Goal: Contribute content: Contribute content

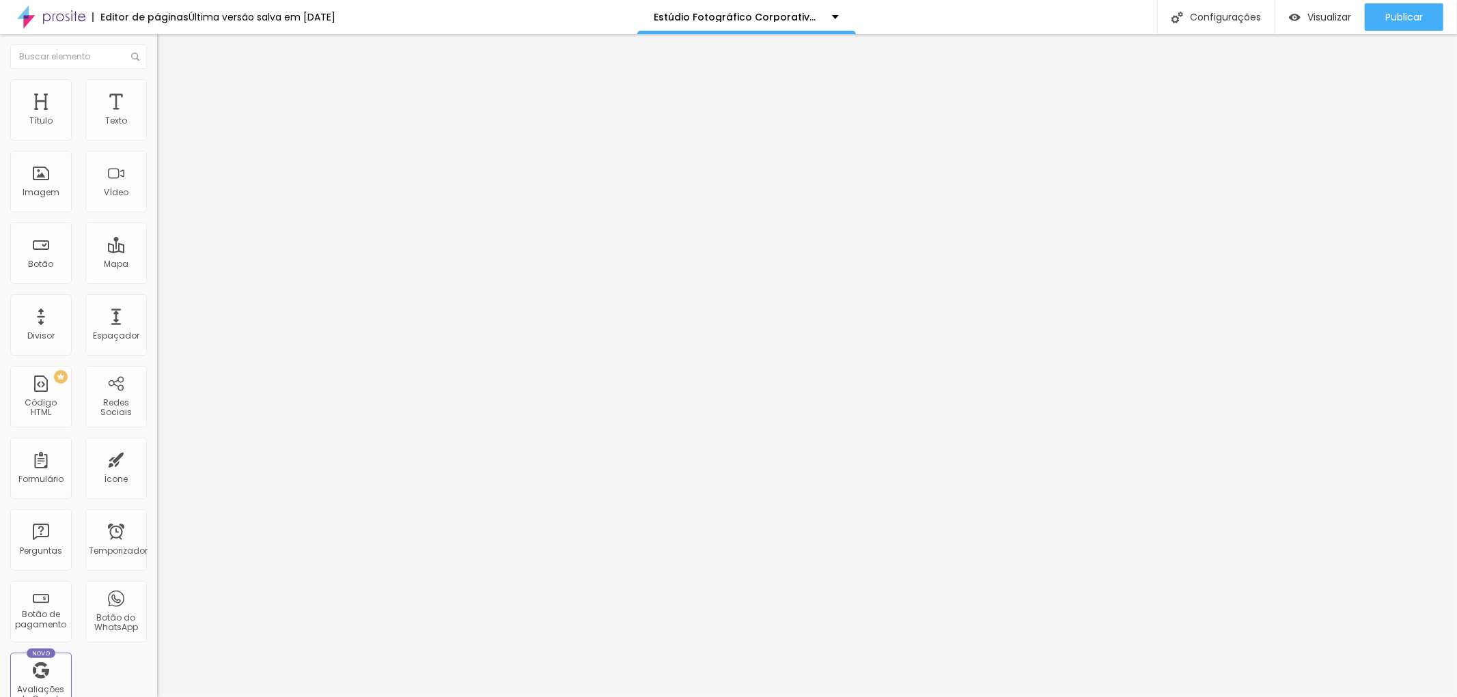
click at [167, 50] on img "button" at bounding box center [172, 49] width 11 height 11
click at [42, 186] on font "Imagem" at bounding box center [41, 192] width 37 height 12
click at [165, 117] on font "Adicionar imagem" at bounding box center [205, 112] width 80 height 12
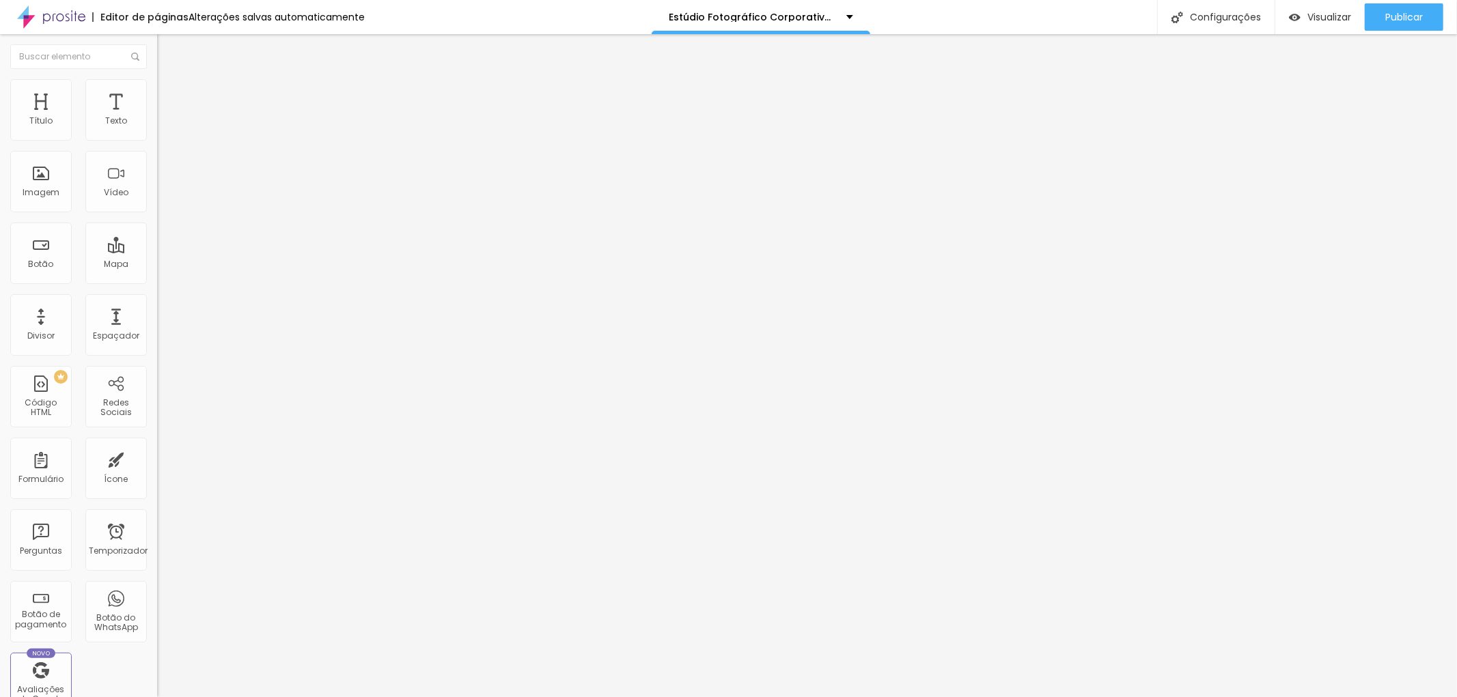
click at [157, 87] on li "Estilo" at bounding box center [235, 86] width 157 height 14
type input "90"
type input "85"
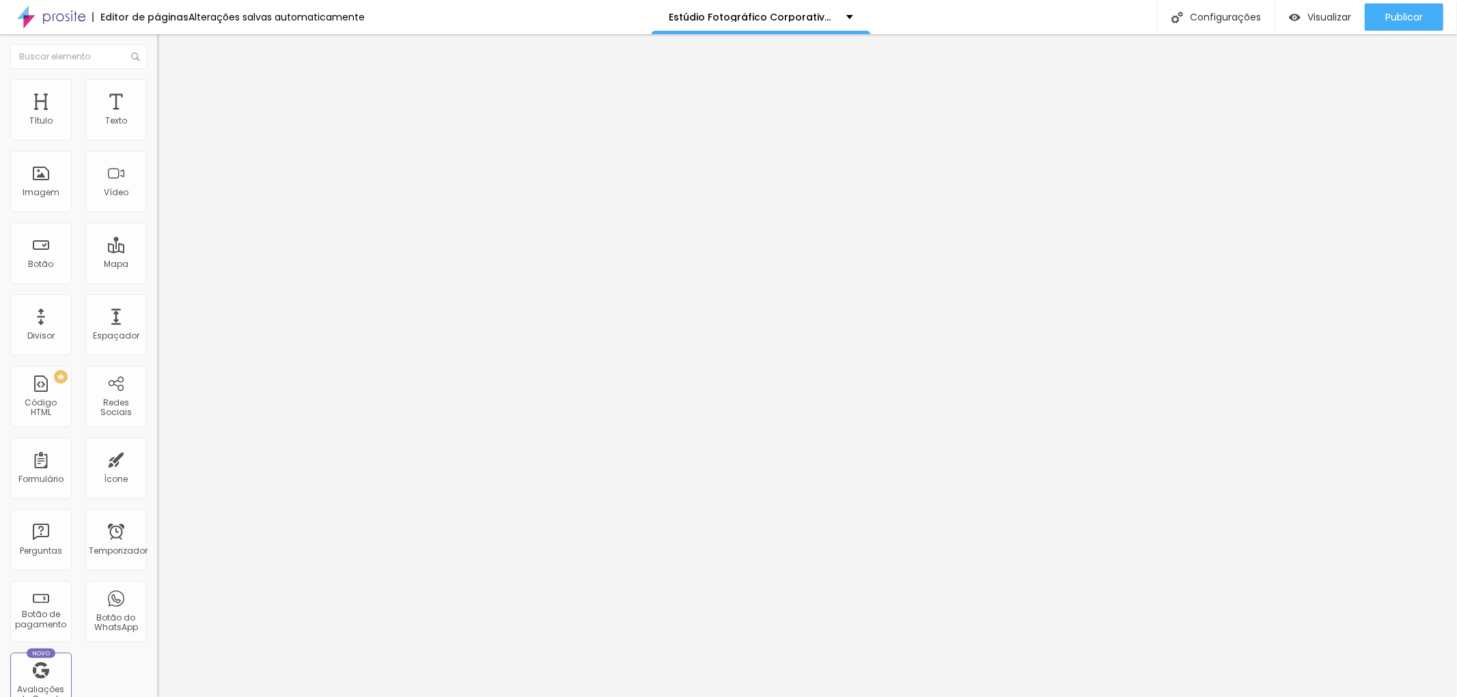
type input "85"
type input "75"
type input "65"
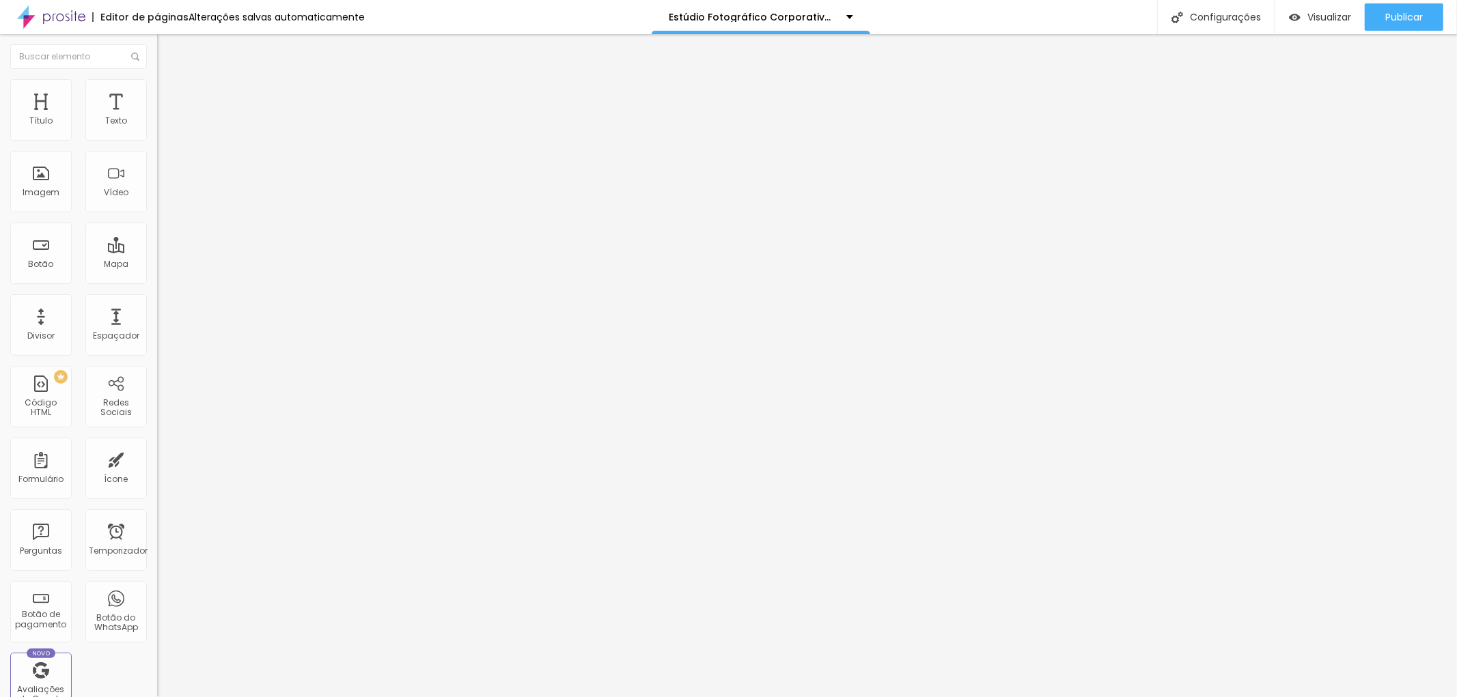
type input "60"
type input "50"
type input "40"
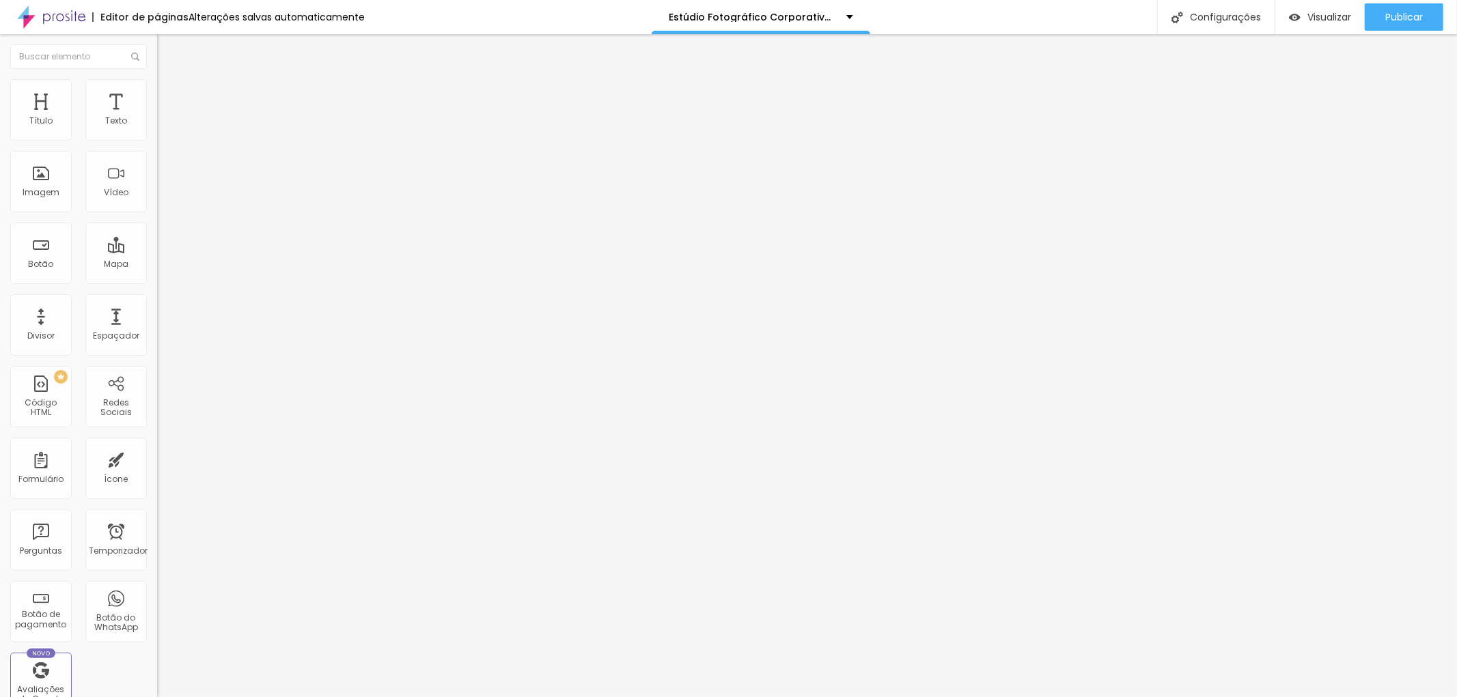
type input "40"
type input "30"
drag, startPoint x: 139, startPoint y: 148, endPoint x: 46, endPoint y: 143, distance: 93.7
type input "30"
click at [157, 140] on input "range" at bounding box center [201, 134] width 88 height 11
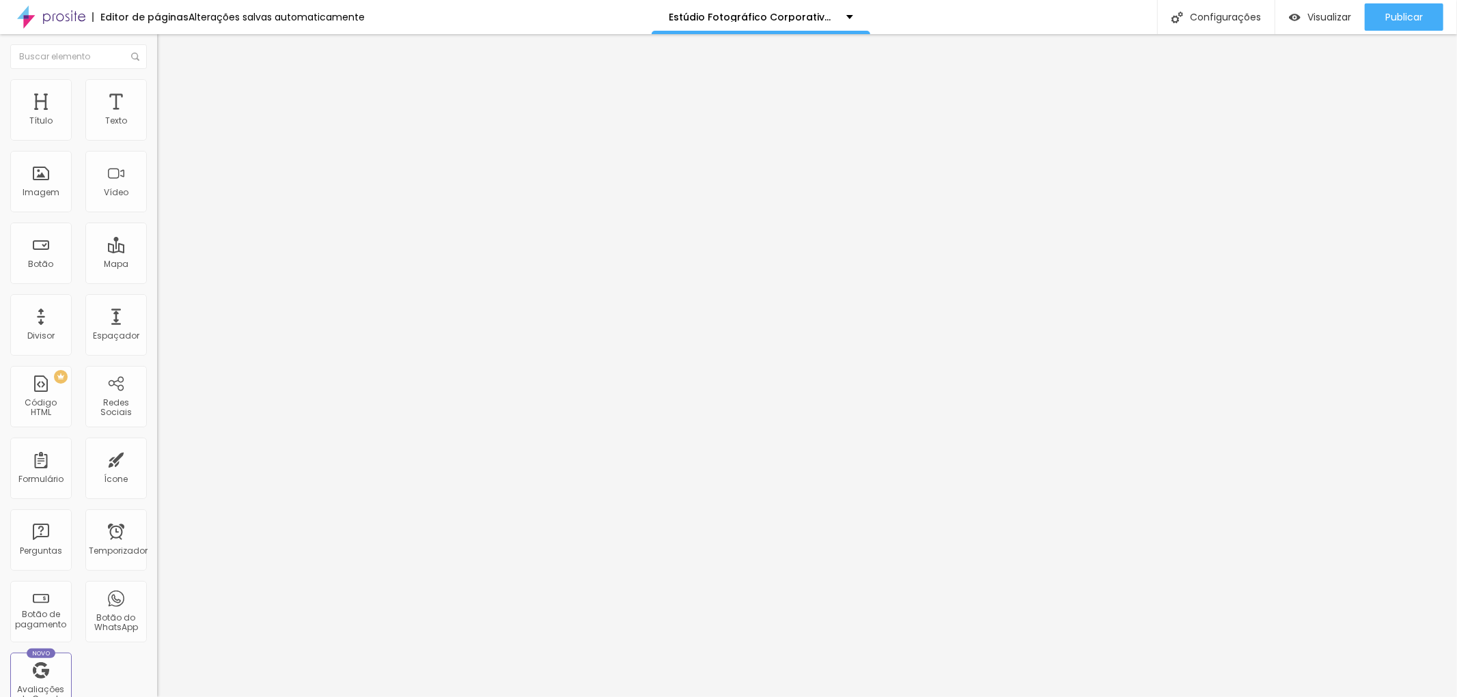
drag, startPoint x: 42, startPoint y: 141, endPoint x: 21, endPoint y: 144, distance: 21.4
click at [157, 141] on div at bounding box center [235, 135] width 157 height 12
type input "25"
type input "20"
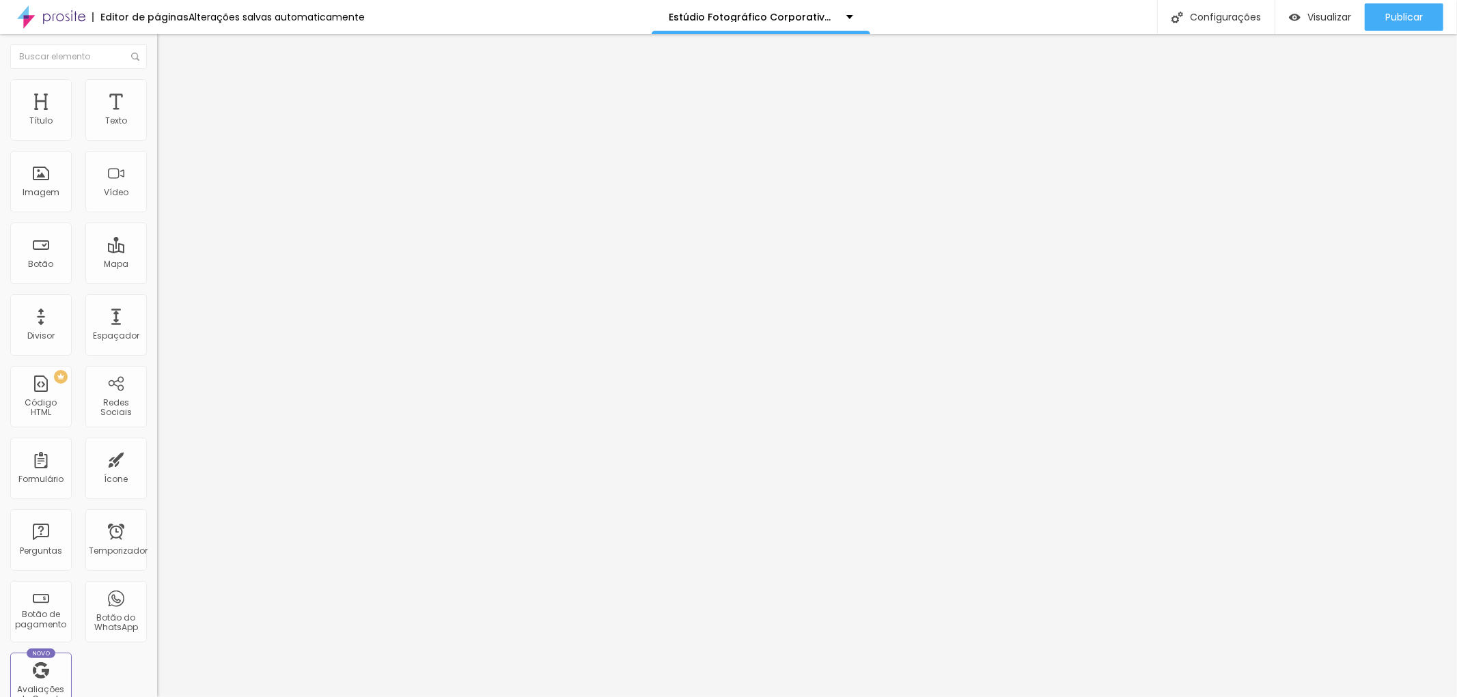
type input "20"
type input "15"
type input "10"
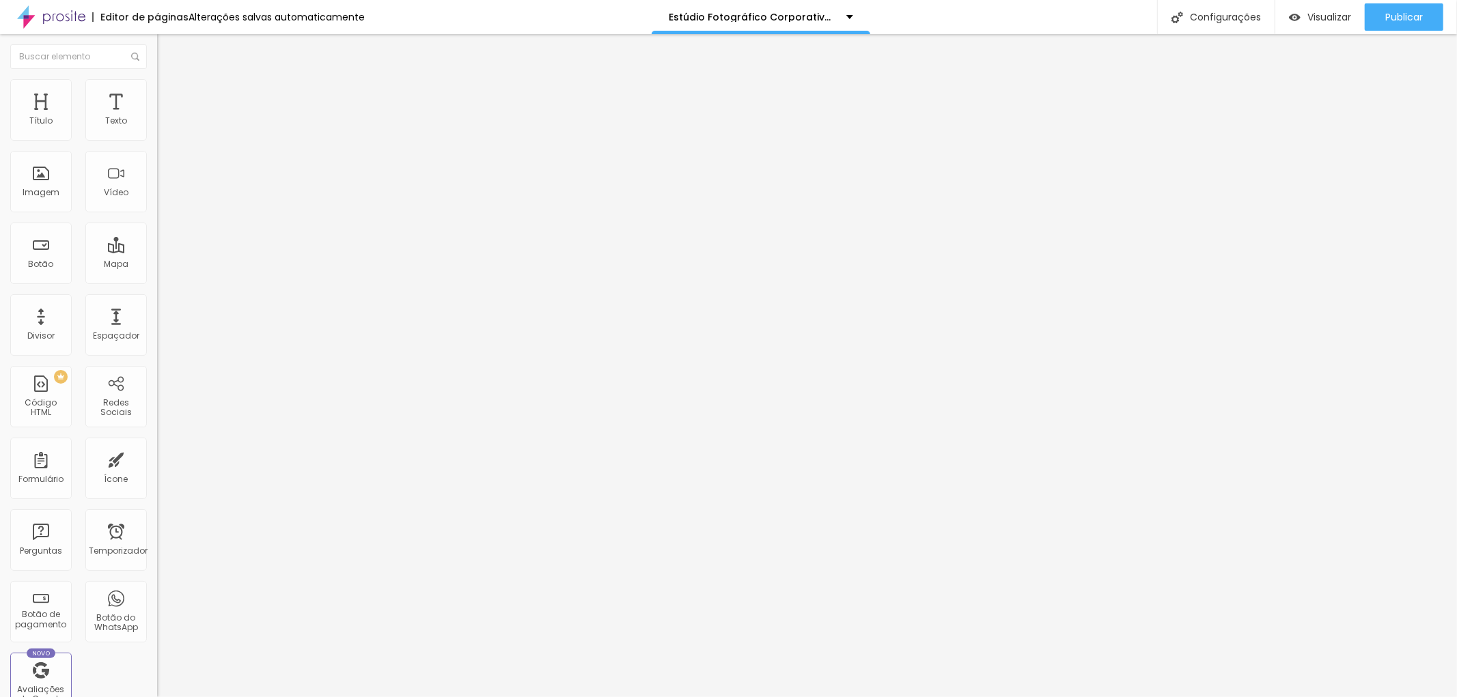
type input "15"
type input "10"
drag, startPoint x: 38, startPoint y: 146, endPoint x: 14, endPoint y: 140, distance: 25.3
type input "10"
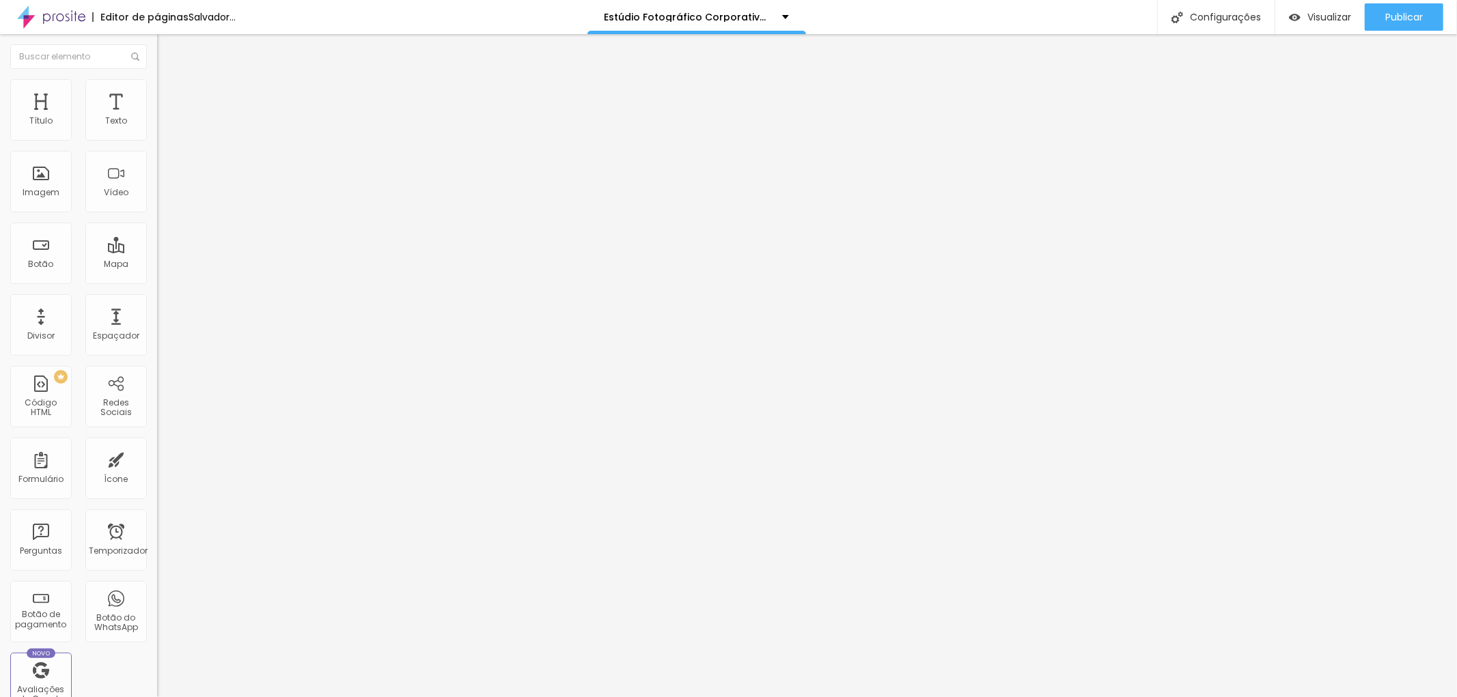
click at [157, 140] on input "range" at bounding box center [201, 134] width 88 height 11
click at [157, 79] on li "Conteúdo" at bounding box center [235, 73] width 157 height 14
click at [165, 117] on font "Trocar imagem" at bounding box center [198, 112] width 66 height 12
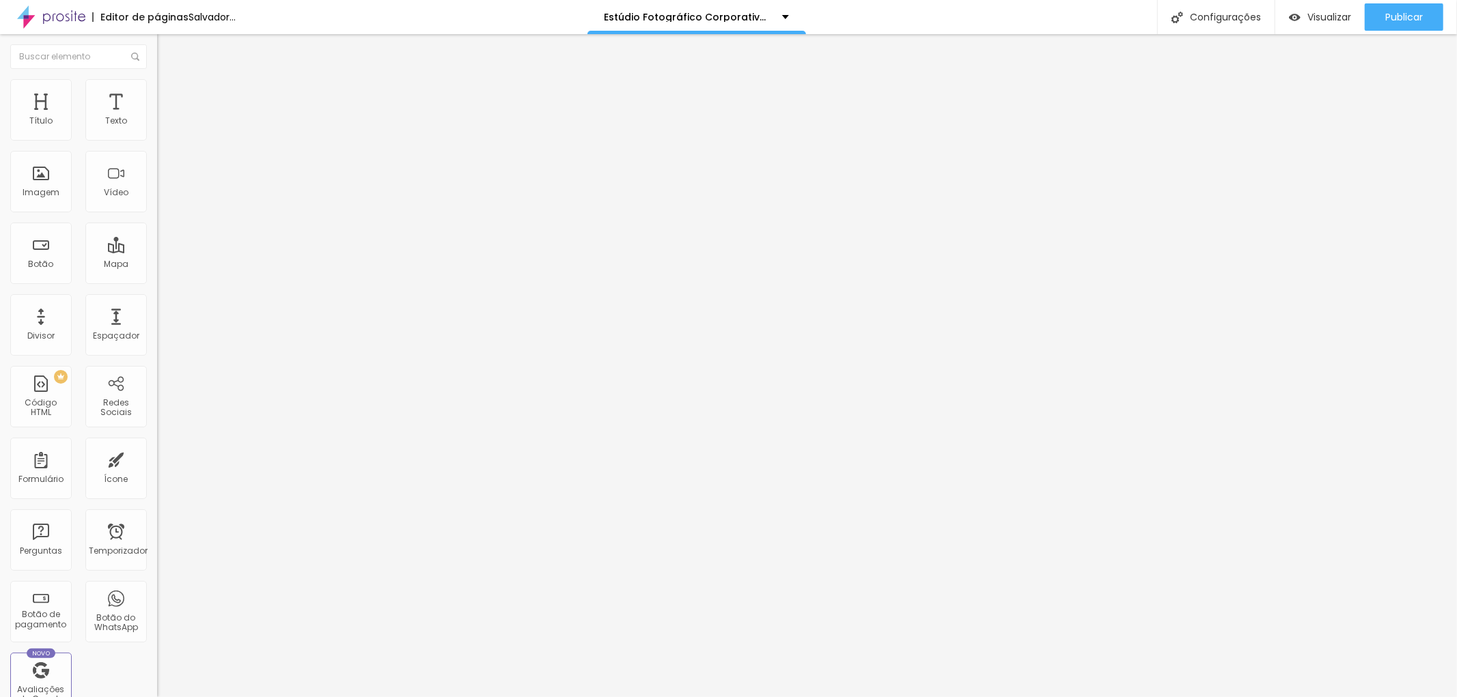
click at [157, 89] on li "Estilo" at bounding box center [235, 86] width 157 height 14
type input "15"
type input "20"
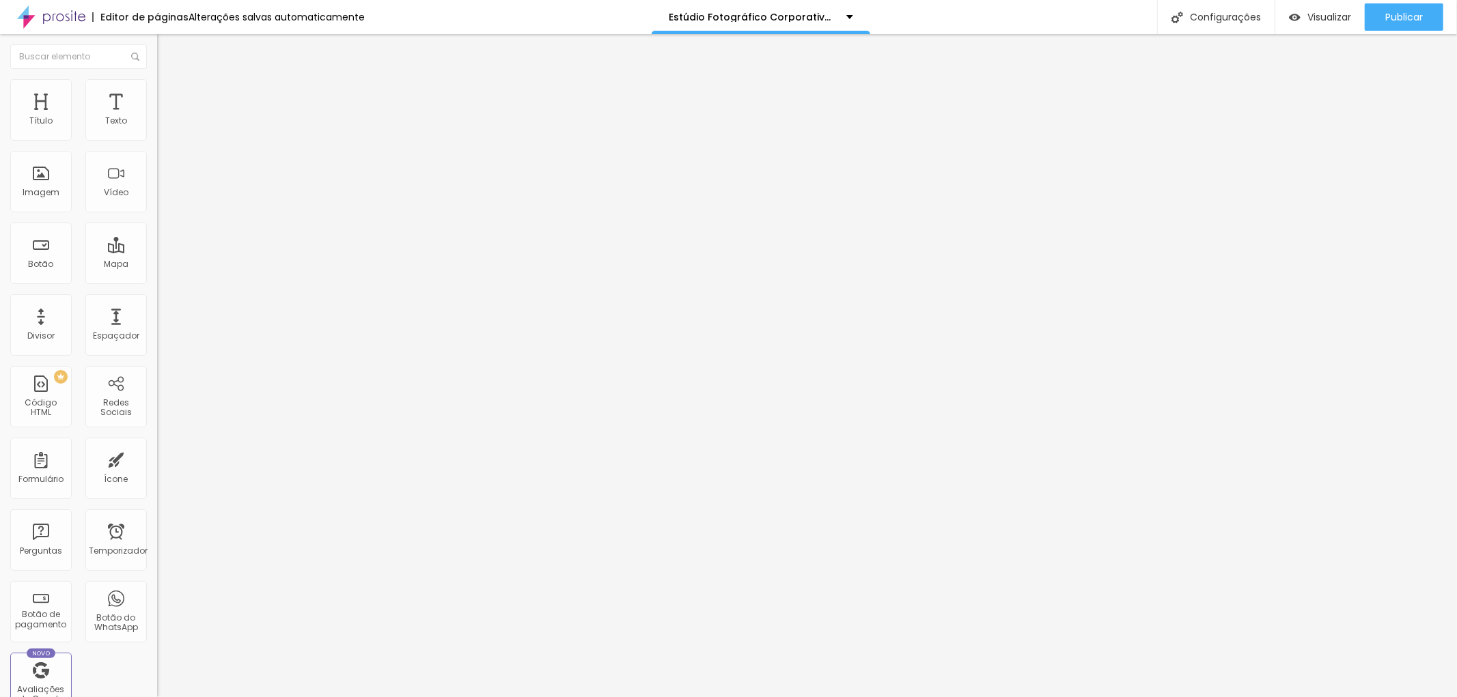
type input "20"
type input "25"
type input "30"
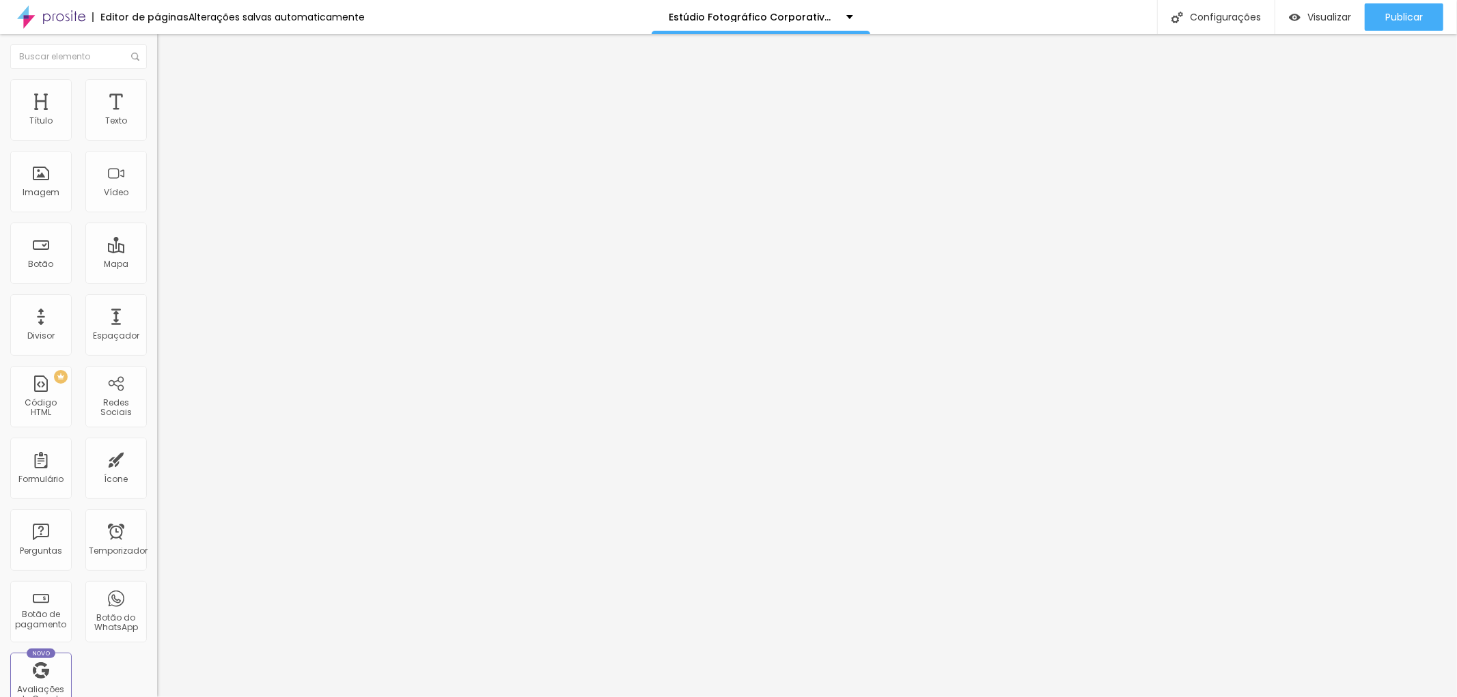
type input "35"
type input "40"
type input "35"
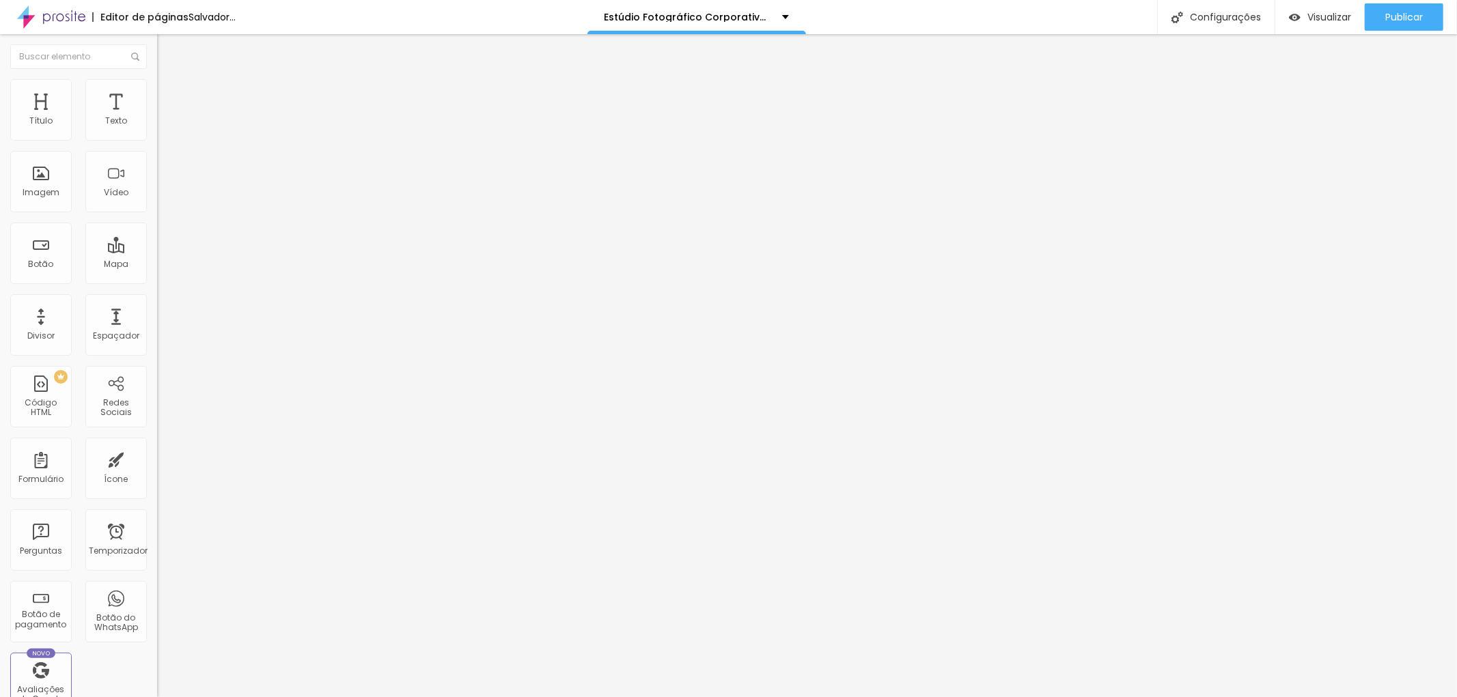
type input "35"
type input "40"
type input "45"
drag, startPoint x: 21, startPoint y: 144, endPoint x: 66, endPoint y: 142, distance: 44.4
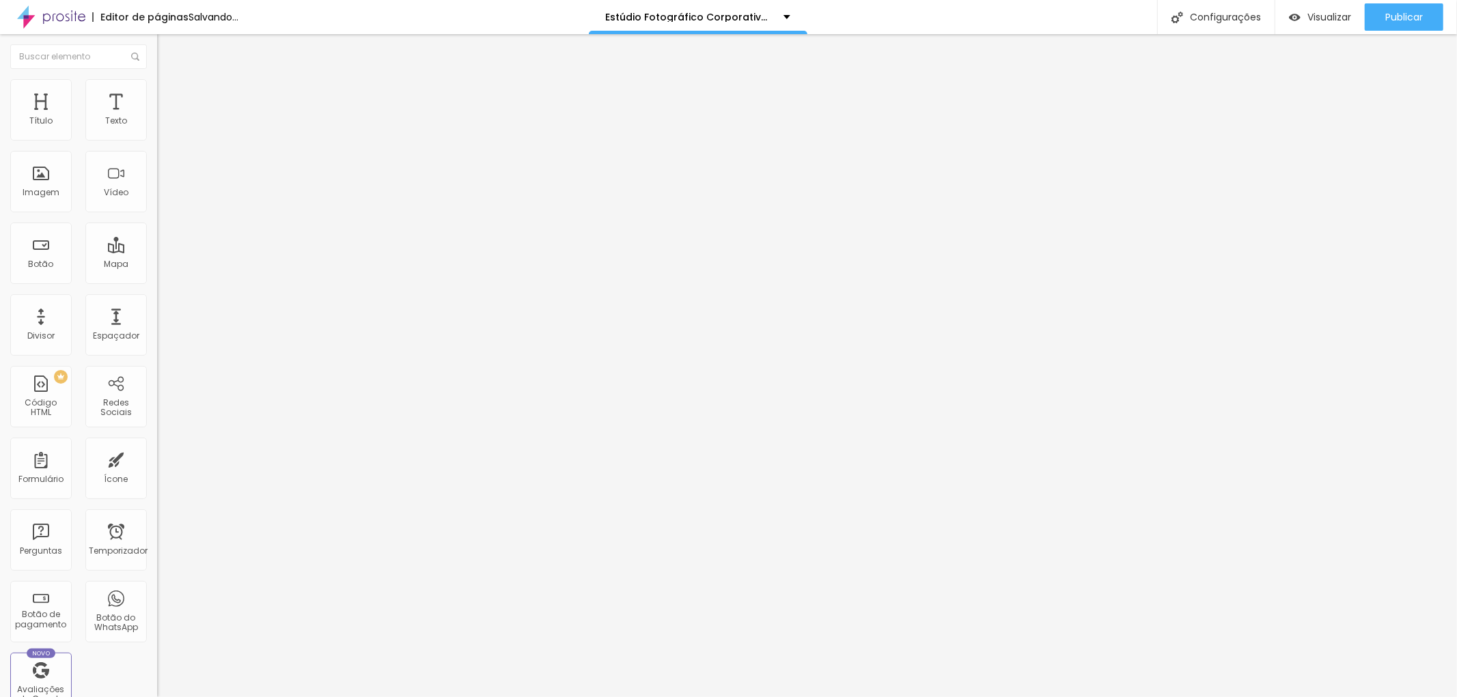
type input "45"
click at [157, 140] on input "range" at bounding box center [201, 134] width 88 height 11
click at [169, 92] on font "Estilo" at bounding box center [179, 89] width 21 height 12
type input "50"
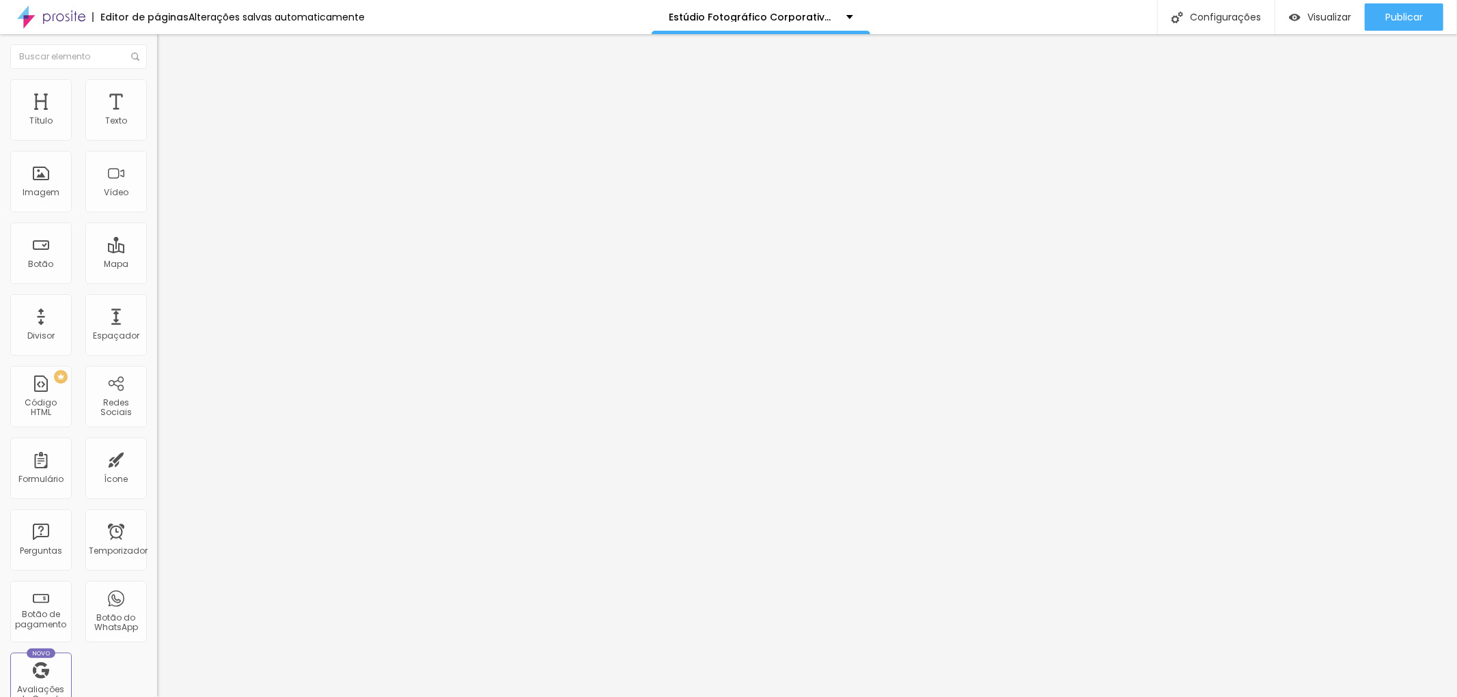
type input "55"
type input "50"
type input "45"
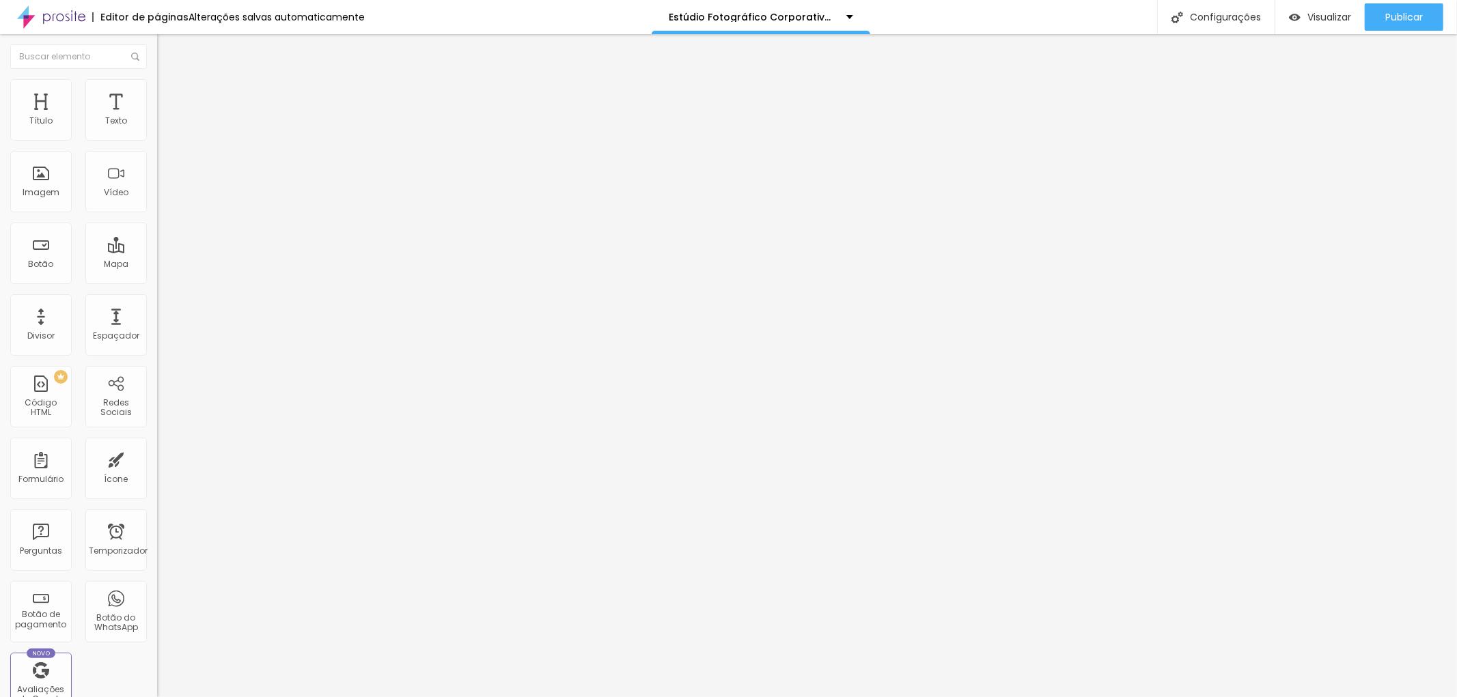
type input "45"
type input "40"
type input "45"
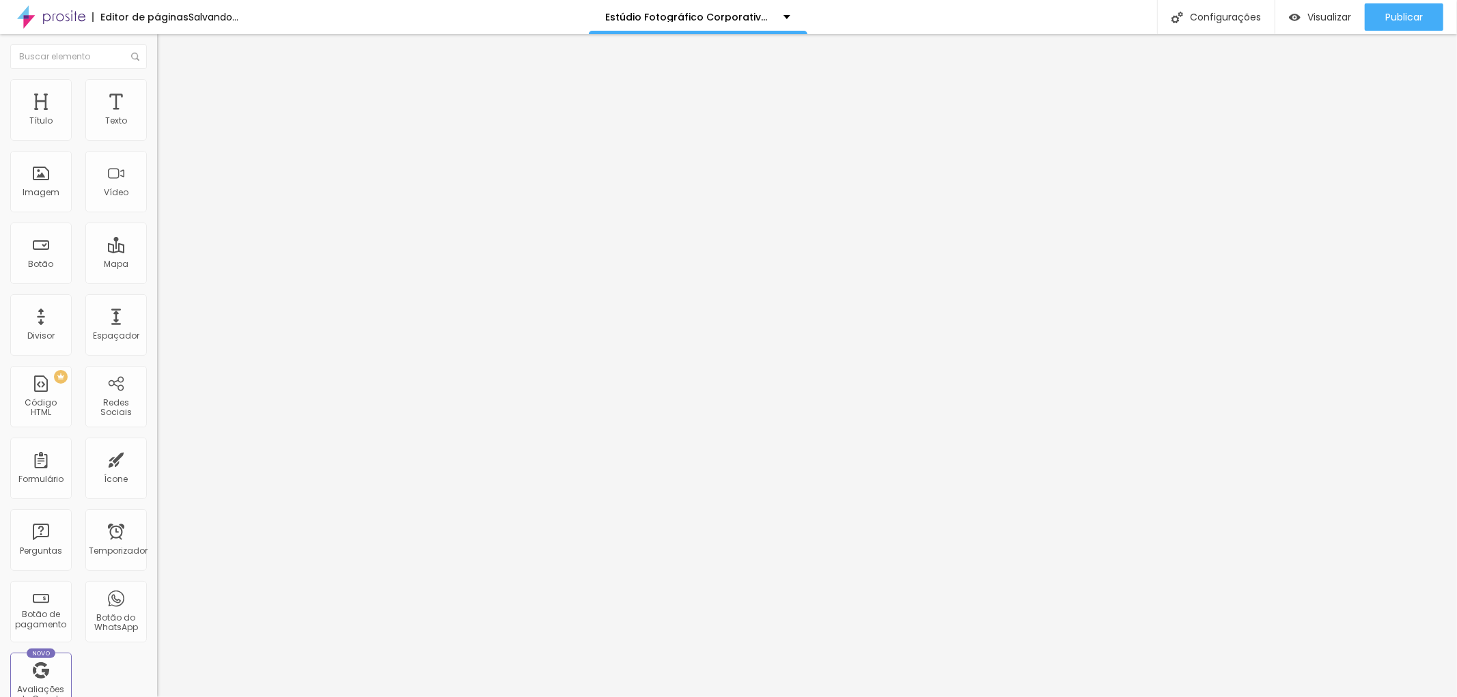
type input "50"
type input "55"
type input "60"
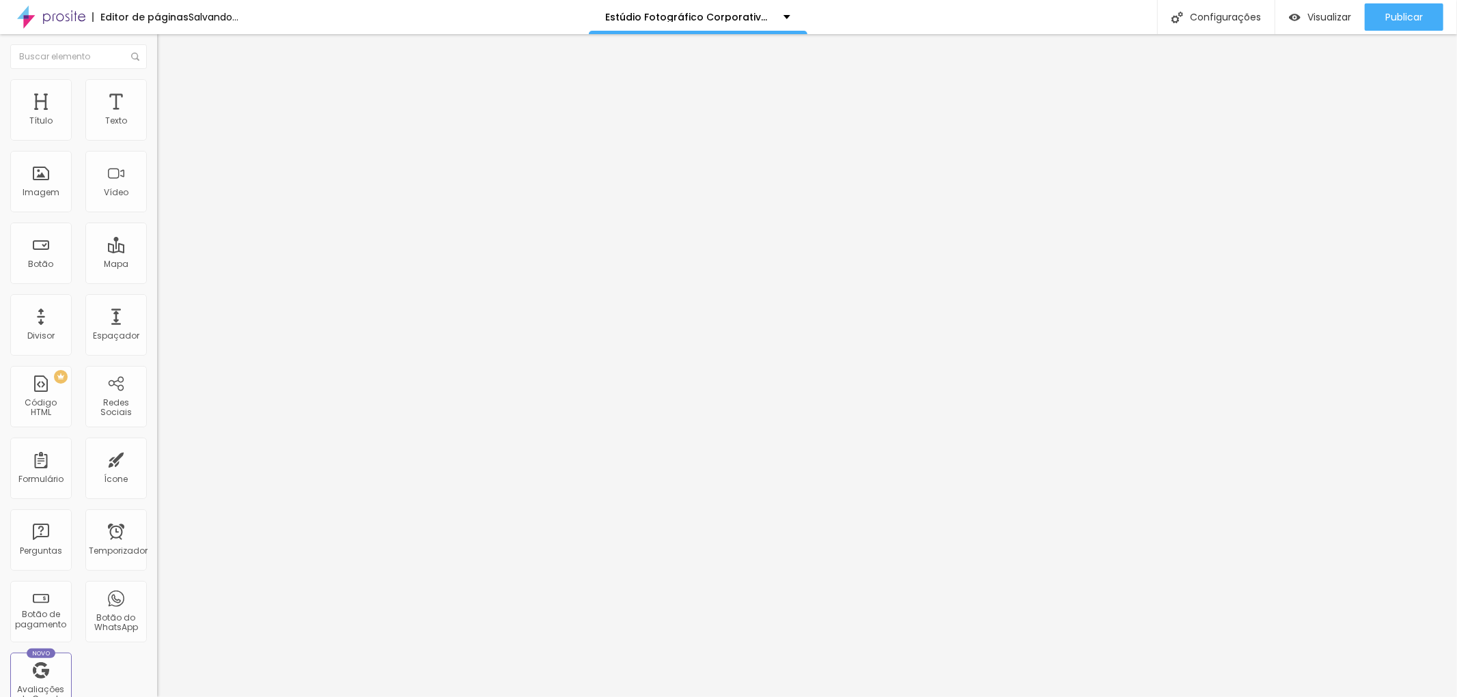
type input "60"
type input "65"
type input "70"
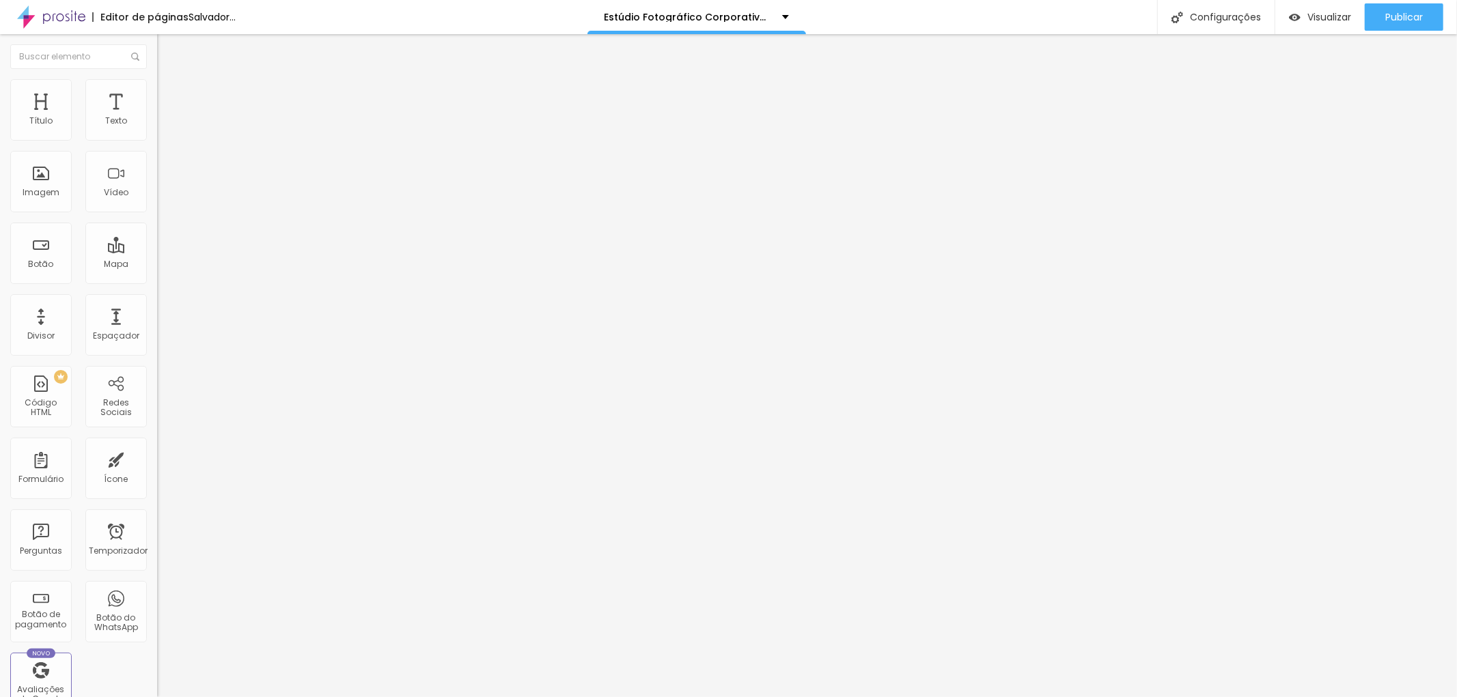
type input "75"
type input "95"
type input "90"
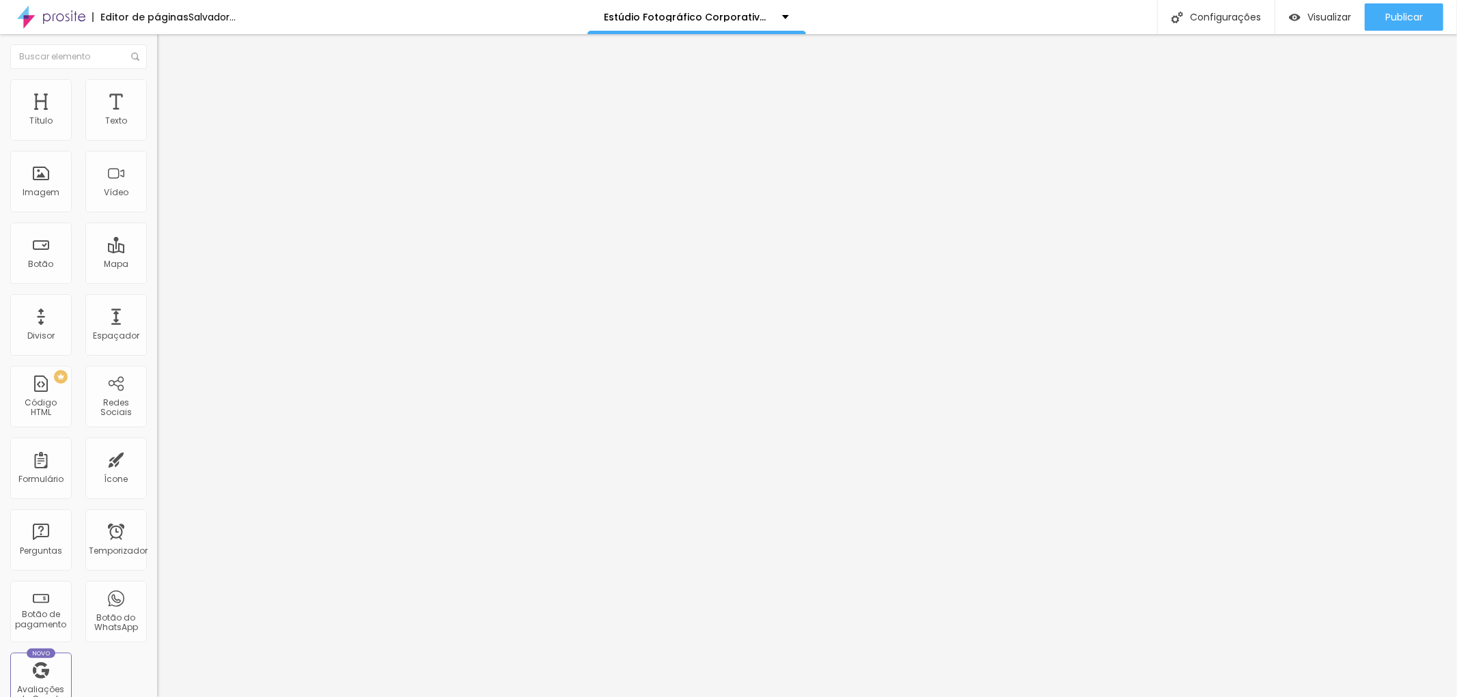
type input "90"
type input "70"
type input "45"
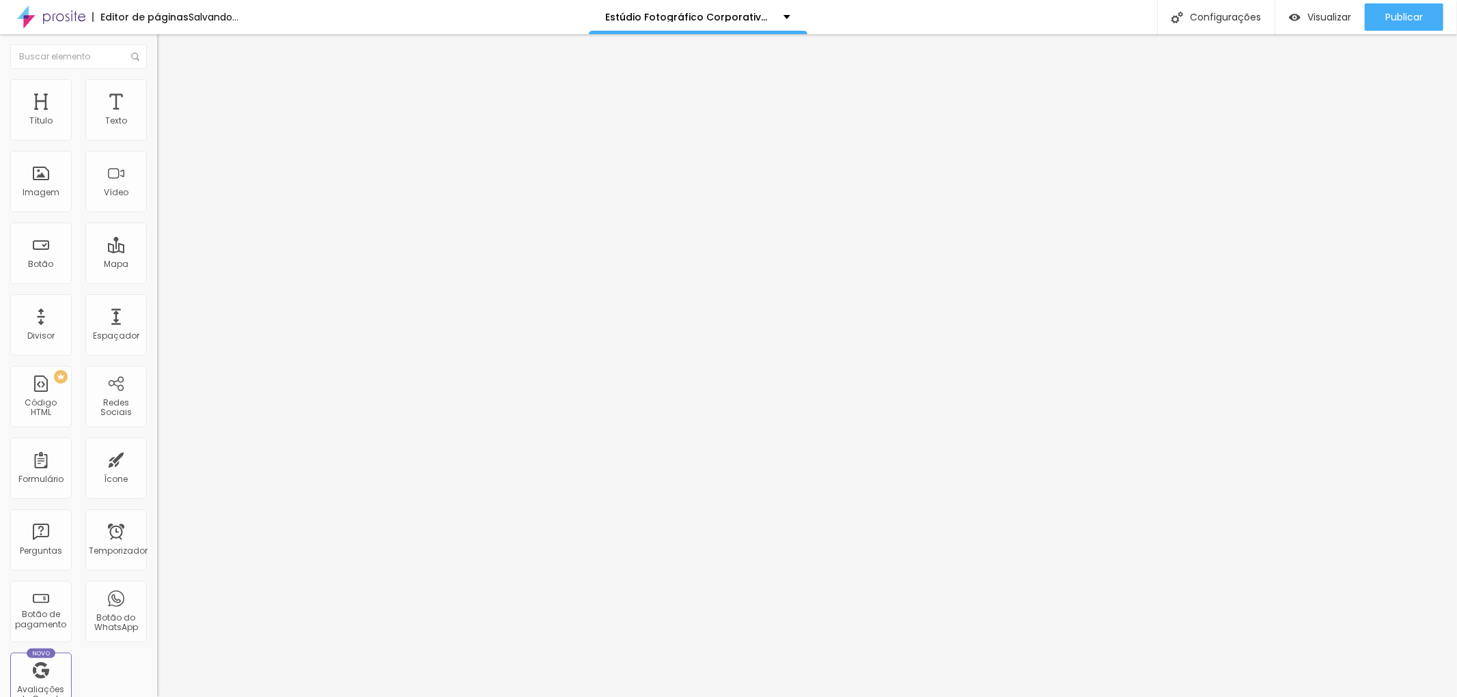
type input "40"
type input "35"
type input "40"
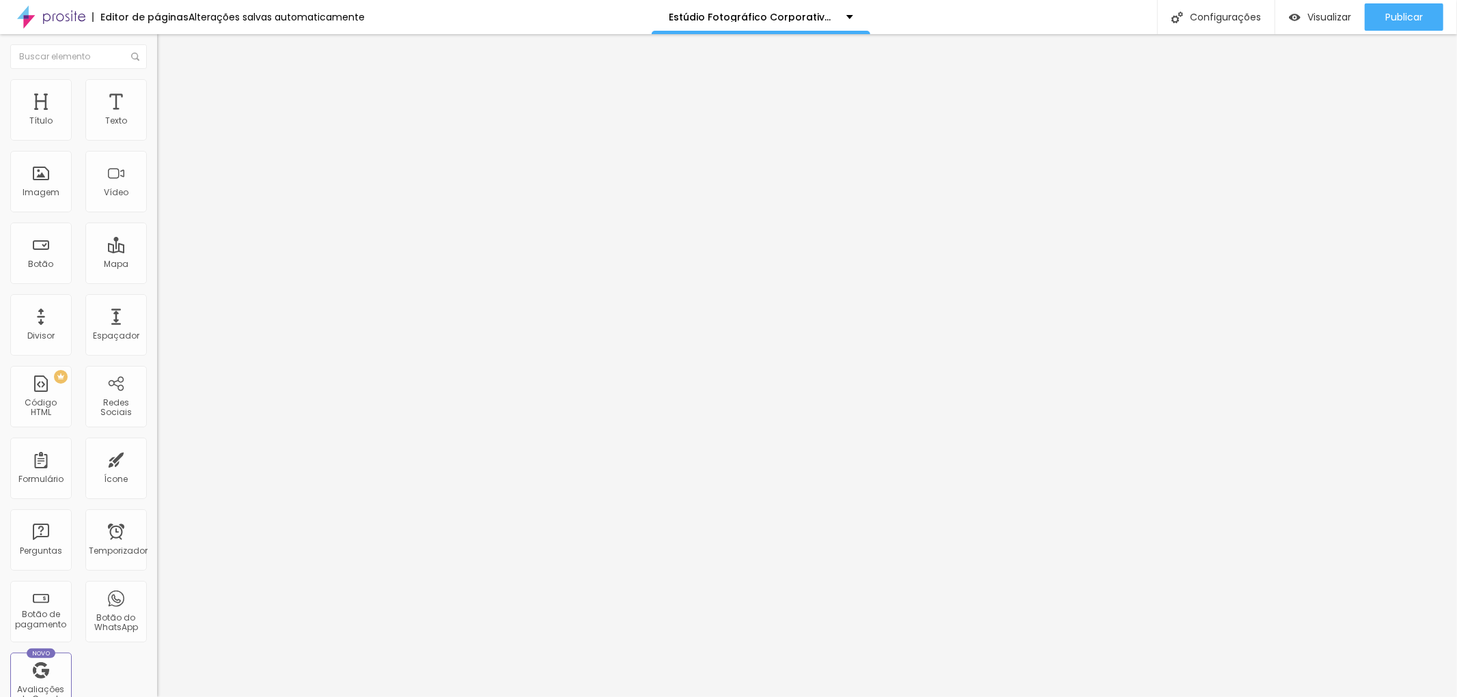
drag, startPoint x: 59, startPoint y: 145, endPoint x: 59, endPoint y: 126, distance: 19.1
type input "40"
click at [157, 129] on input "range" at bounding box center [201, 134] width 88 height 11
click at [1403, 11] on font "Publicar" at bounding box center [1404, 17] width 38 height 14
click at [169, 92] on font "Estilo" at bounding box center [179, 89] width 21 height 12
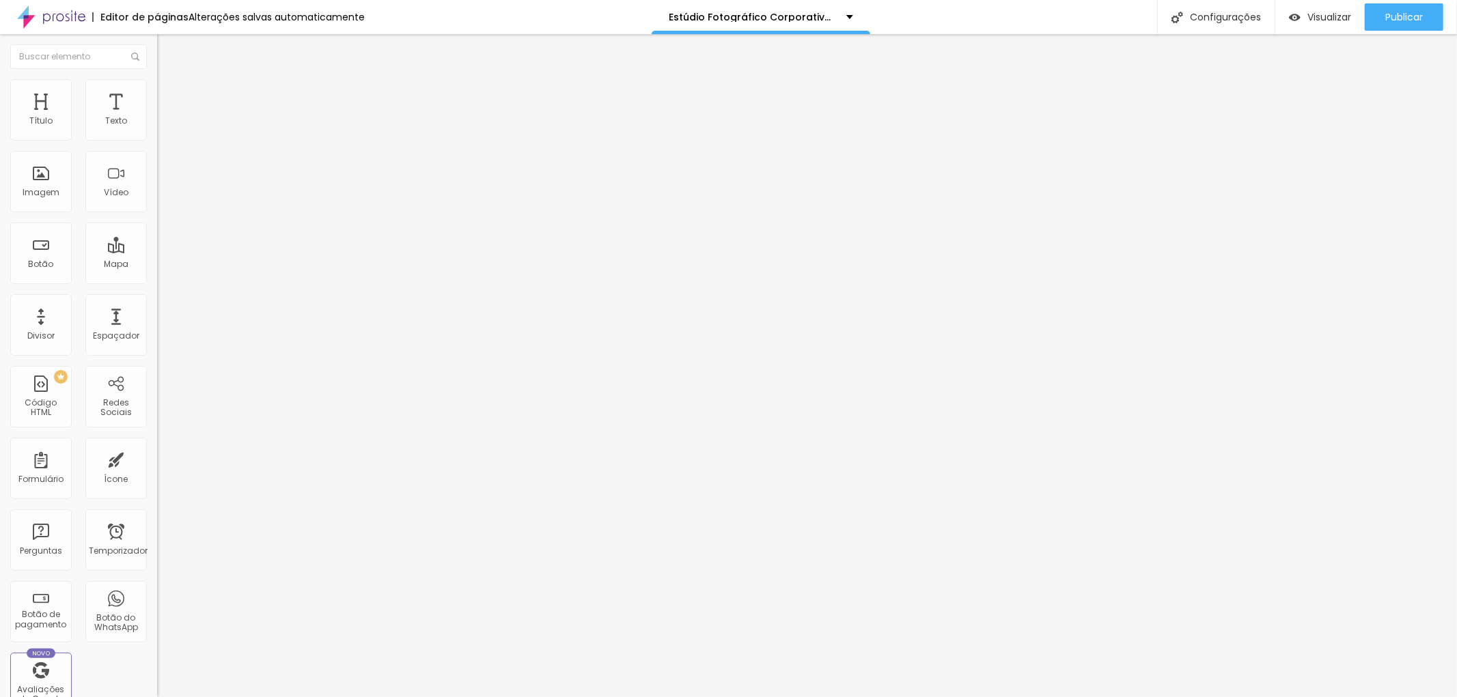
drag, startPoint x: 64, startPoint y: 143, endPoint x: 90, endPoint y: 146, distance: 26.1
click at [157, 141] on div at bounding box center [235, 135] width 157 height 12
type input "50"
type input "55"
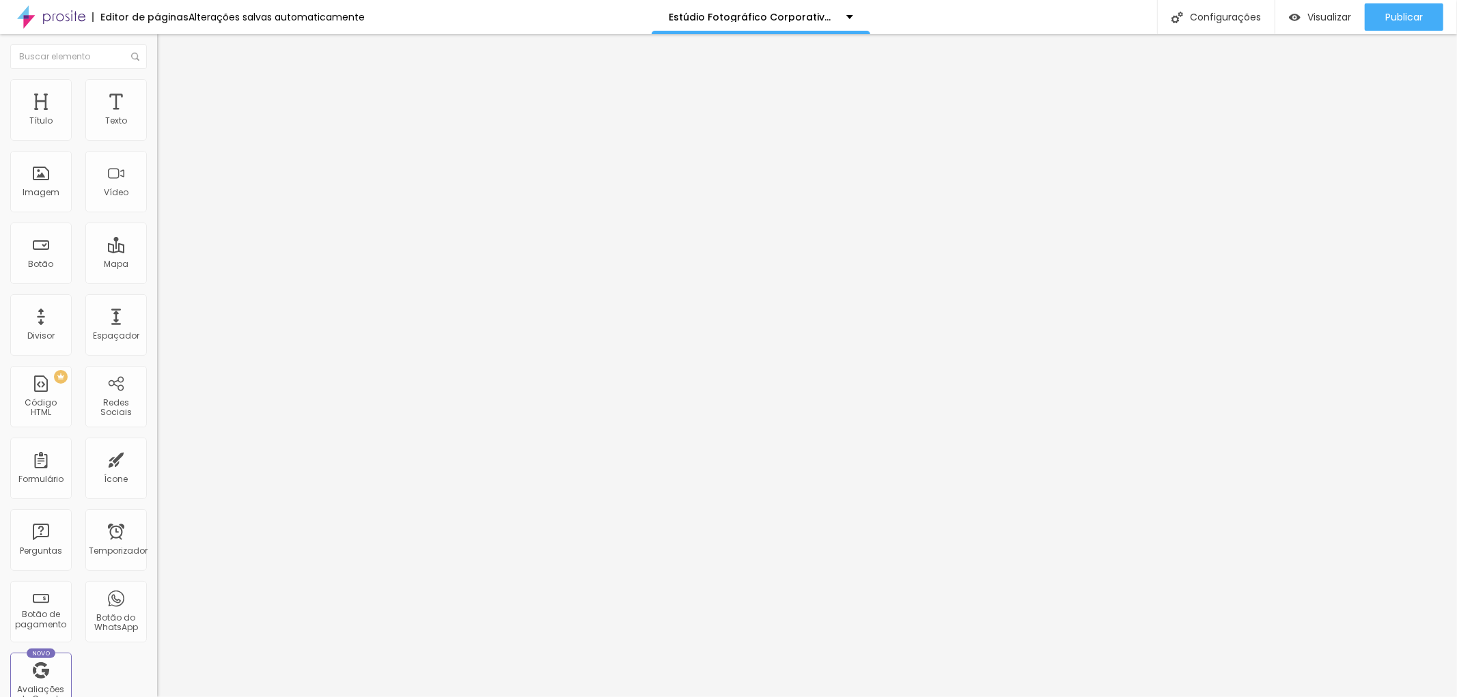
type input "55"
type input "60"
type input "65"
drag, startPoint x: 75, startPoint y: 148, endPoint x: 94, endPoint y: 148, distance: 18.4
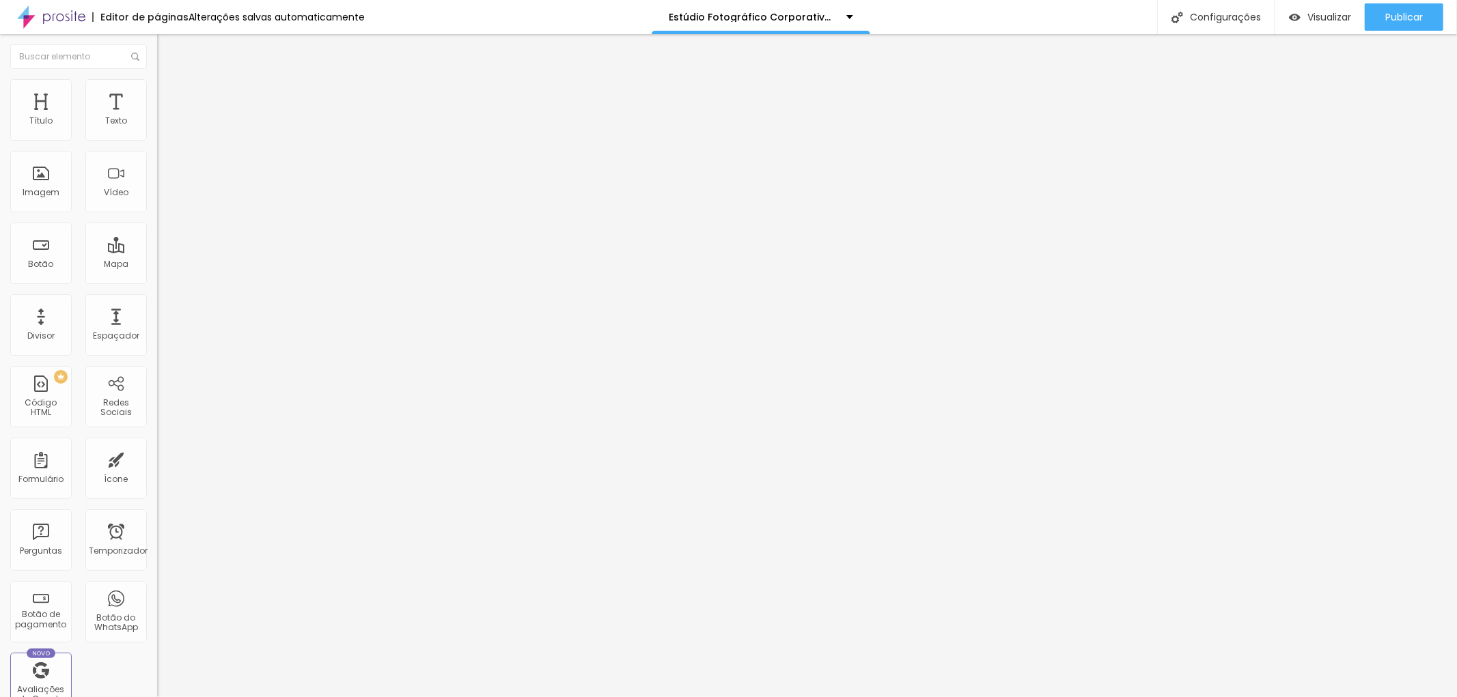
type input "65"
click at [157, 140] on input "range" at bounding box center [201, 134] width 88 height 11
click at [1419, 16] on font "Publicar" at bounding box center [1404, 17] width 38 height 14
type input "70"
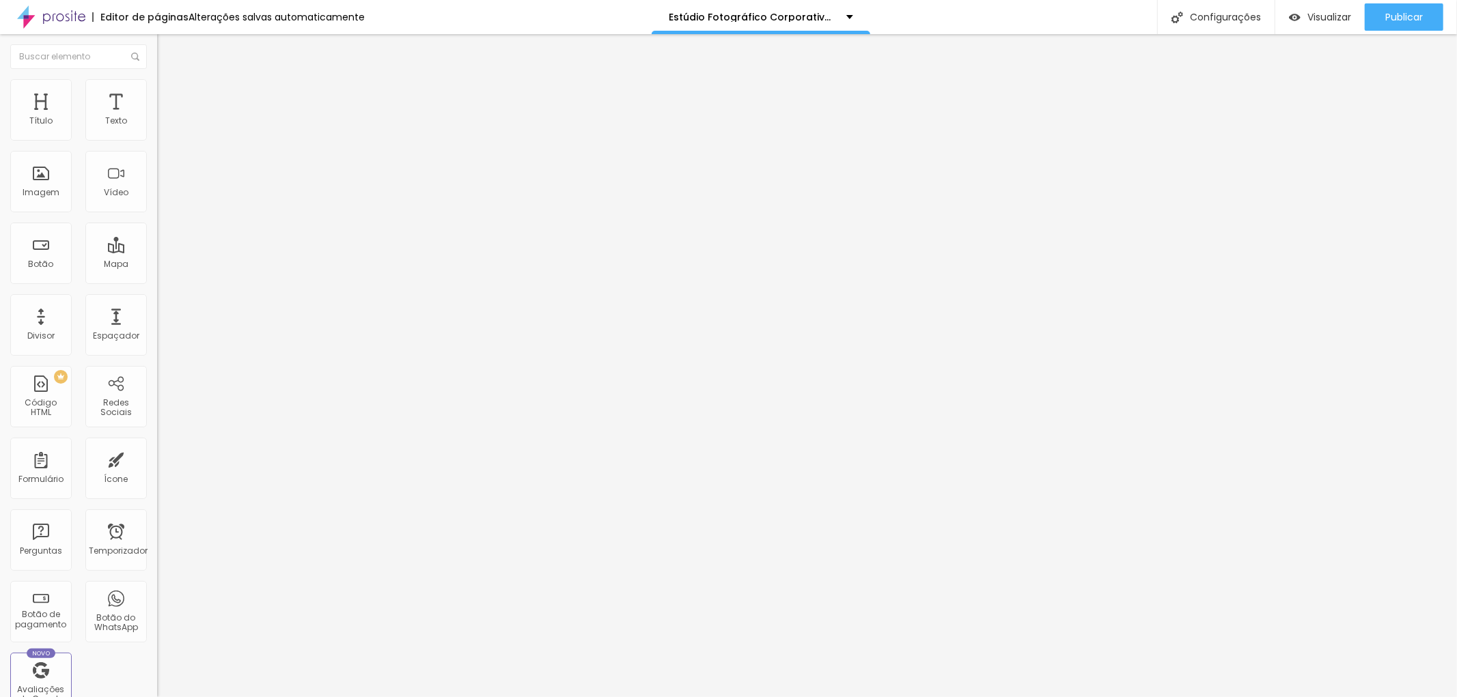
type input "75"
type input "80"
type input "75"
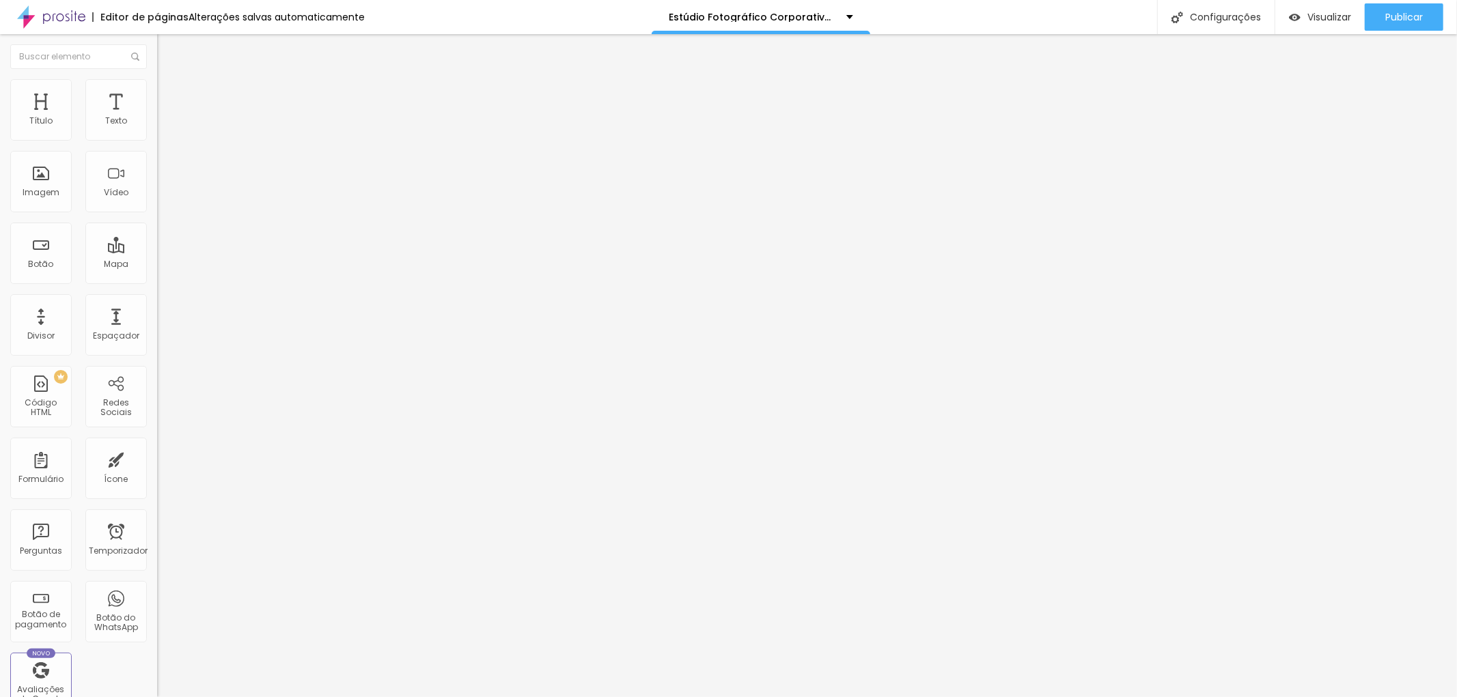
type input "75"
click at [157, 140] on input "range" at bounding box center [201, 134] width 88 height 11
click at [169, 96] on font "Avançado" at bounding box center [191, 102] width 45 height 12
type input "19"
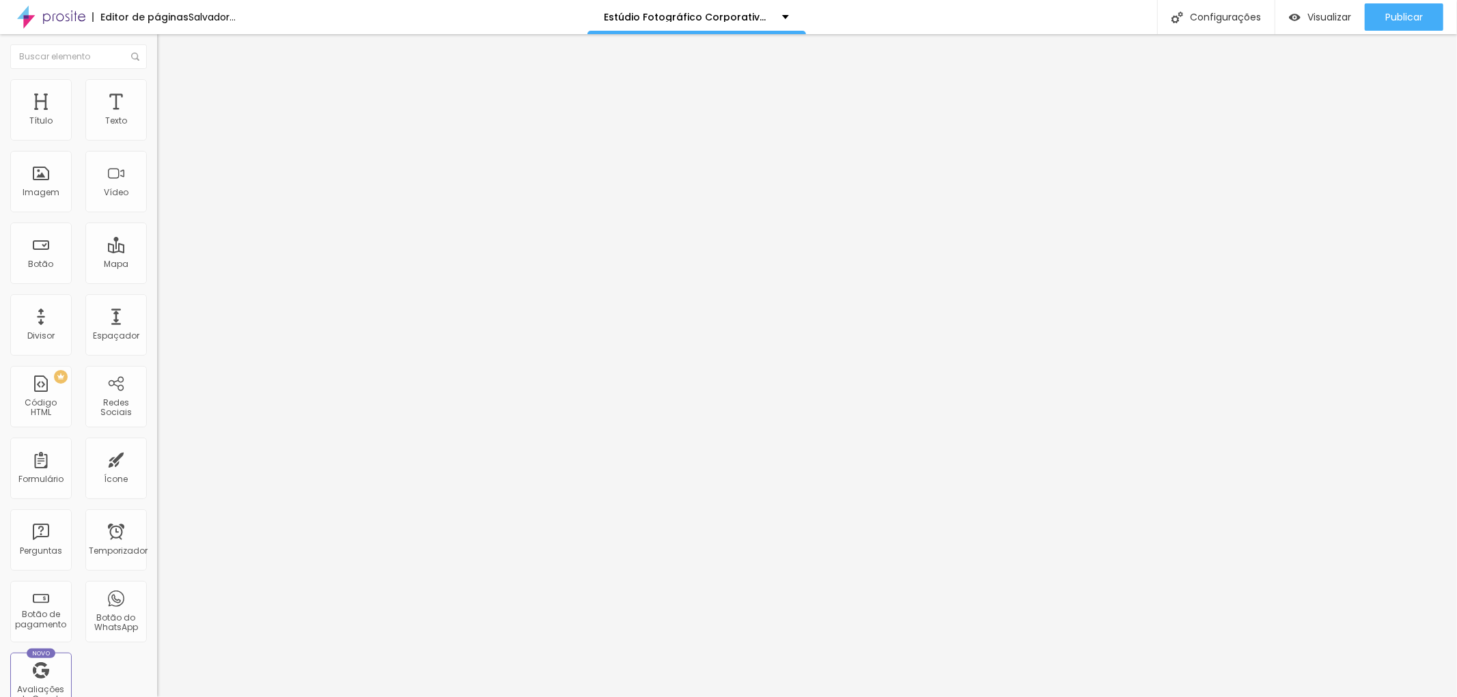
type input "27"
type input "12"
type input "0"
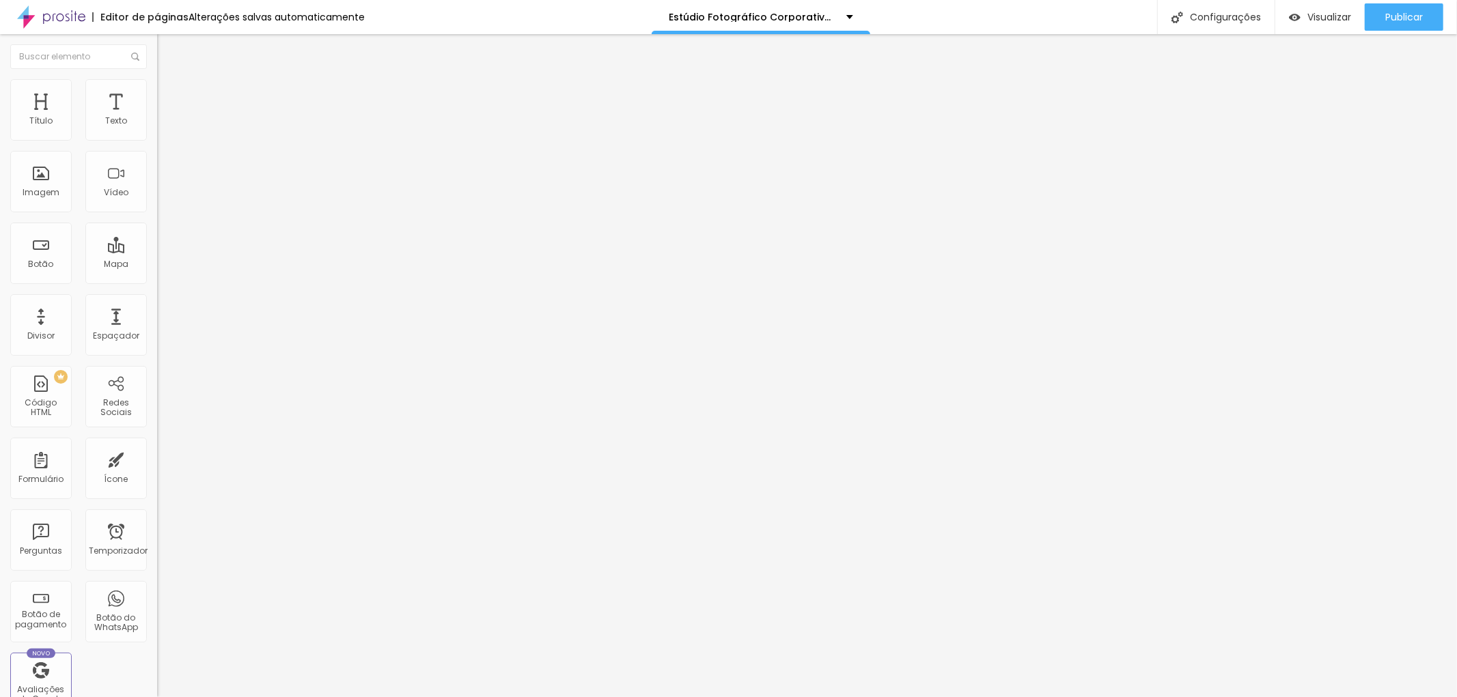
type input "0"
drag, startPoint x: 44, startPoint y: 135, endPoint x: 8, endPoint y: 113, distance: 41.9
type input "0"
click at [157, 265] on input "range" at bounding box center [201, 270] width 88 height 11
type input "11"
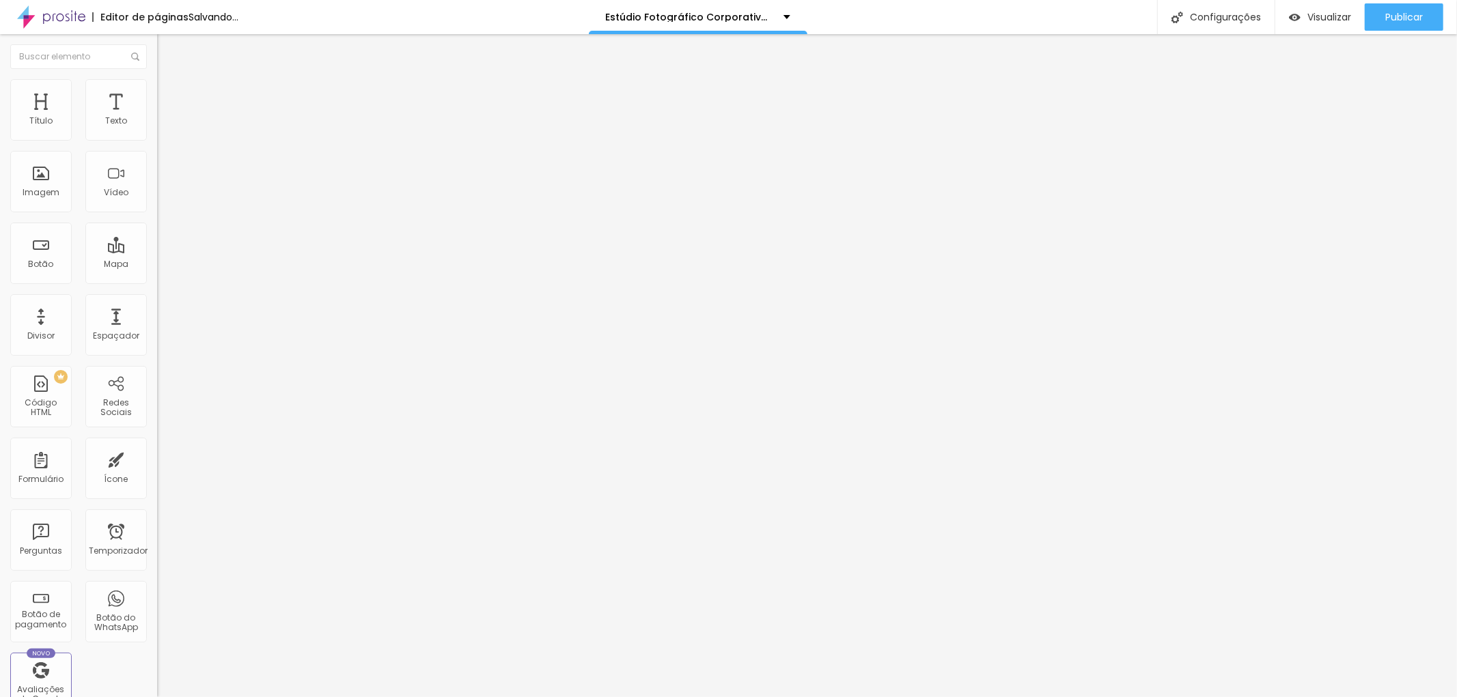
type input "11"
type input "16"
type input "31"
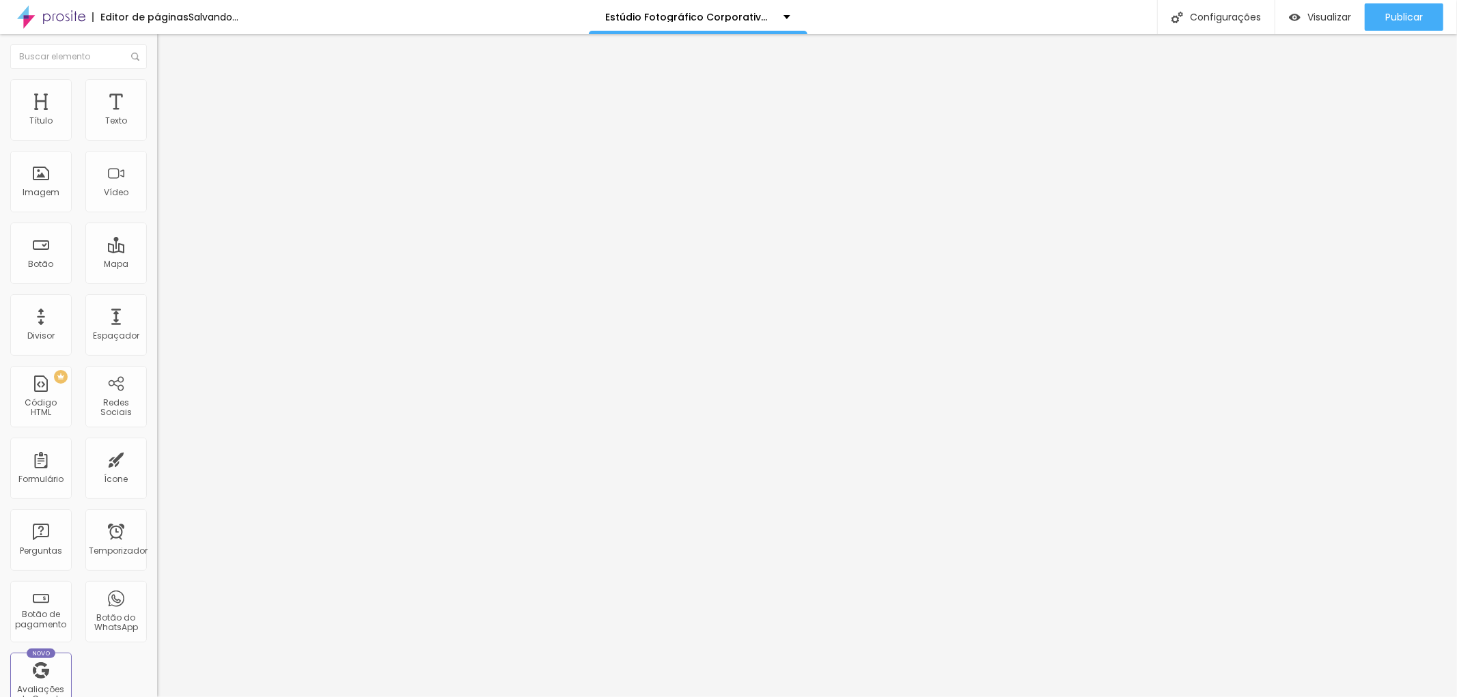
type input "28"
type input "1"
type input "0"
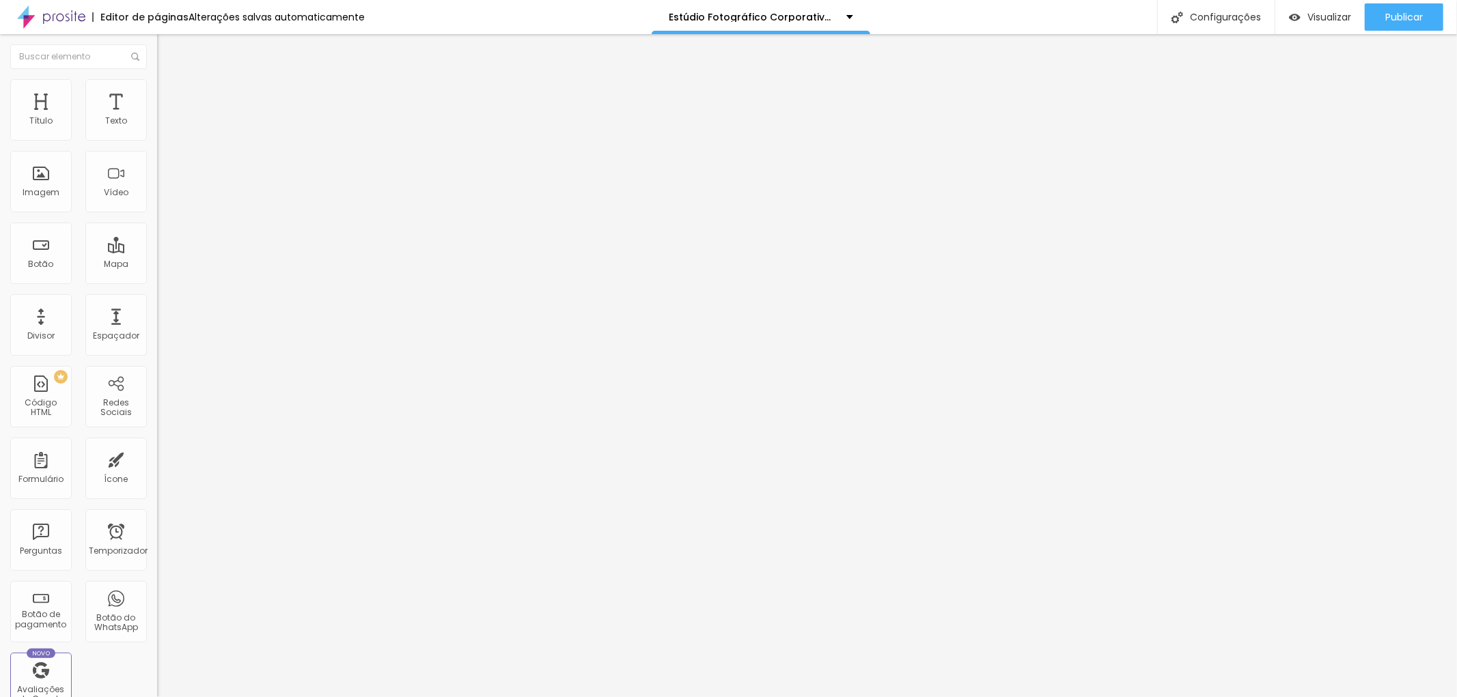
type input "0"
drag, startPoint x: 57, startPoint y: 164, endPoint x: 16, endPoint y: 152, distance: 42.8
type input "0"
click at [157, 458] on input "range" at bounding box center [201, 463] width 88 height 11
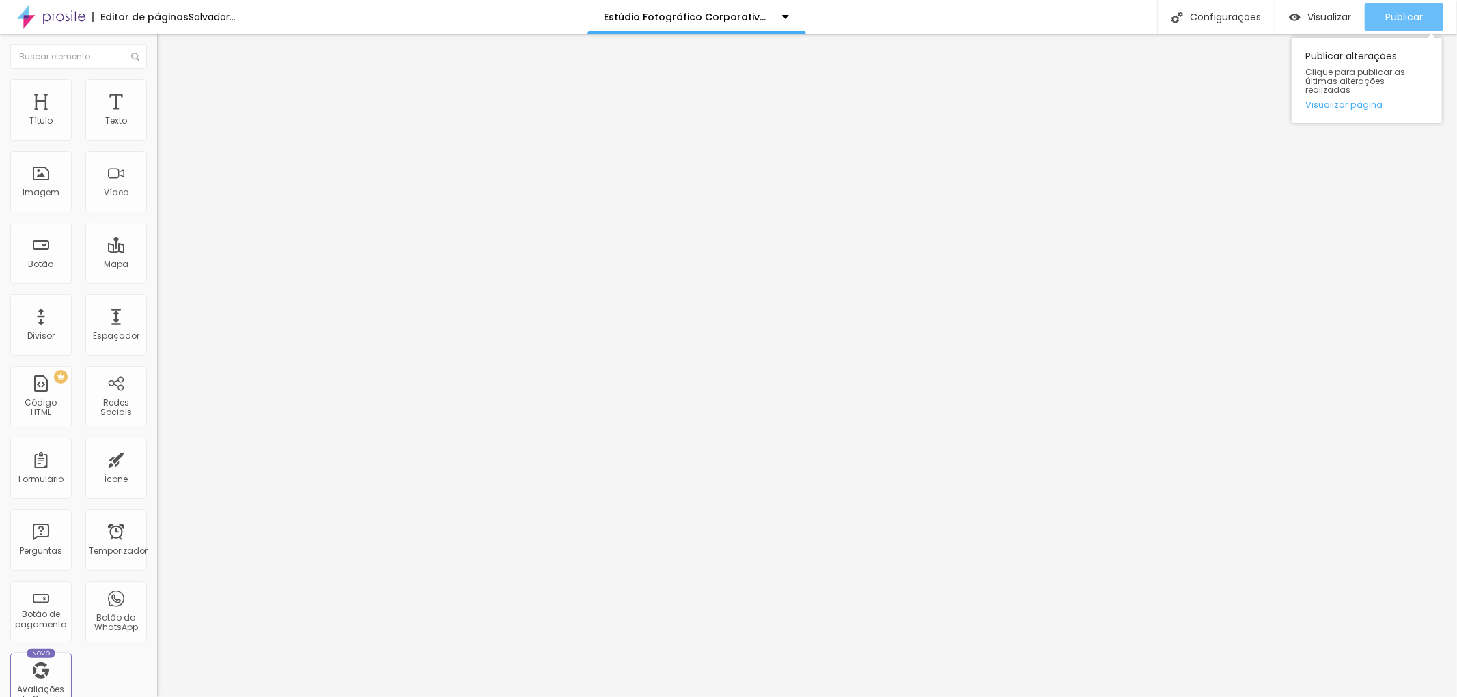
click at [1397, 19] on font "Publicar" at bounding box center [1404, 17] width 38 height 14
click at [157, 78] on img at bounding box center [163, 72] width 12 height 12
click at [157, 496] on div "Editar nulo Conteúdo Estilo Avançado Trocar imagem Descrição da imagem (Alt) Al…" at bounding box center [235, 365] width 157 height 663
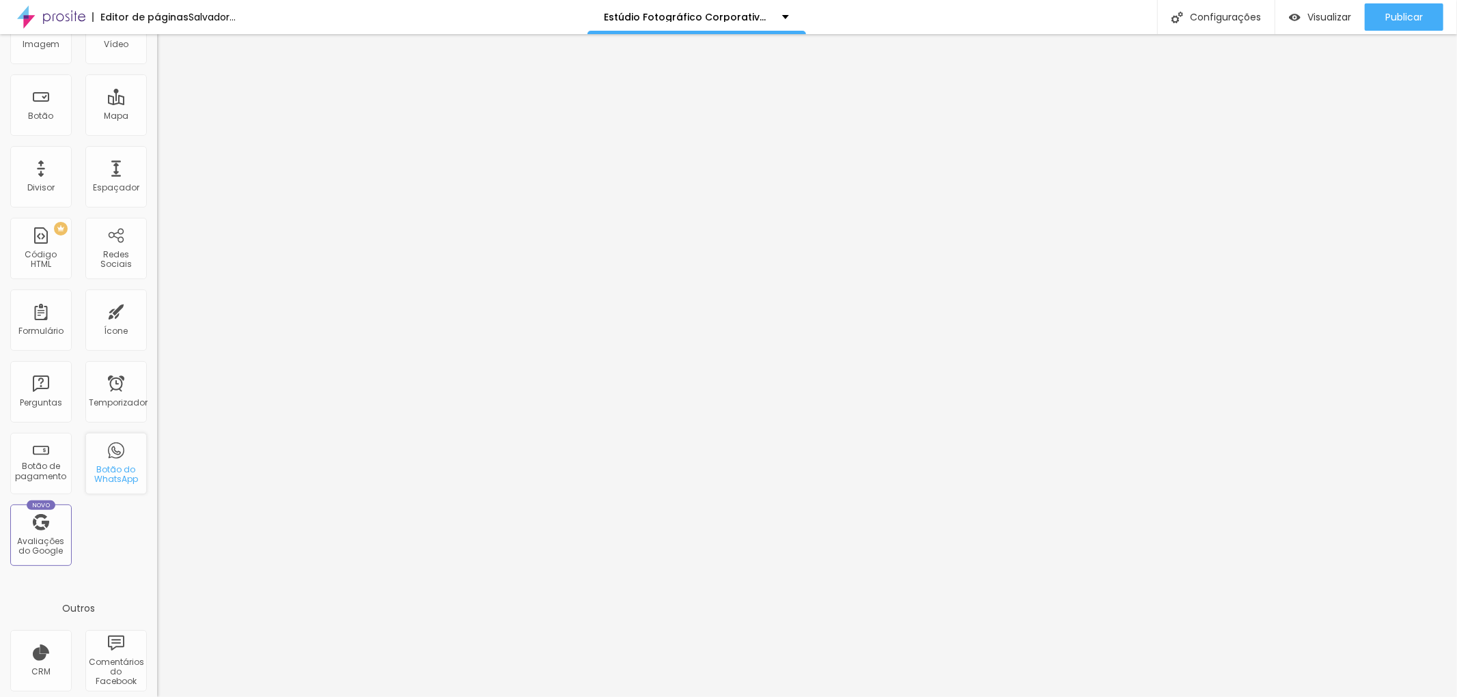
scroll to position [224, 0]
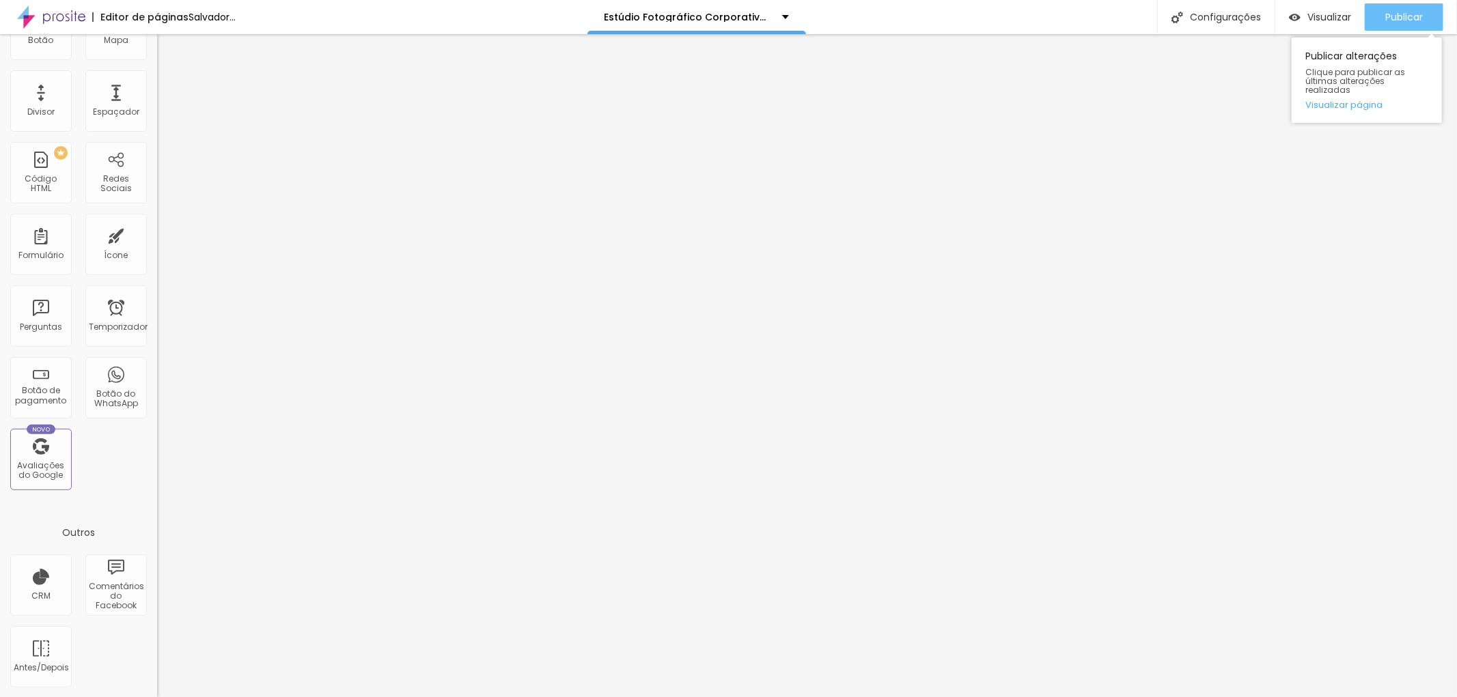
click at [1402, 20] on font "Publicar" at bounding box center [1404, 17] width 38 height 14
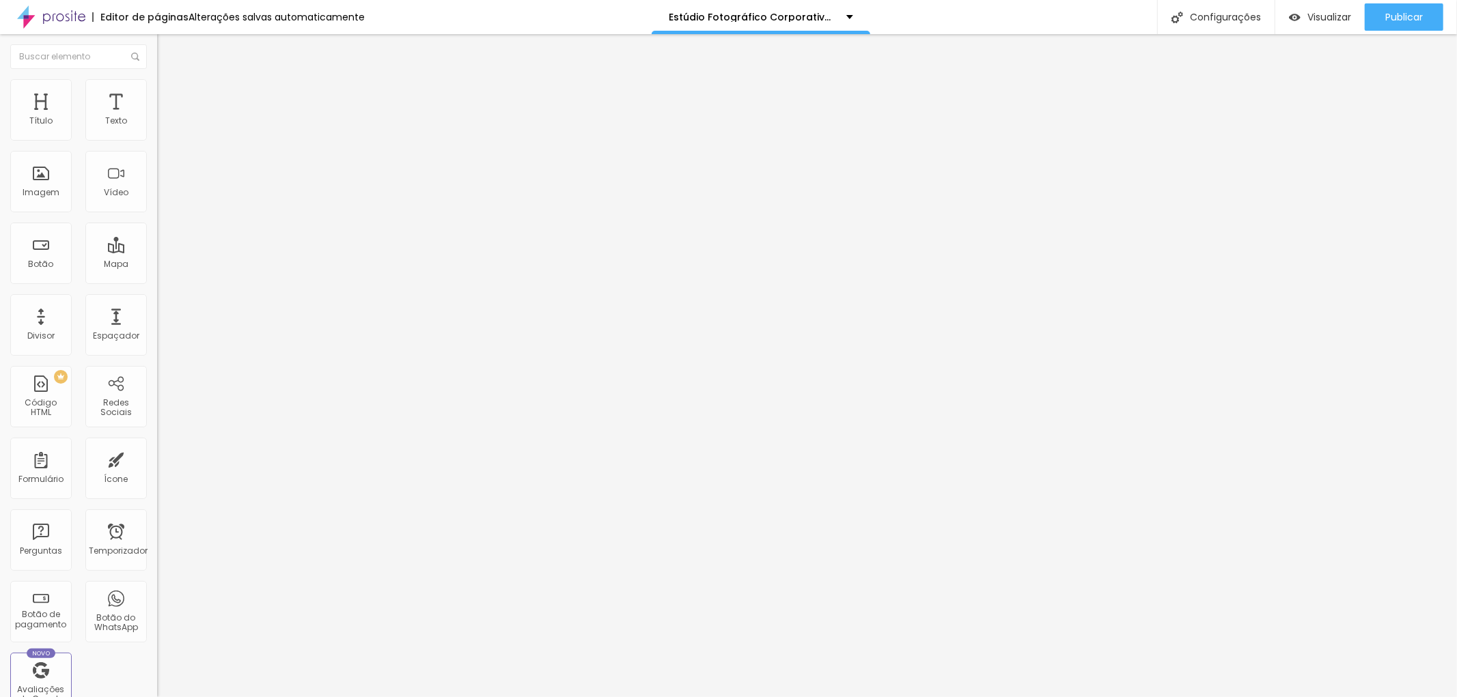
click at [163, 127] on icon "button" at bounding box center [167, 123] width 8 height 8
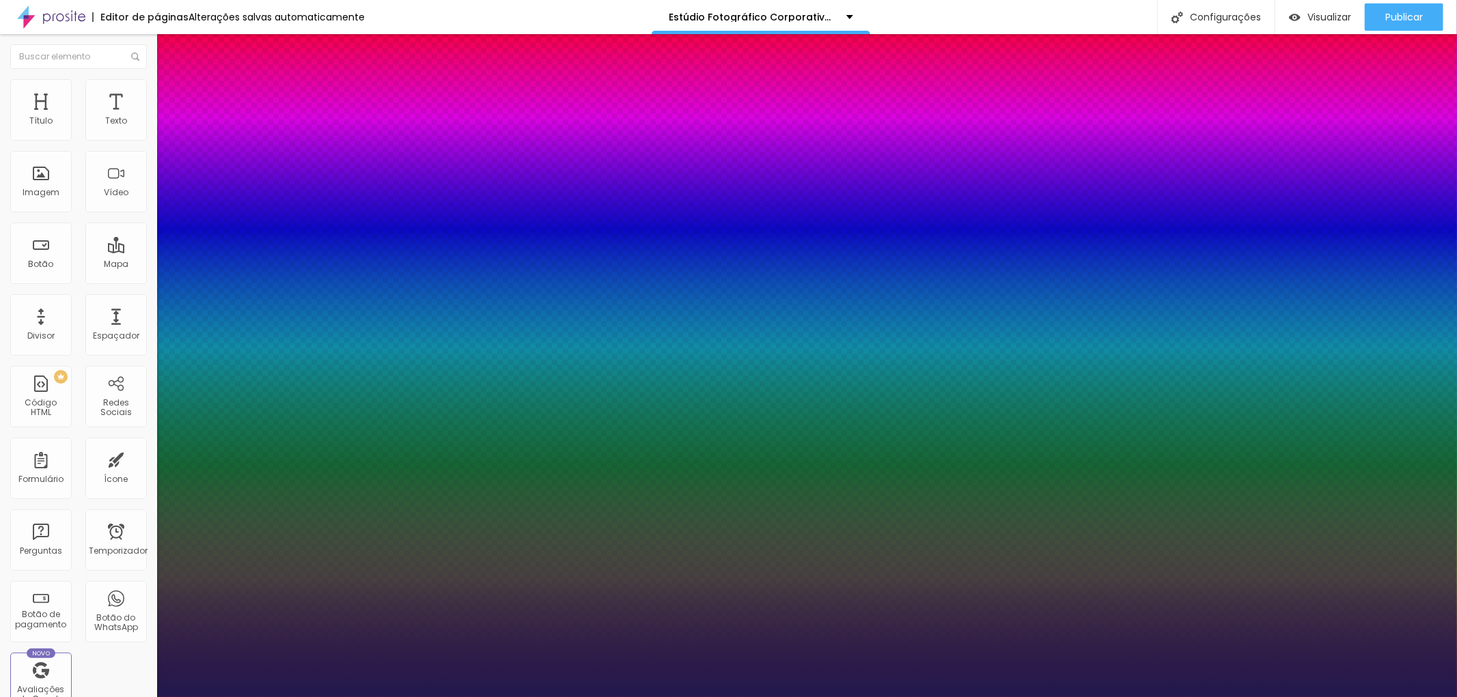
type input "1"
type input "20"
type input "1"
type input "21"
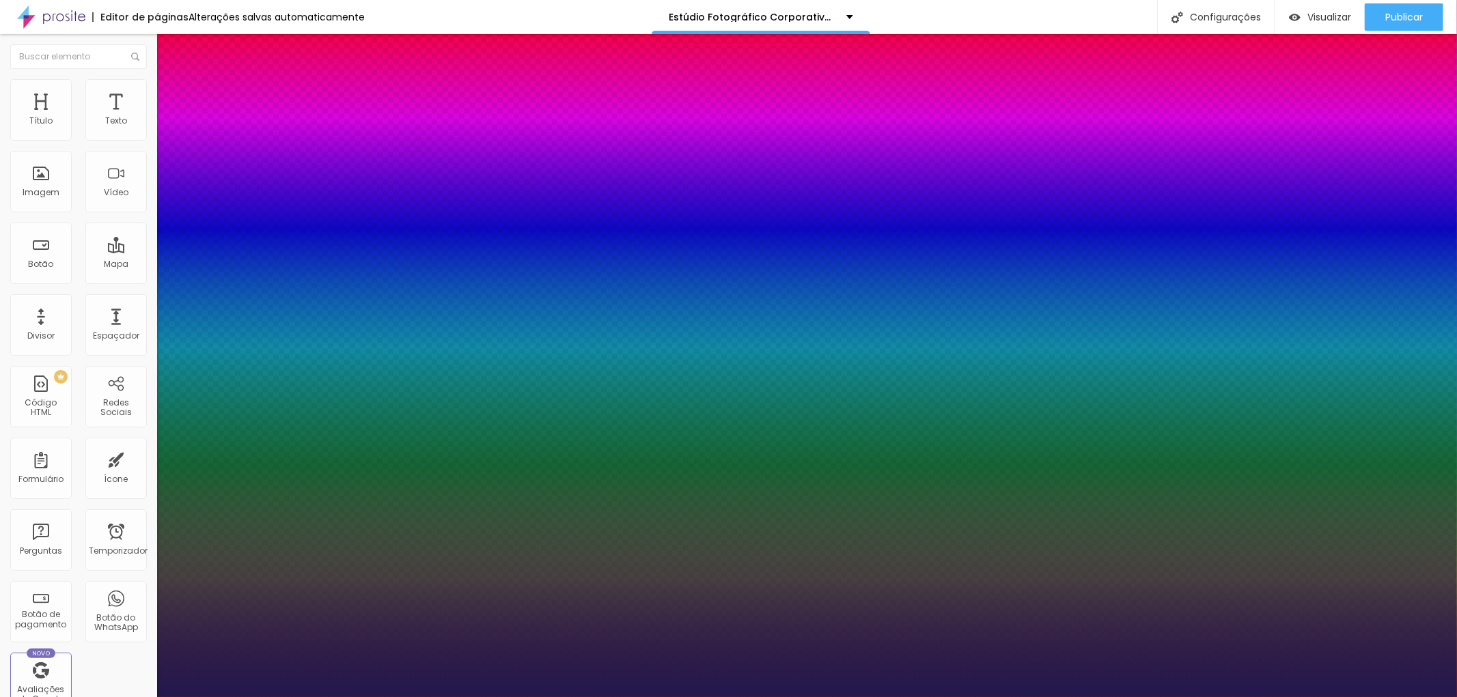
type input "21"
type input "1"
type input "23"
type input "1"
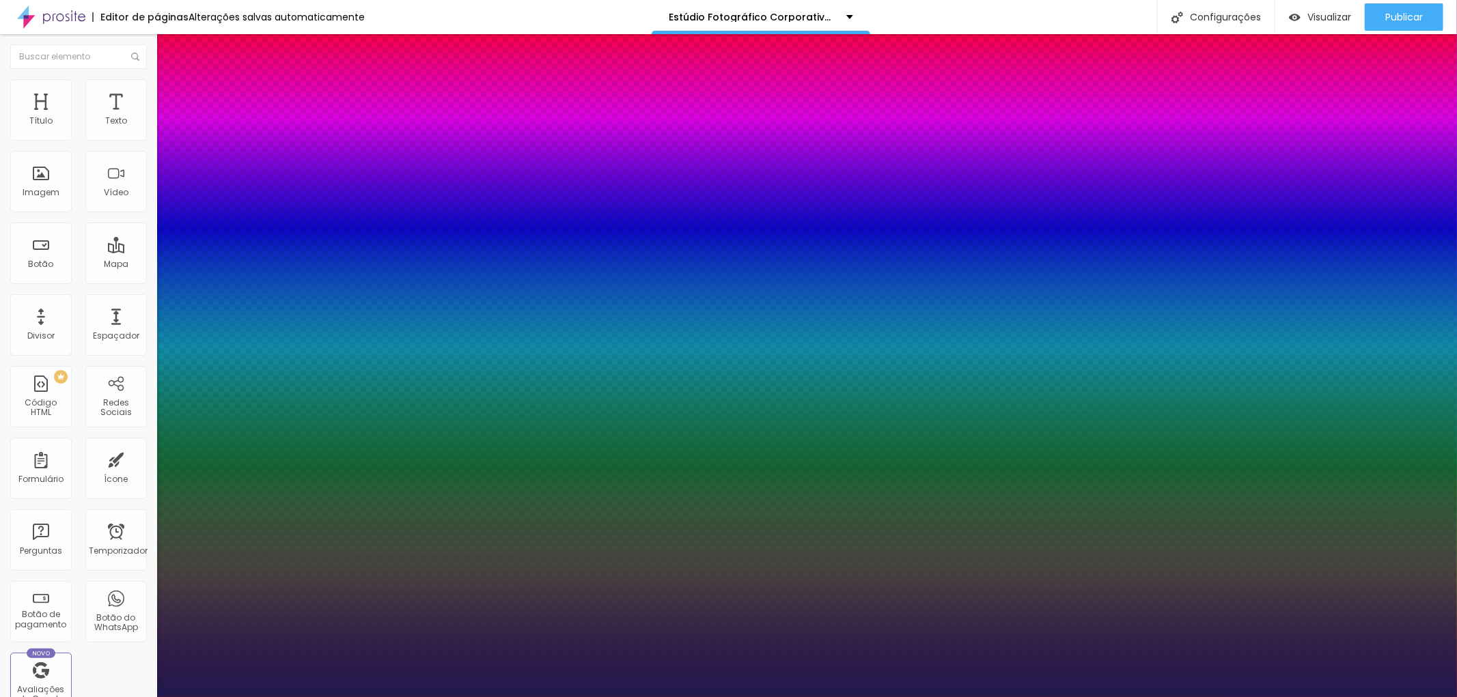
type input "25"
type input "1"
type input "27"
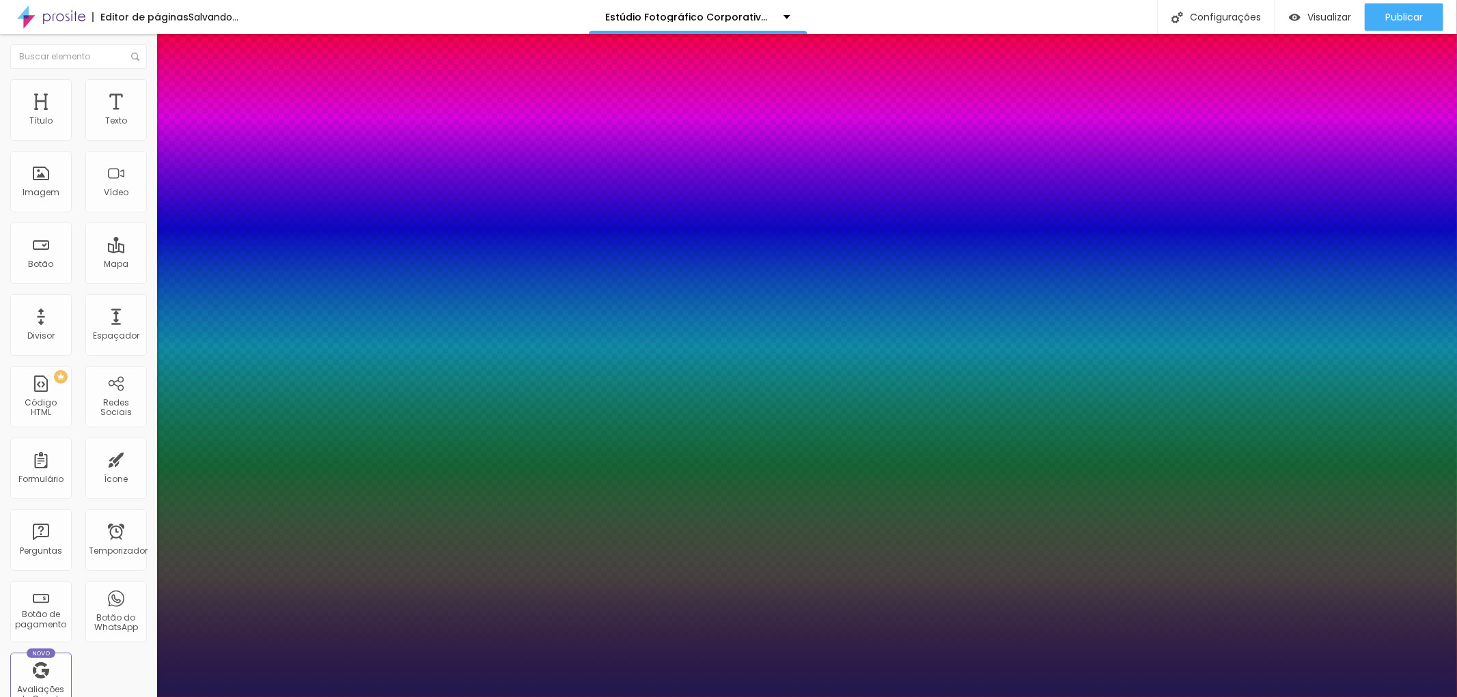
type input "1"
type input "25"
type input "1"
type input "23"
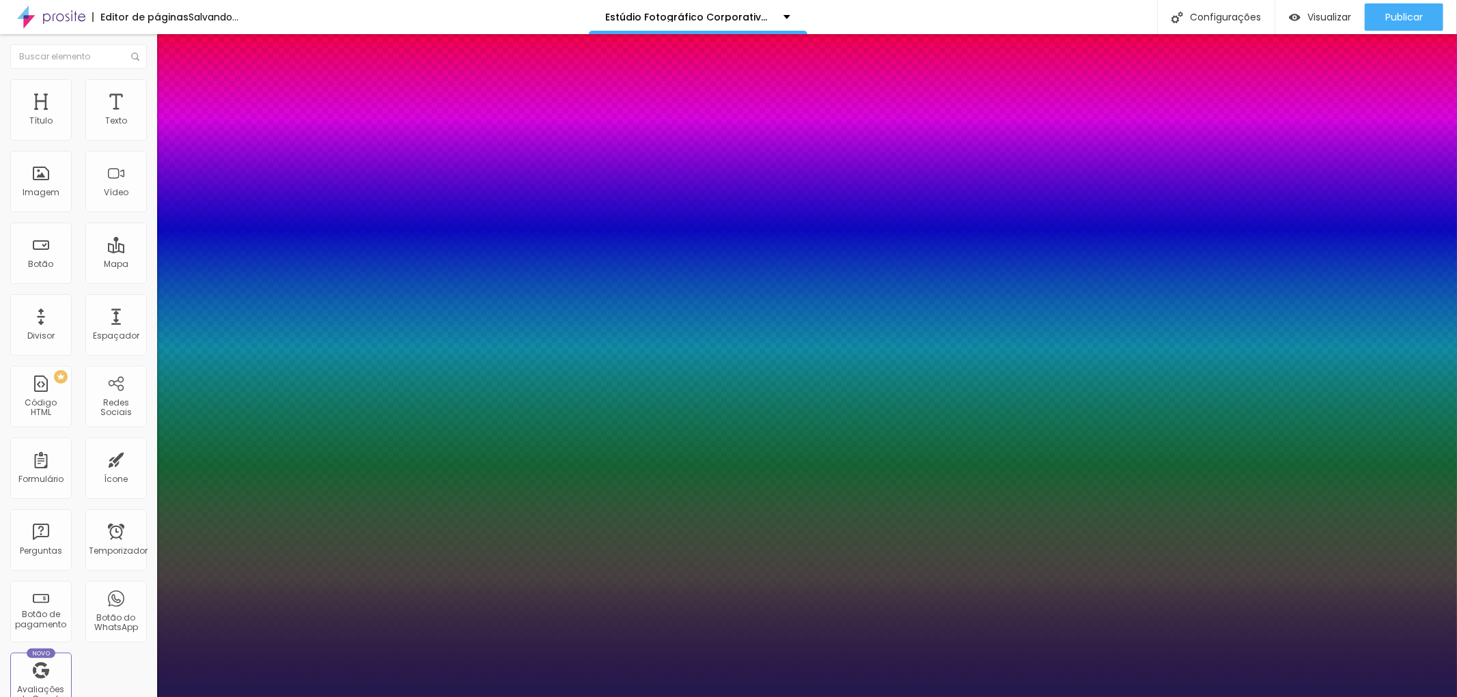
type input "23"
type input "1"
type input "25"
type input "1"
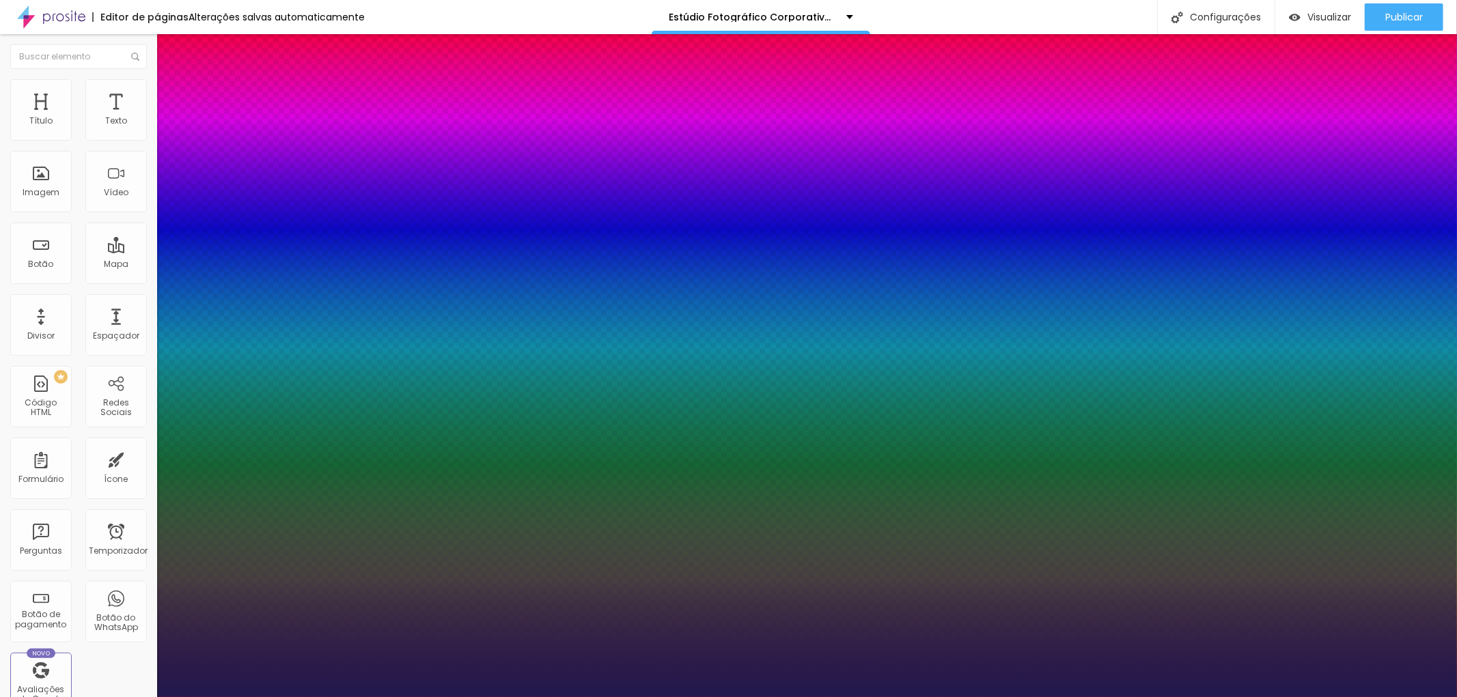
drag, startPoint x: 189, startPoint y: 229, endPoint x: 195, endPoint y: 230, distance: 6.9
type input "25"
drag, startPoint x: 1450, startPoint y: 316, endPoint x: 1452, endPoint y: 337, distance: 21.3
click at [1452, 697] on div at bounding box center [728, 697] width 1457 height 0
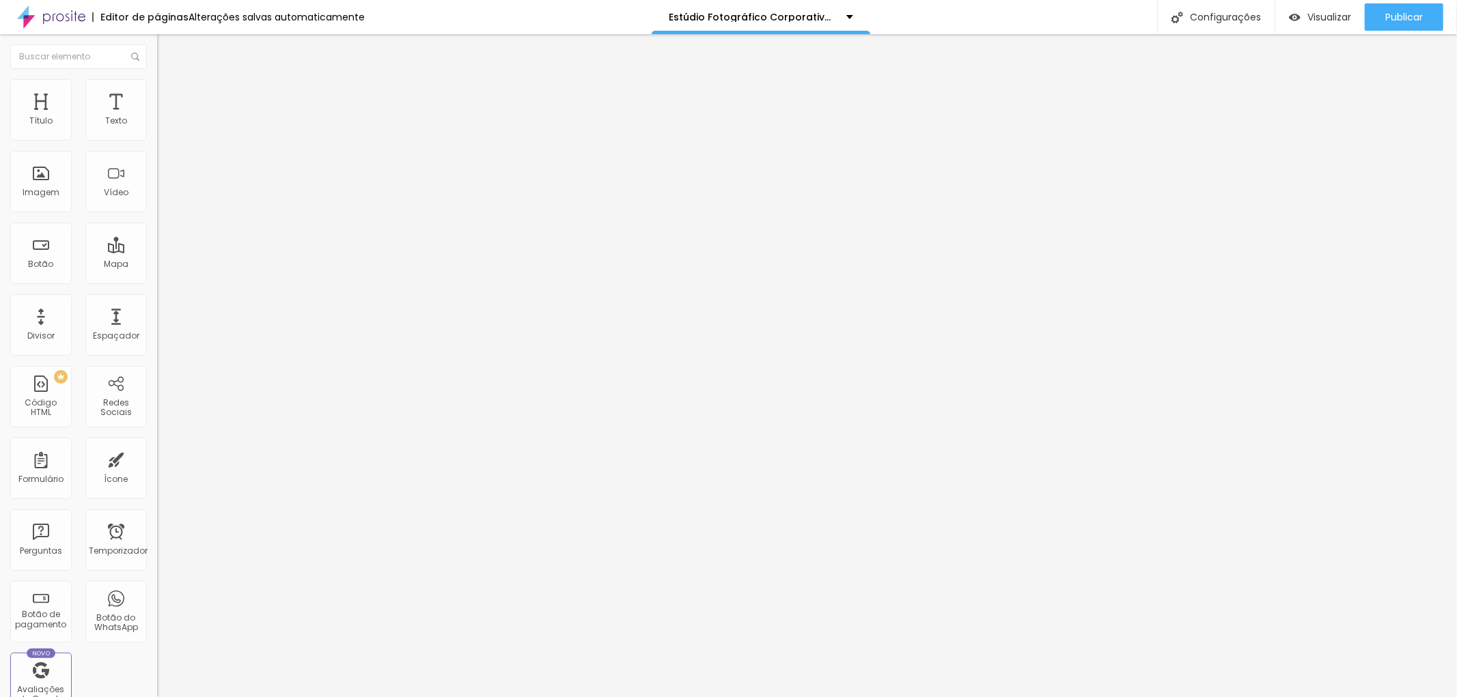
click at [163, 127] on icon "button" at bounding box center [167, 123] width 8 height 8
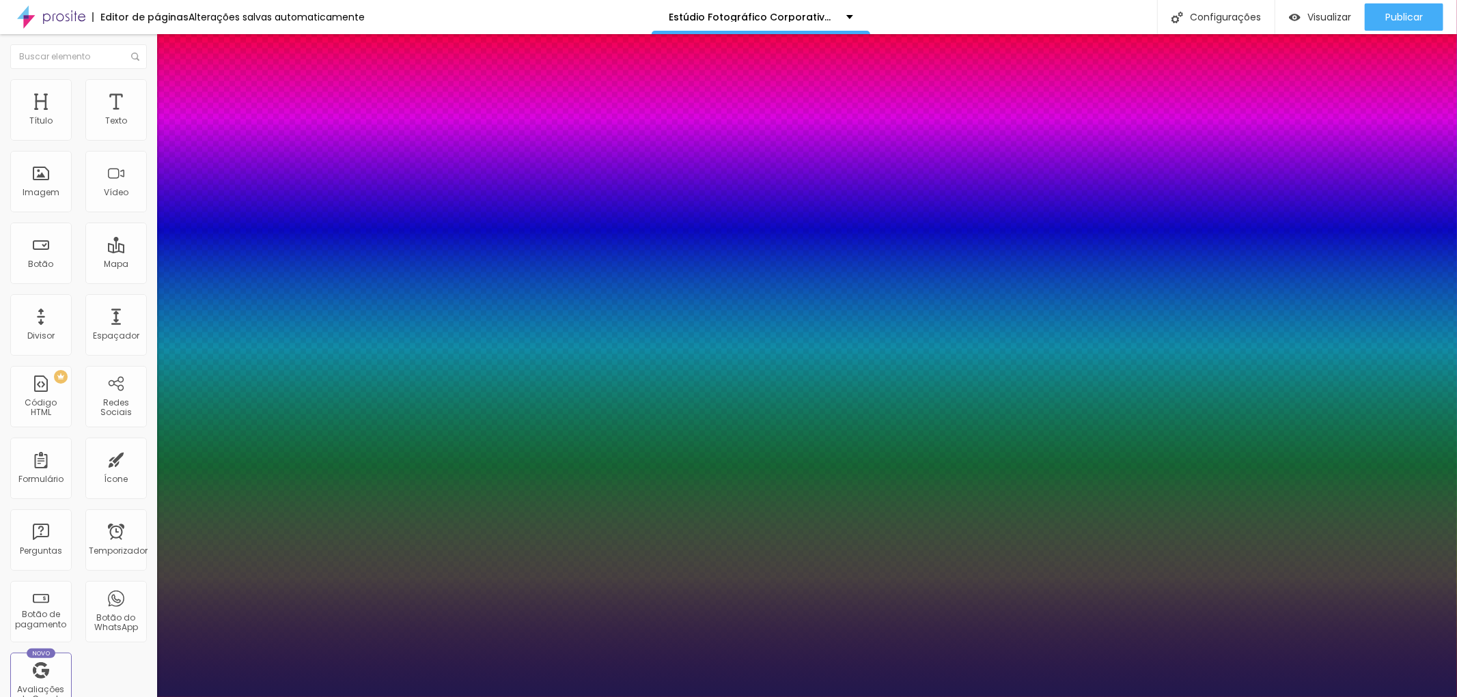
type input "1"
type input "23"
type input "1"
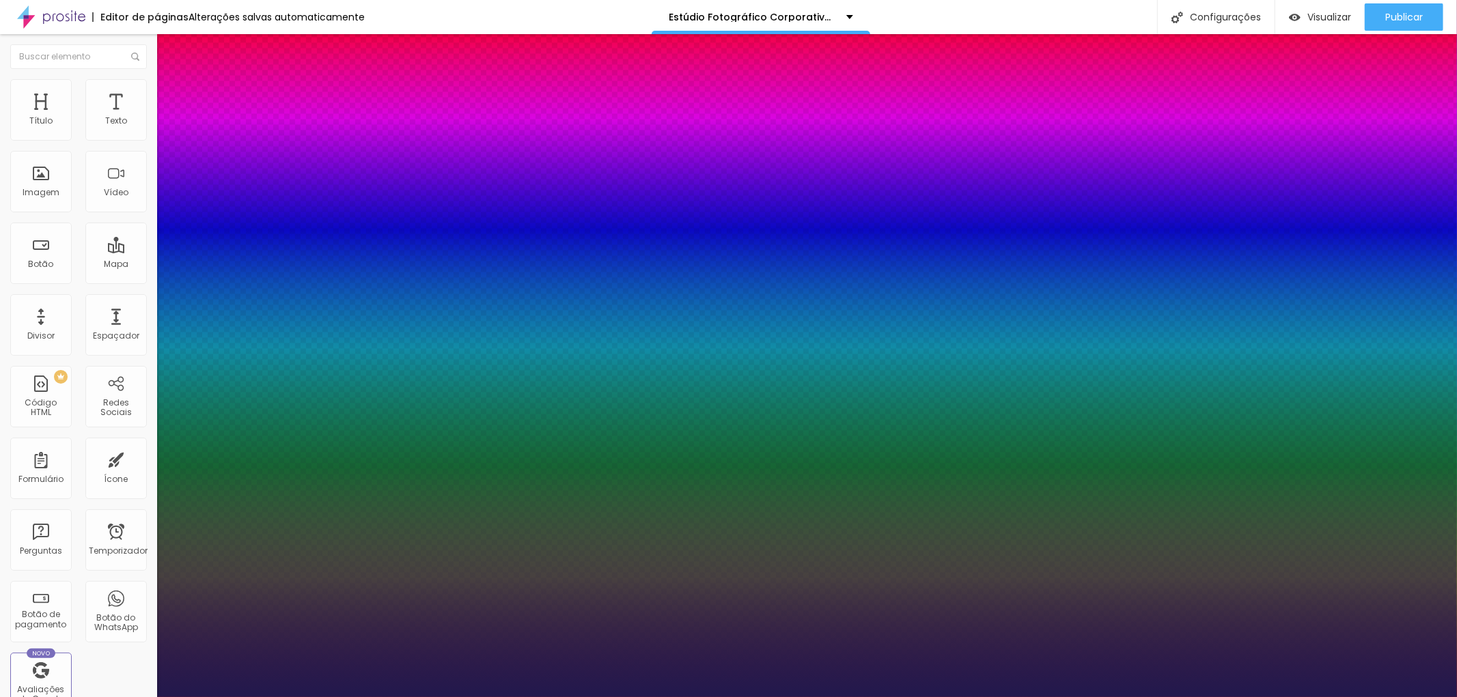
type input "31"
type input "1"
type input "34"
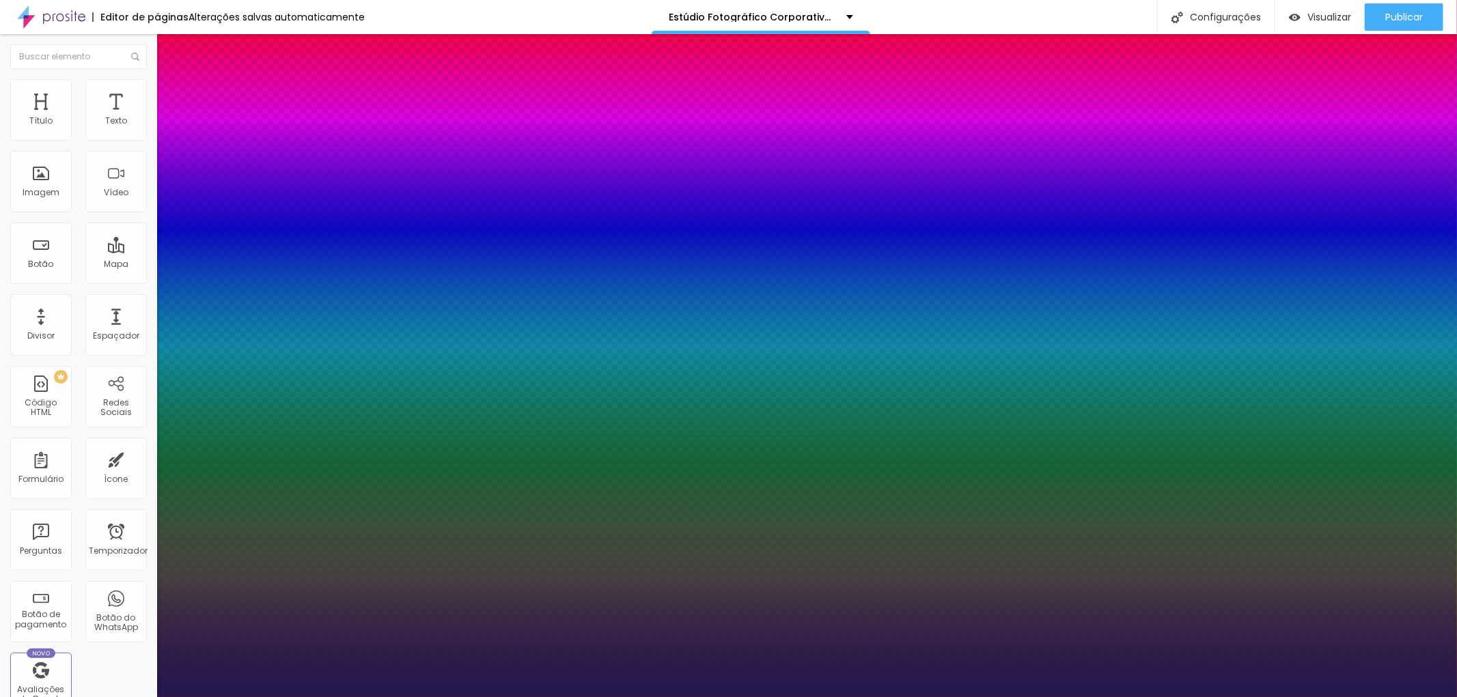
type input "1"
type input "36"
type input "1"
type input "35"
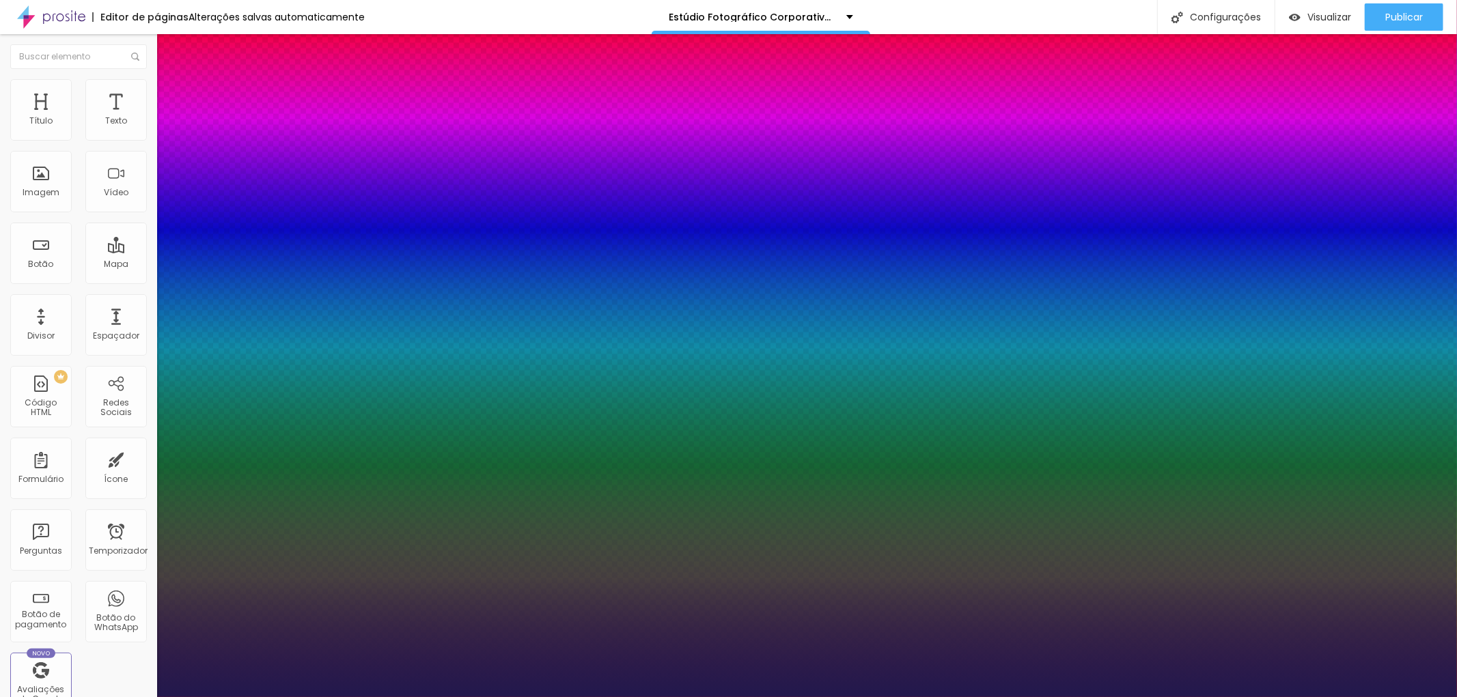
type input "35"
type input "1"
type input "34"
type input "1"
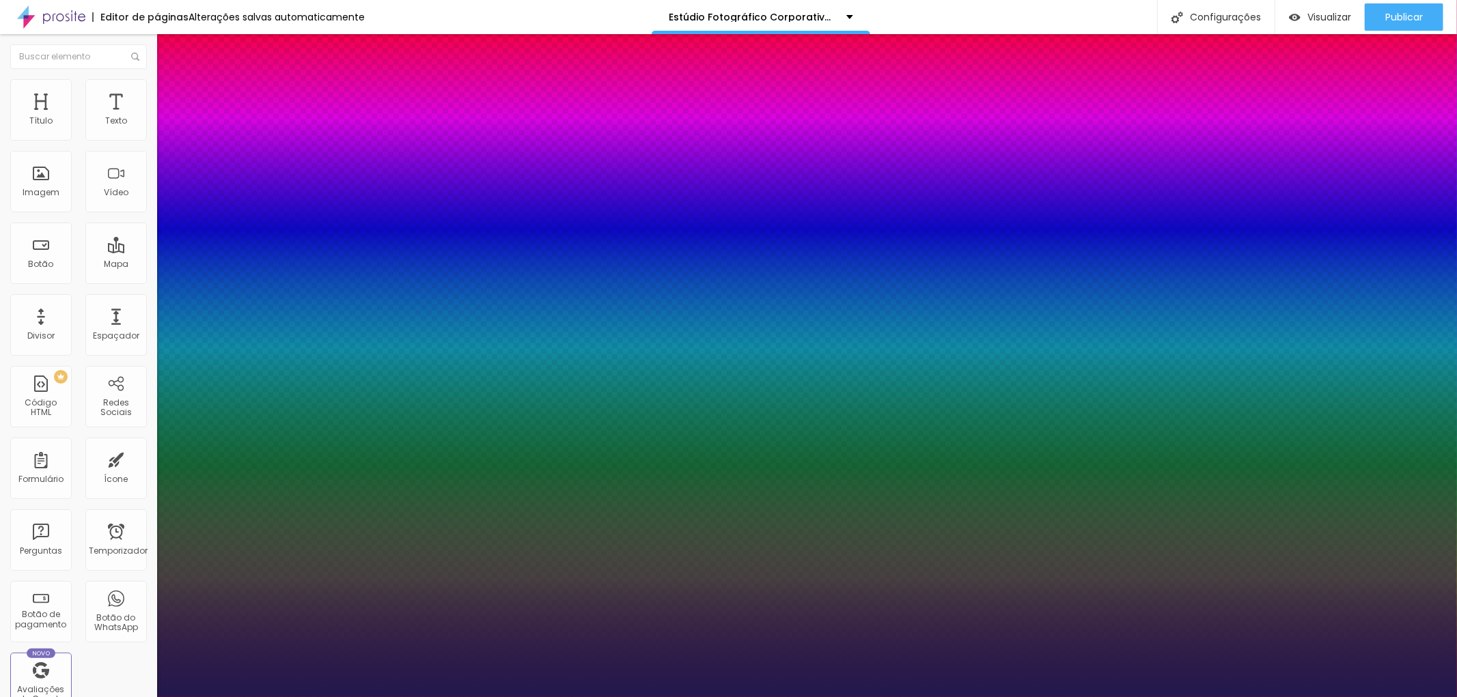
type input "33"
type input "1"
type input "32"
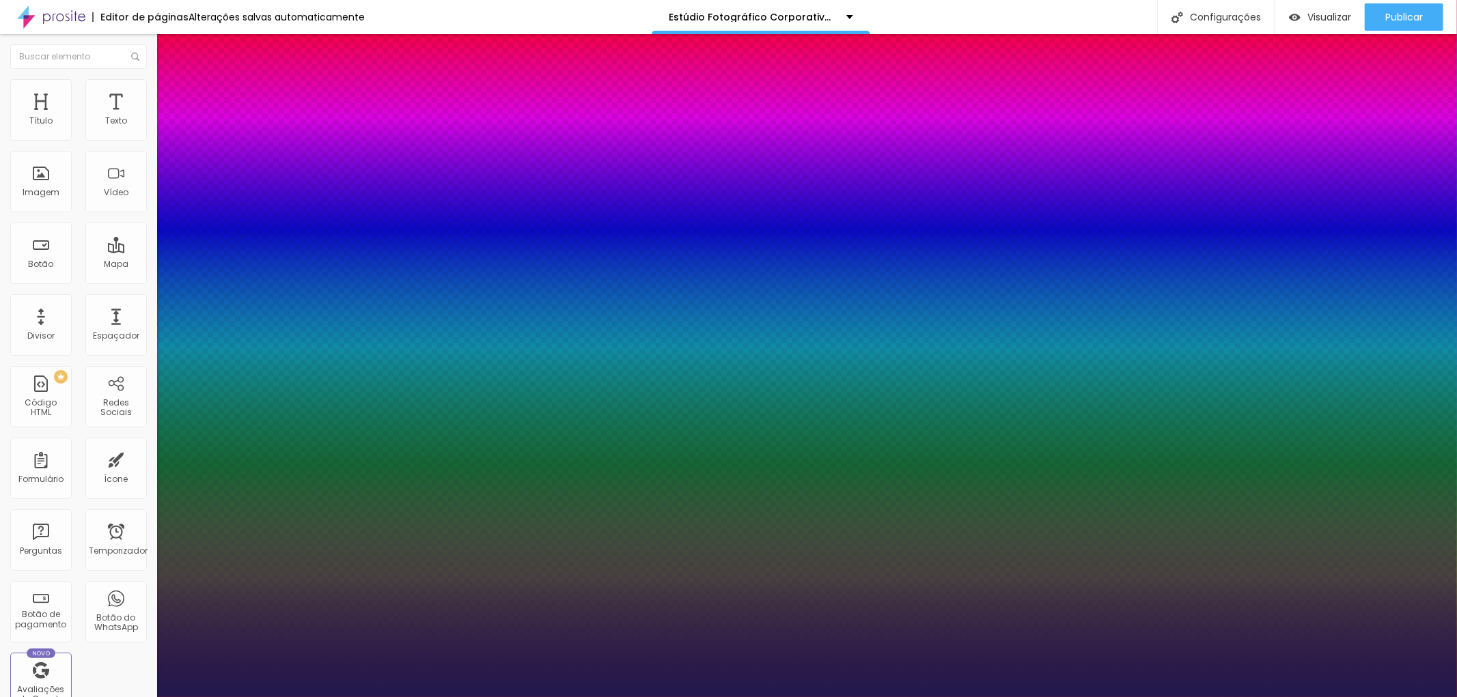
type input "1"
type input "31"
type input "1"
type input "30"
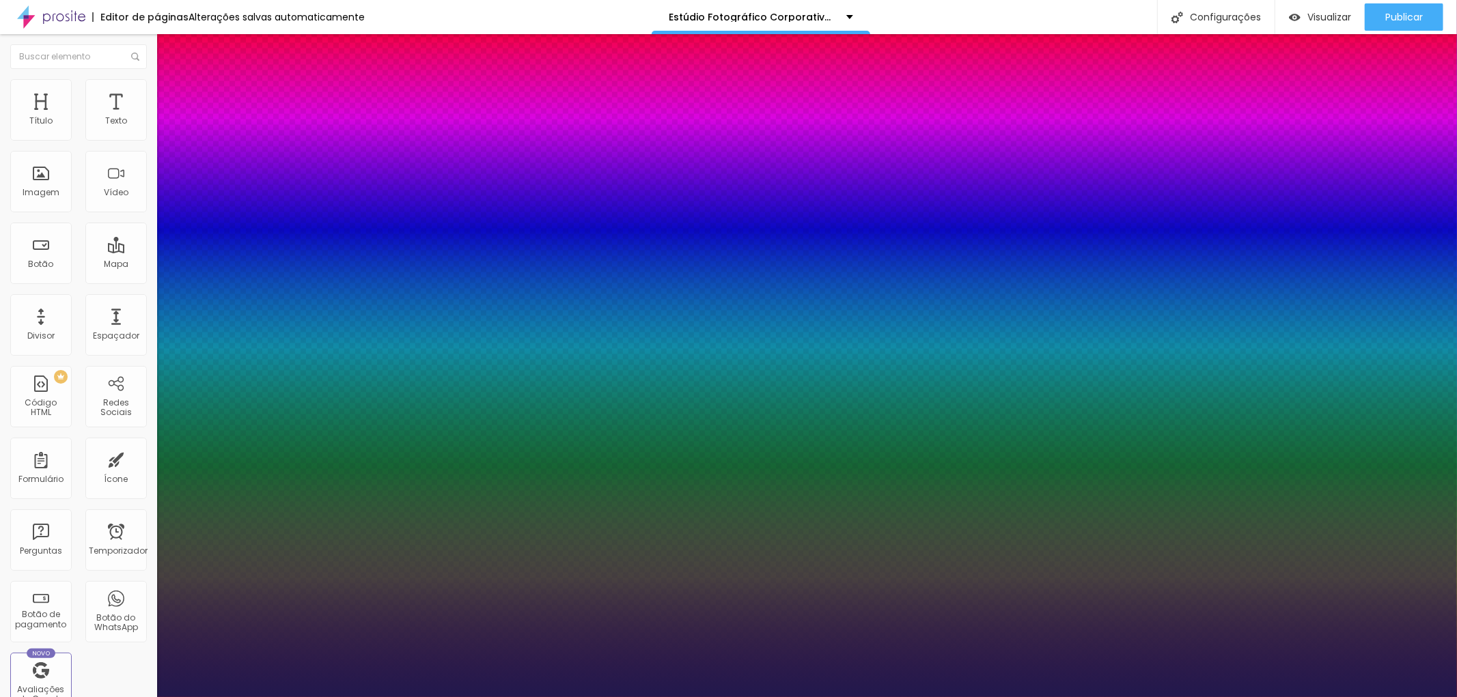
type input "30"
type input "1"
type input "28"
type input "1"
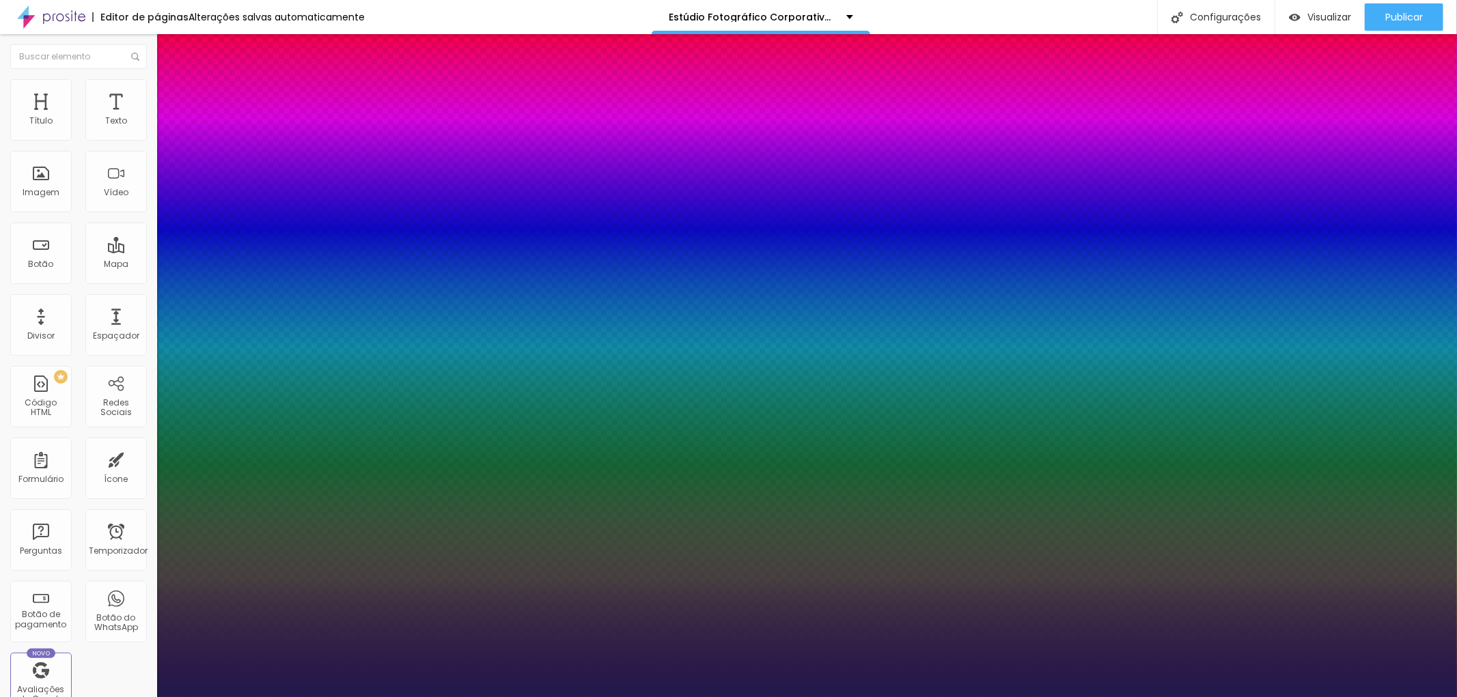
type input "27"
type input "1"
type input "25"
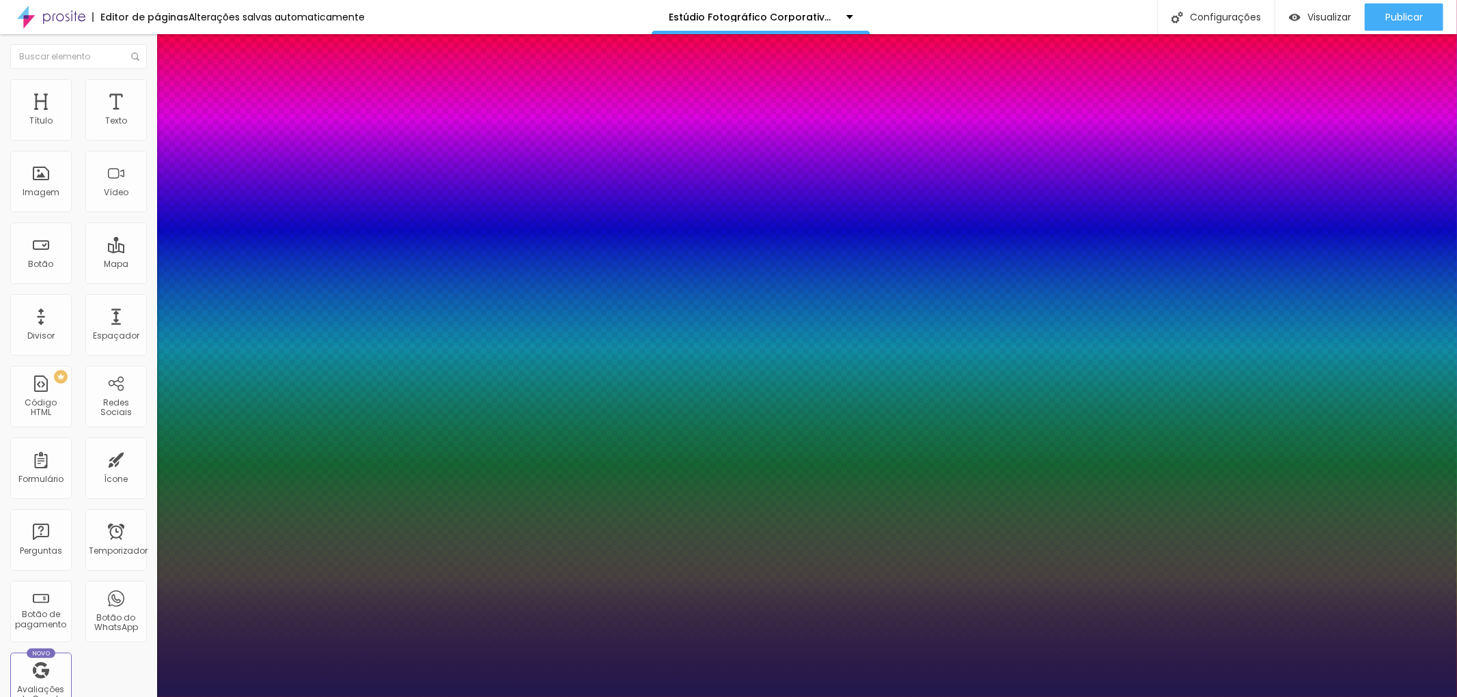
type input "1"
type input "21"
type input "1"
type input "23"
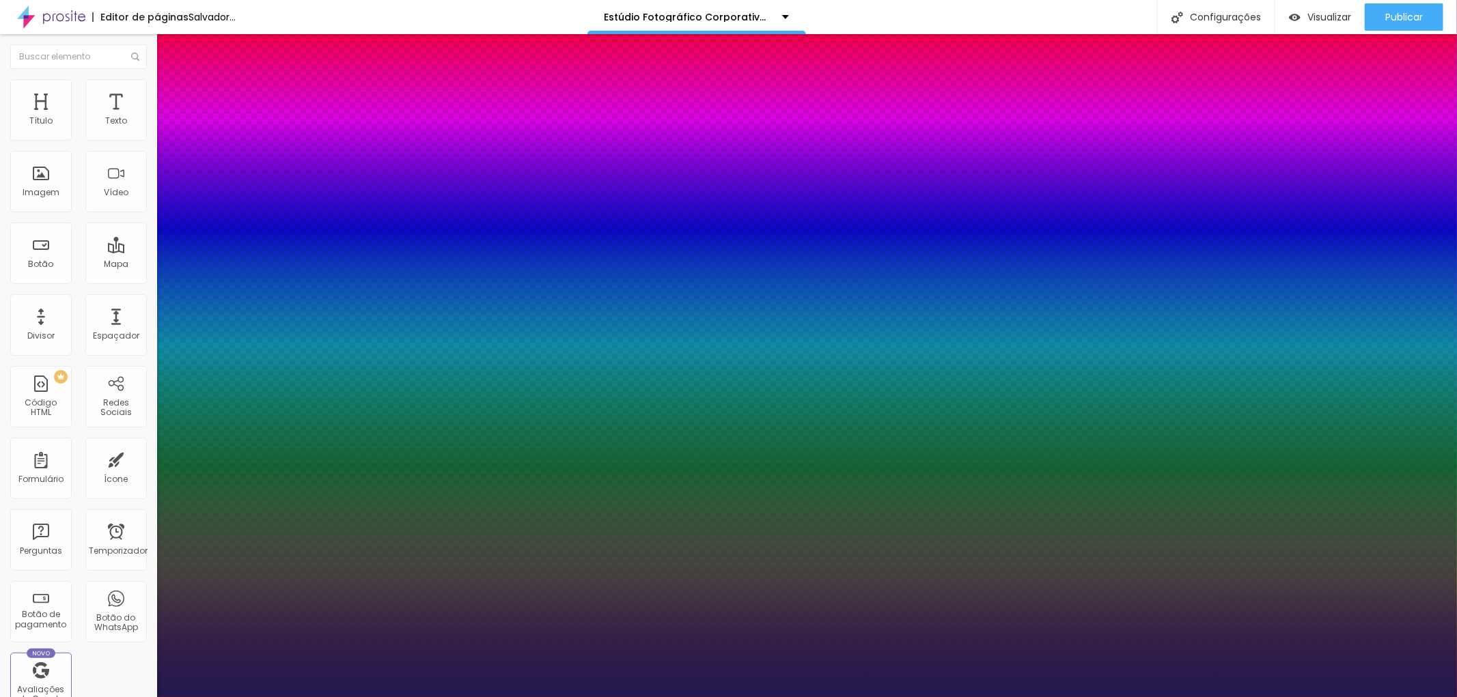
type input "23"
type input "1"
type input "24"
type input "1"
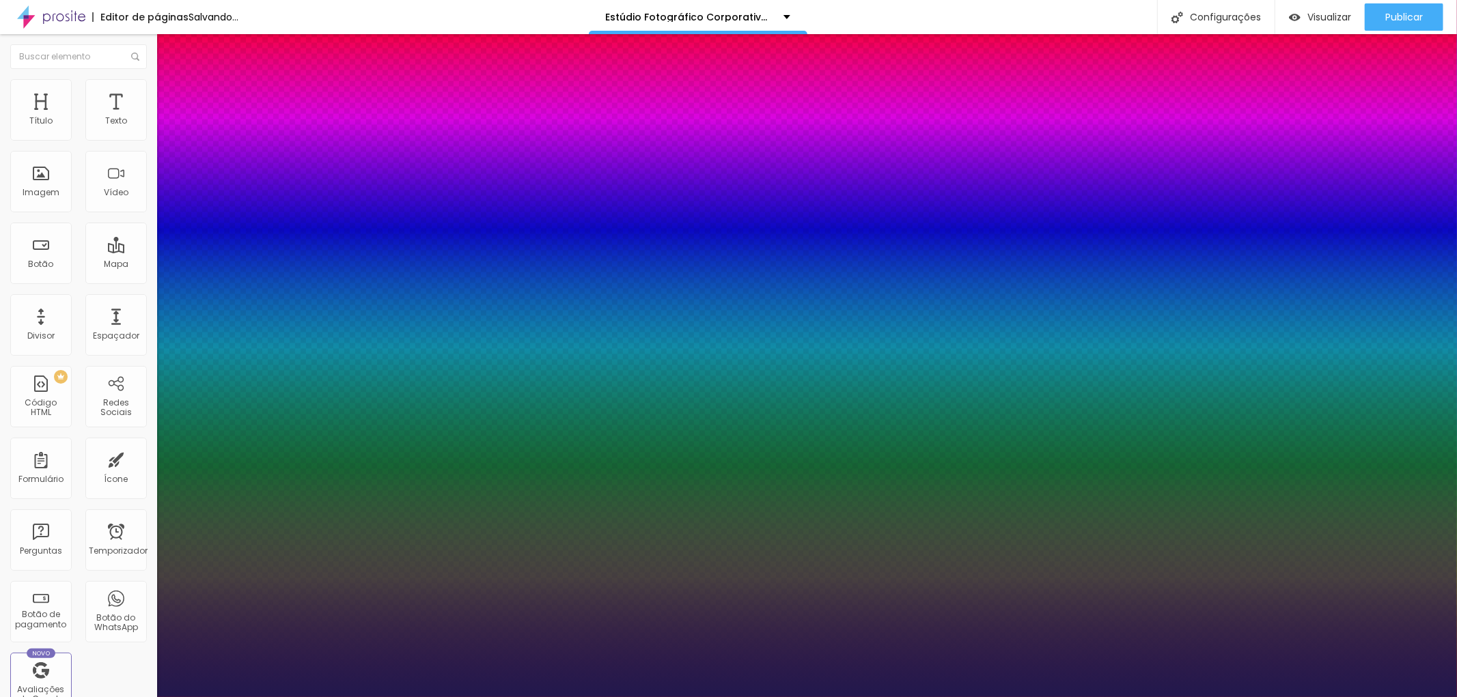
type input "24"
type input "1"
click at [1452, 697] on div at bounding box center [728, 697] width 1457 height 0
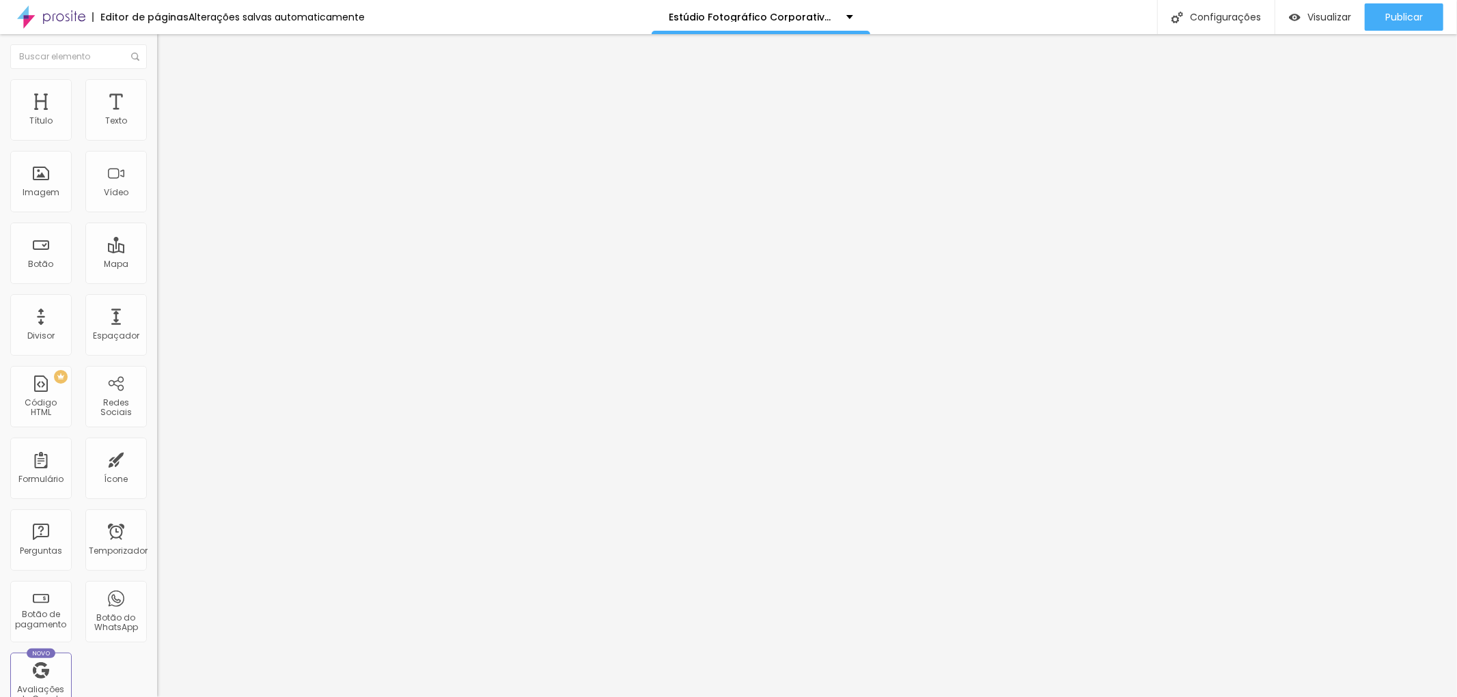
click at [163, 202] on icon "button" at bounding box center [167, 197] width 8 height 8
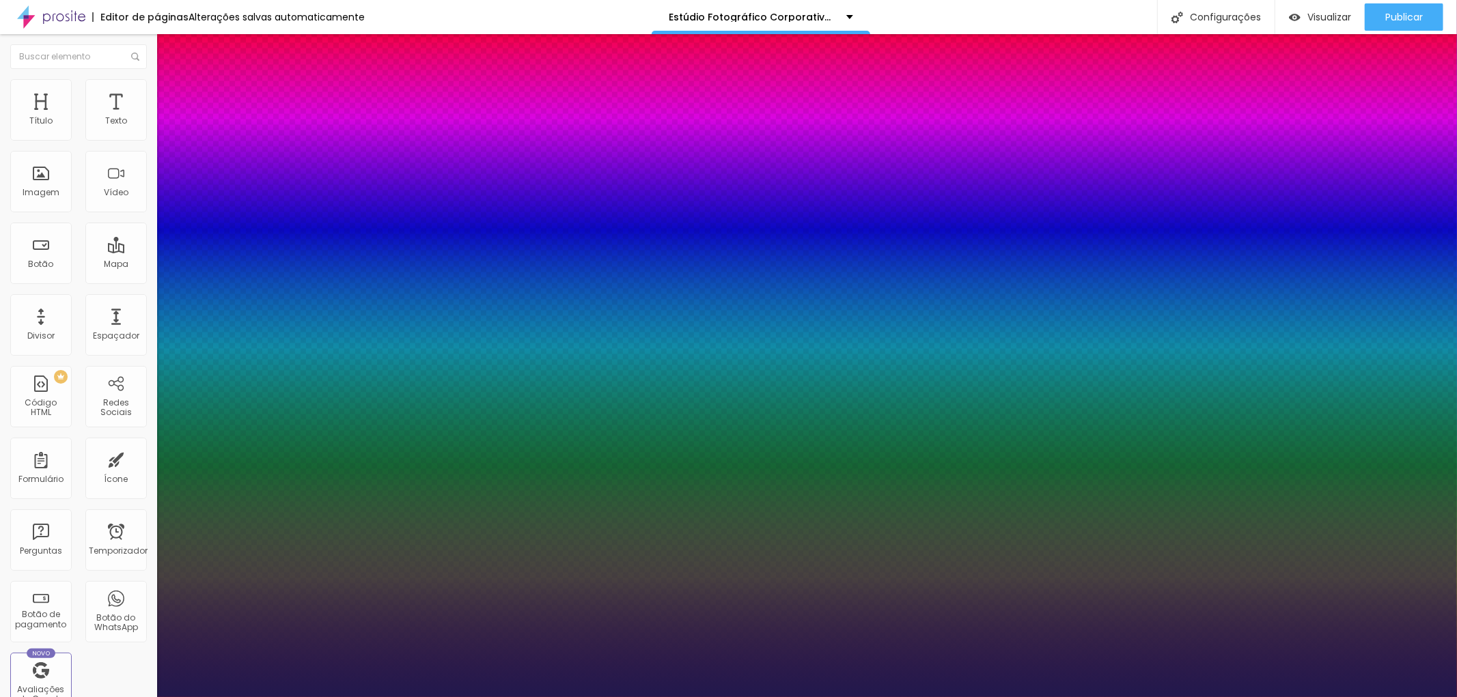
type input "1"
click at [827, 697] on div at bounding box center [728, 697] width 1457 height 0
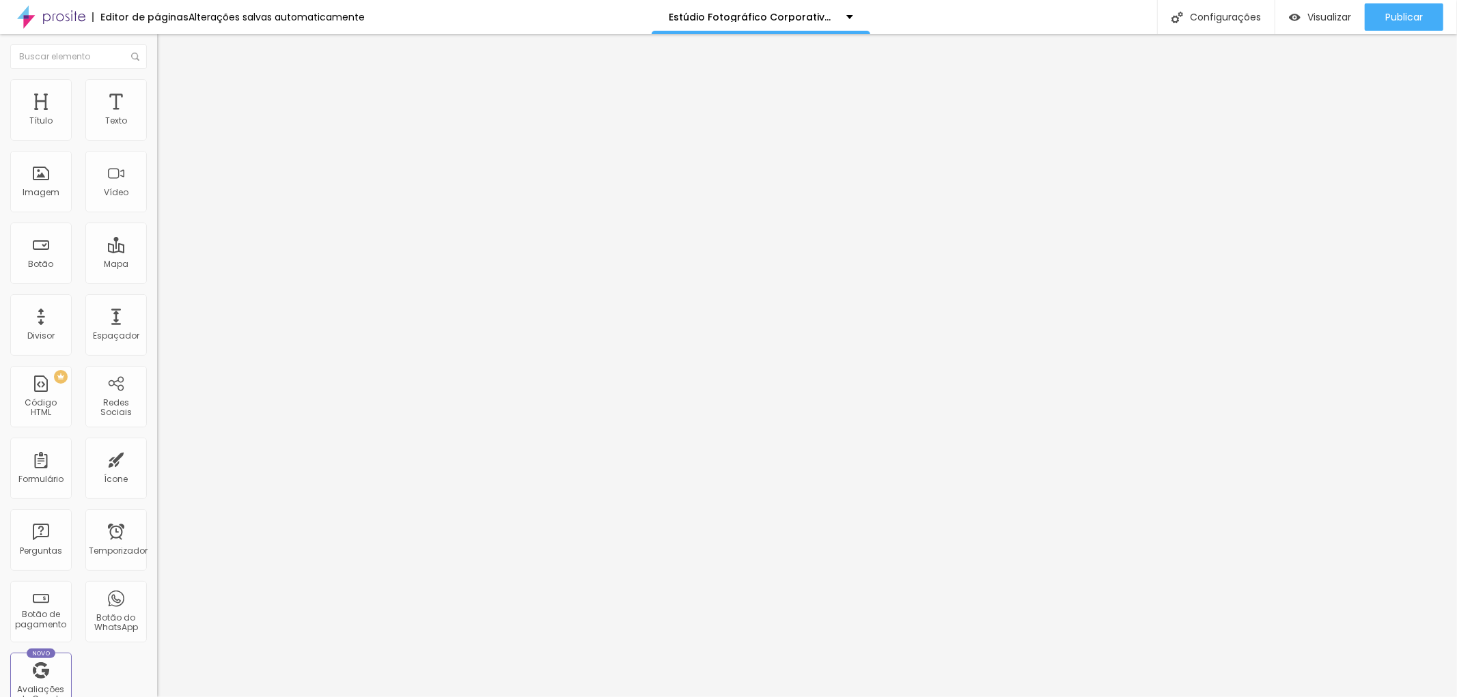
click at [157, 131] on button "button" at bounding box center [166, 124] width 19 height 14
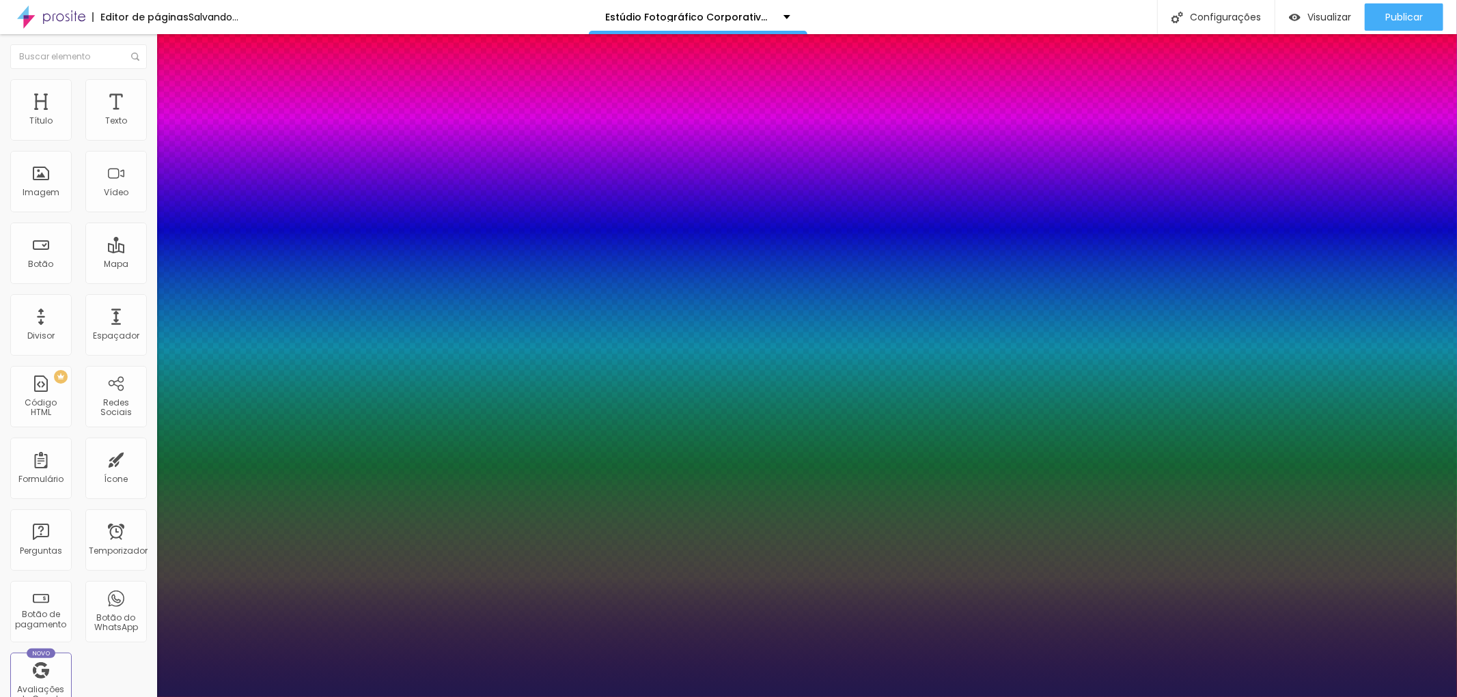
click at [831, 697] on div at bounding box center [728, 697] width 1457 height 0
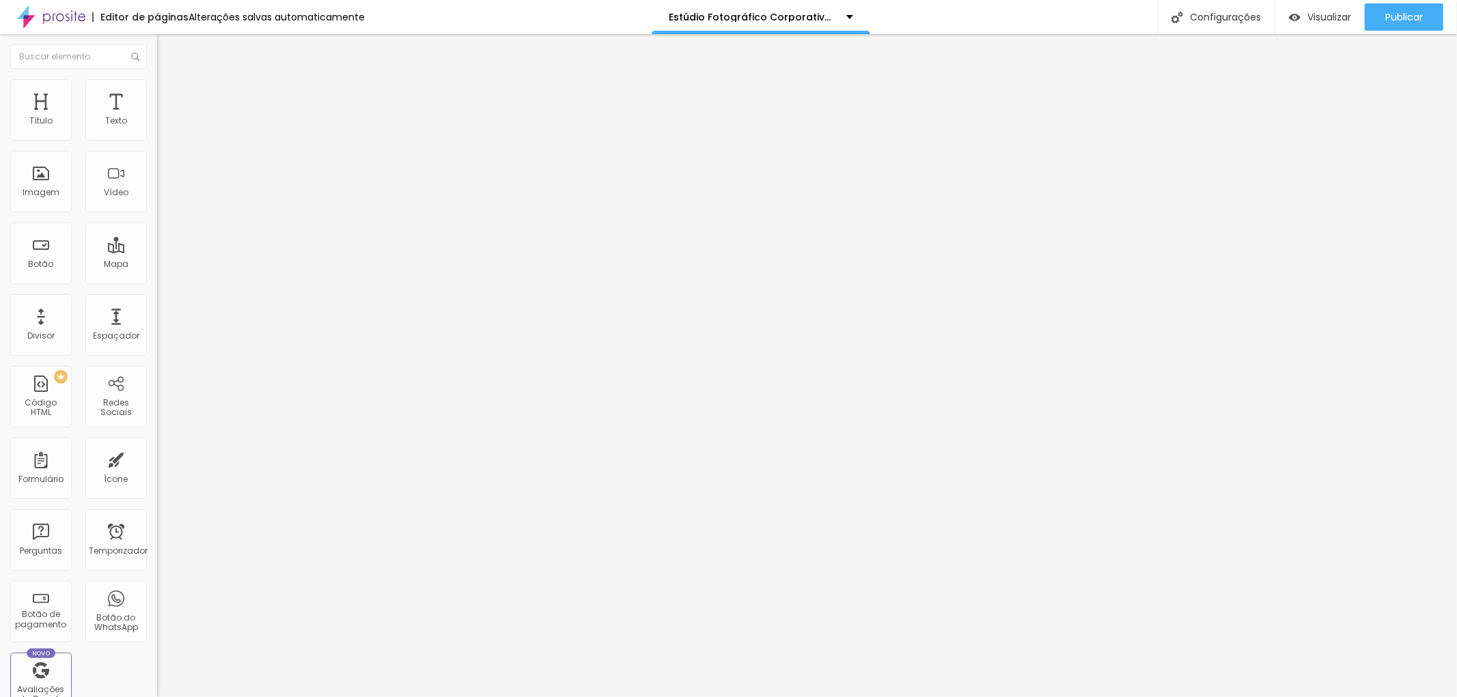
click at [164, 126] on icon "button" at bounding box center [166, 122] width 5 height 5
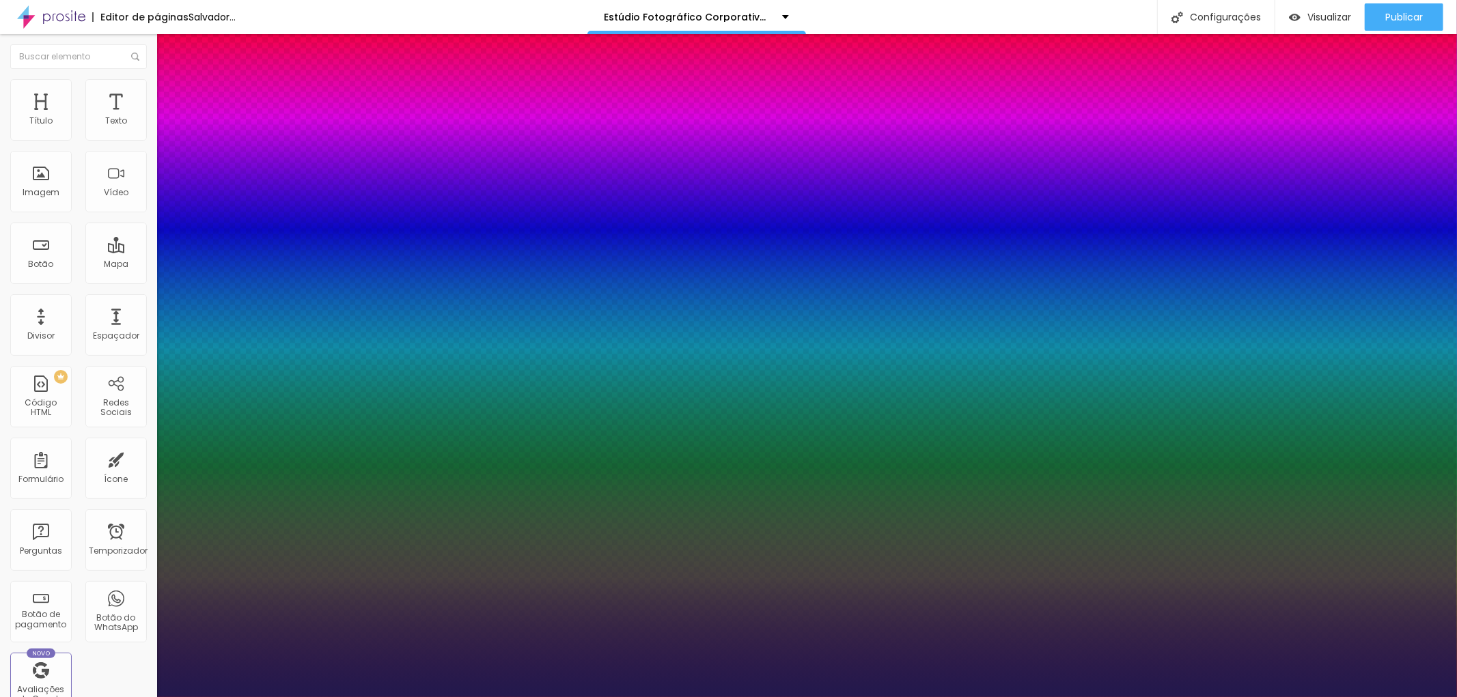
drag, startPoint x: 193, startPoint y: 232, endPoint x: 201, endPoint y: 216, distance: 18.0
drag, startPoint x: 1452, startPoint y: 380, endPoint x: 1453, endPoint y: 371, distance: 9.6
click at [1453, 697] on div at bounding box center [728, 697] width 1457 height 0
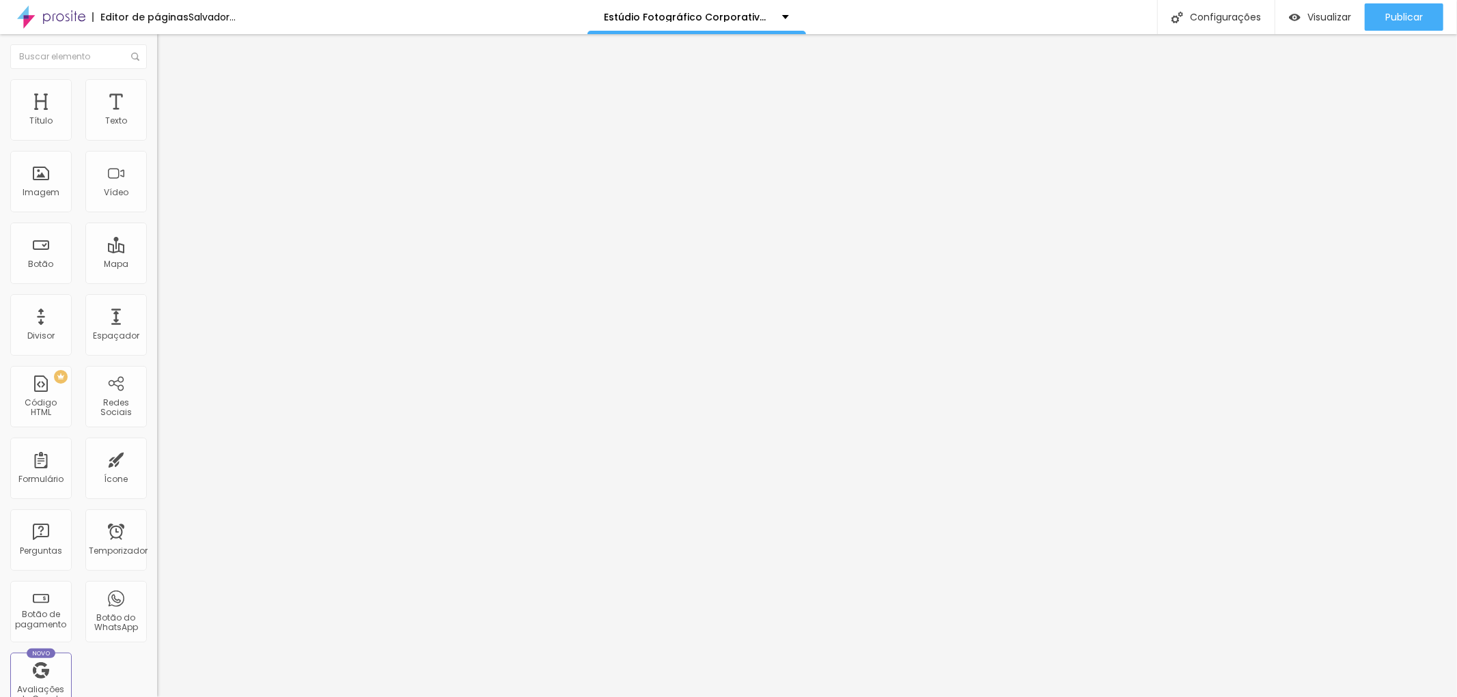
click at [164, 126] on icon "button" at bounding box center [166, 122] width 5 height 5
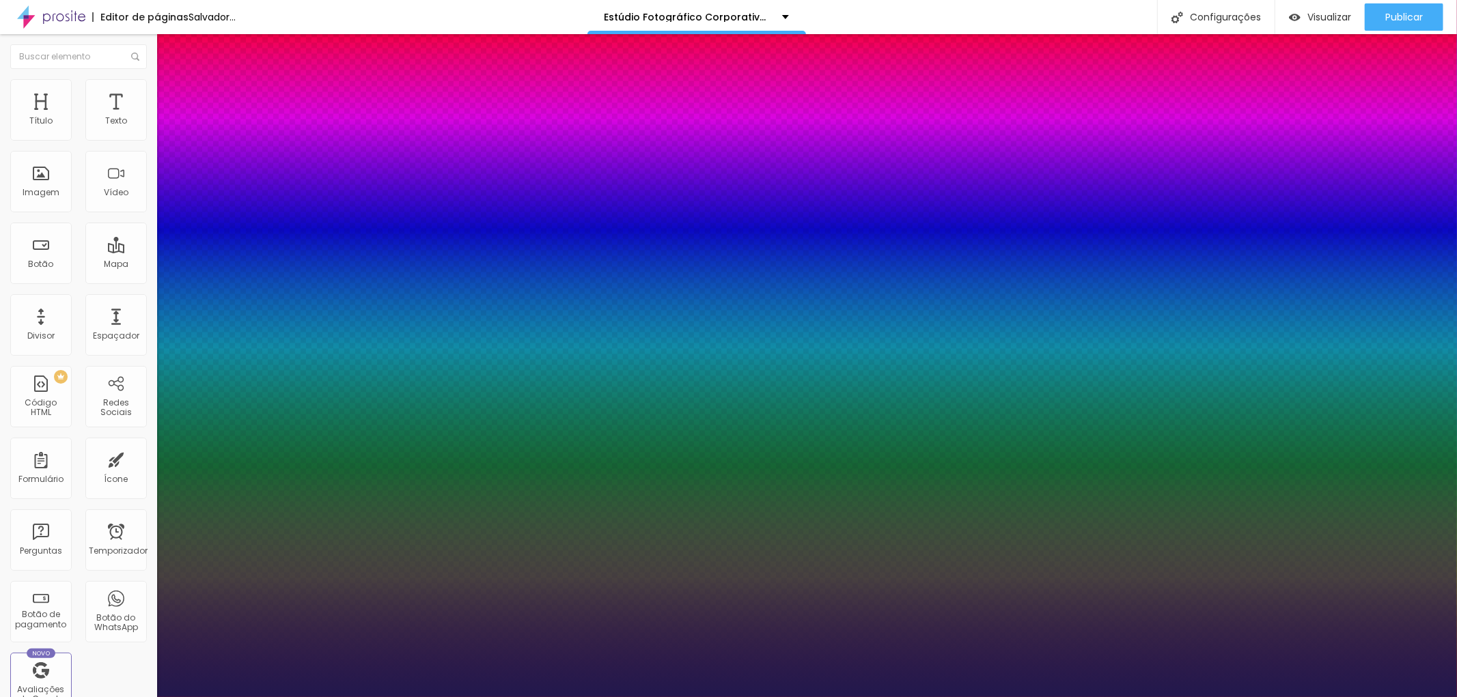
click at [1275, 697] on div at bounding box center [728, 697] width 1457 height 0
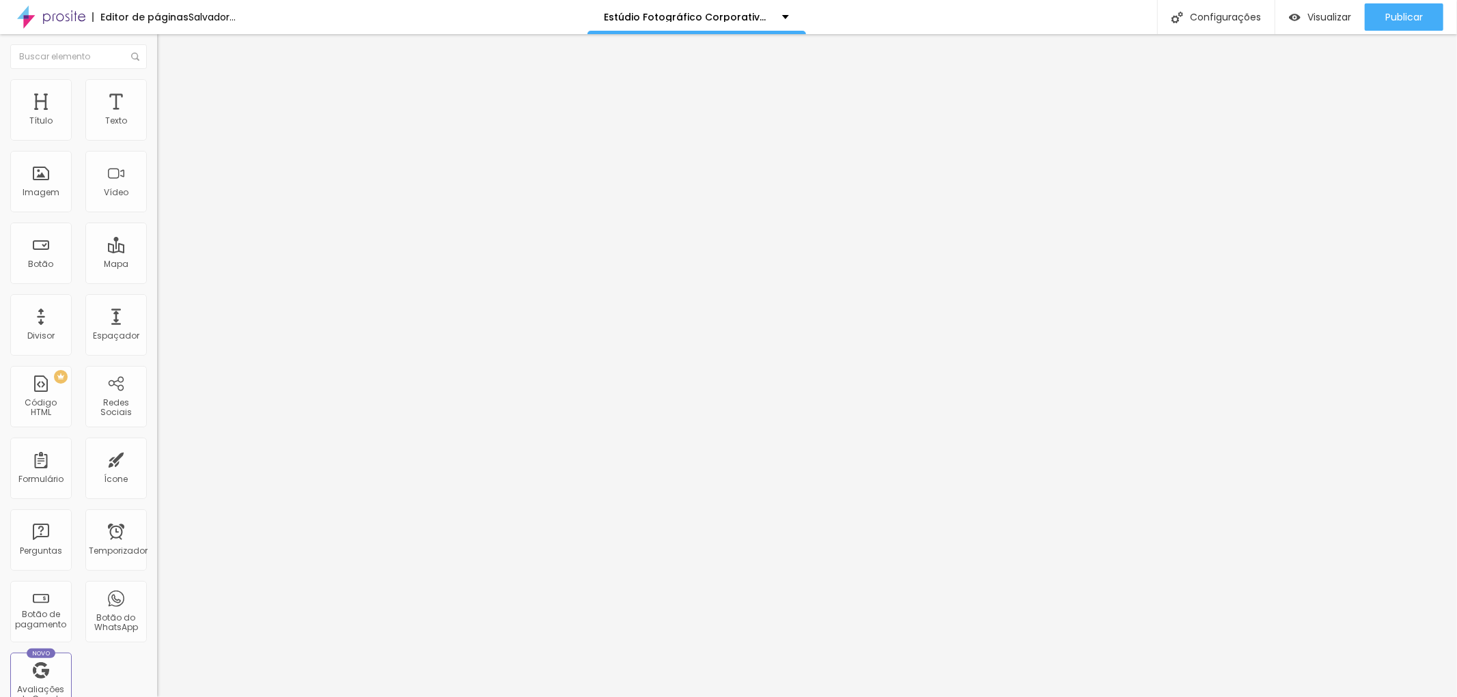
click at [157, 251] on input "range" at bounding box center [201, 256] width 88 height 11
click at [1405, 17] on font "Publicar" at bounding box center [1404, 17] width 38 height 14
click at [157, 93] on img at bounding box center [163, 99] width 12 height 12
drag, startPoint x: 60, startPoint y: 161, endPoint x: 58, endPoint y: 149, distance: 12.5
click at [157, 458] on input "range" at bounding box center [201, 463] width 88 height 11
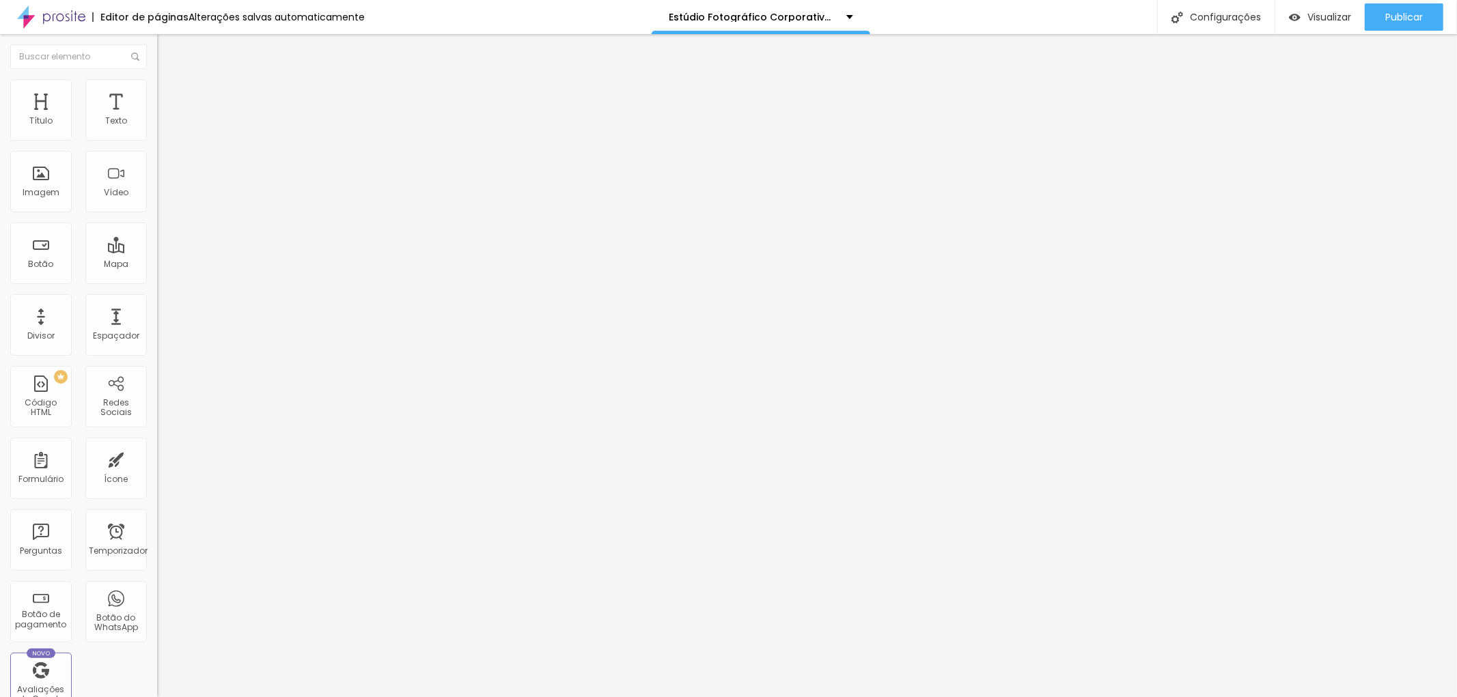
click at [157, 265] on input "range" at bounding box center [201, 270] width 88 height 11
click at [157, 79] on li "Conteúdo" at bounding box center [235, 73] width 157 height 14
click at [157, 89] on li "Estilo" at bounding box center [235, 86] width 157 height 14
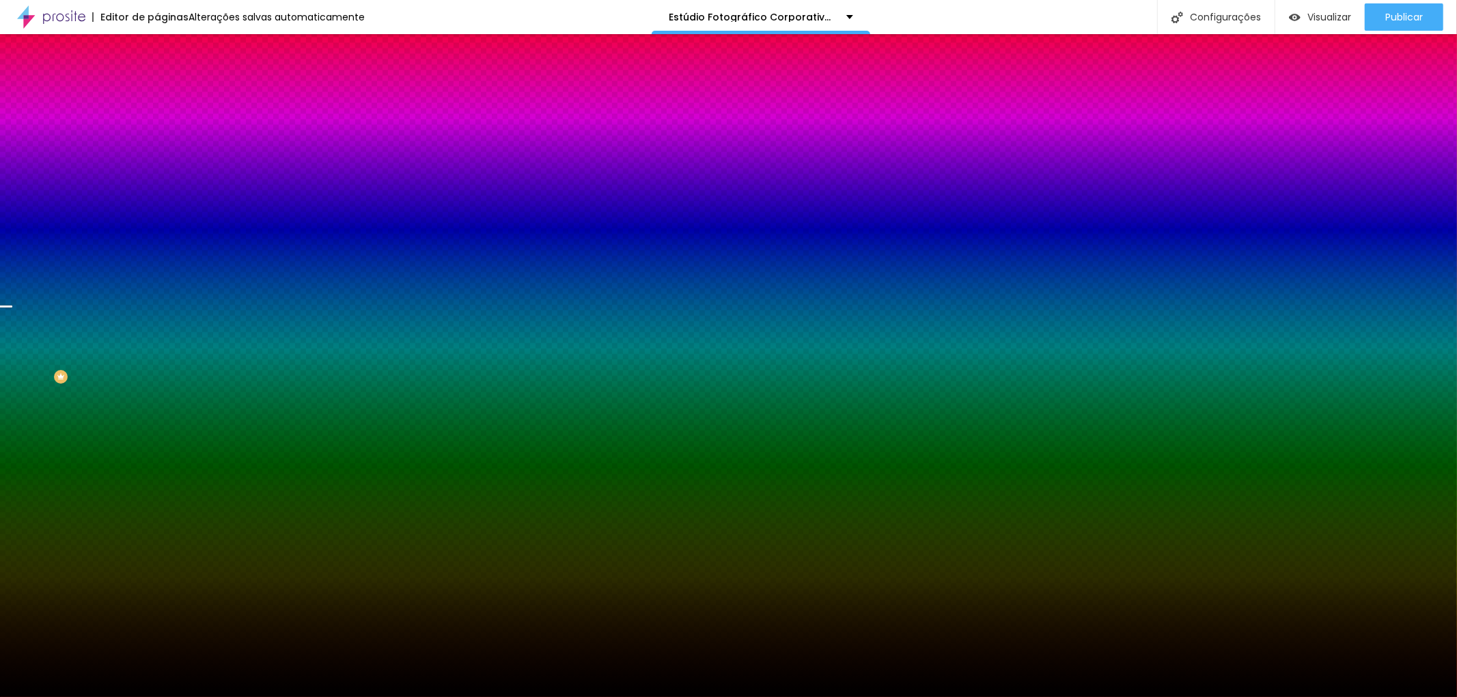
click at [165, 126] on font "Trocar imagem" at bounding box center [198, 120] width 66 height 12
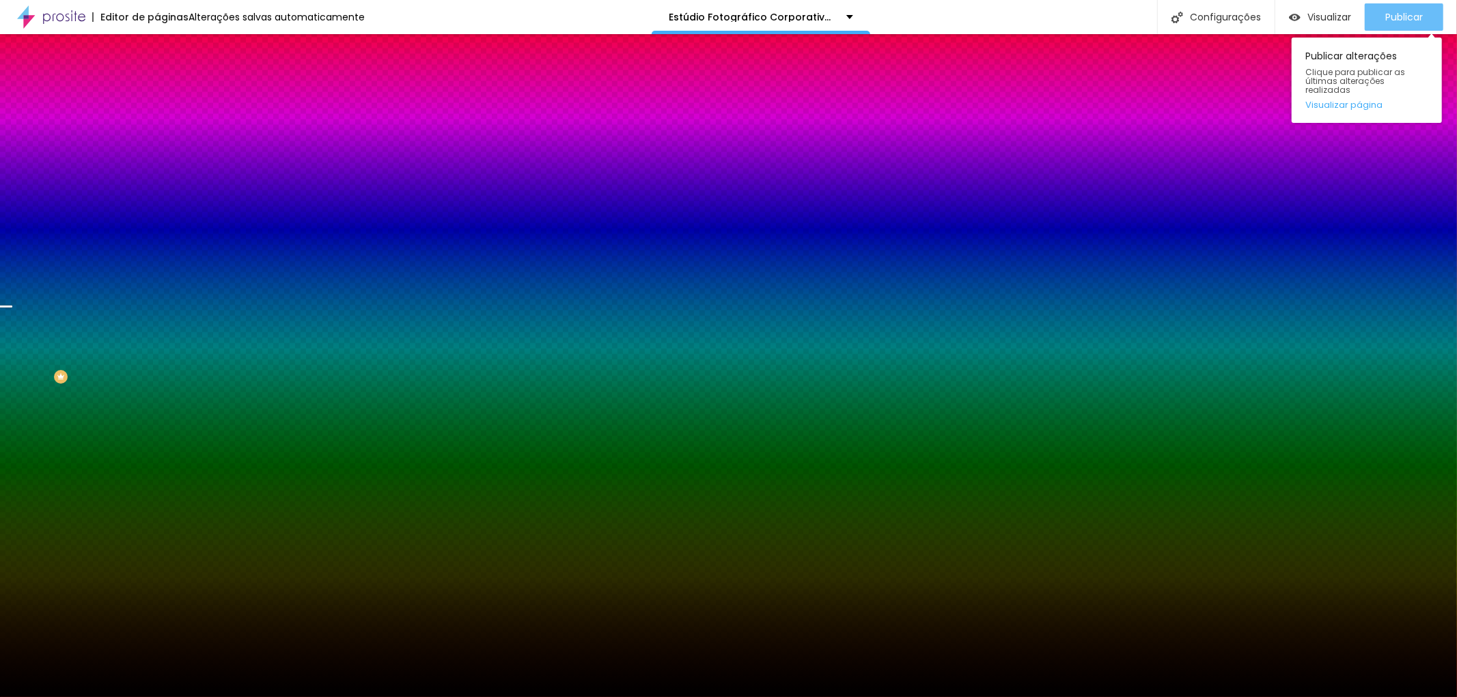
click at [1407, 18] on font "Publicar" at bounding box center [1404, 17] width 38 height 14
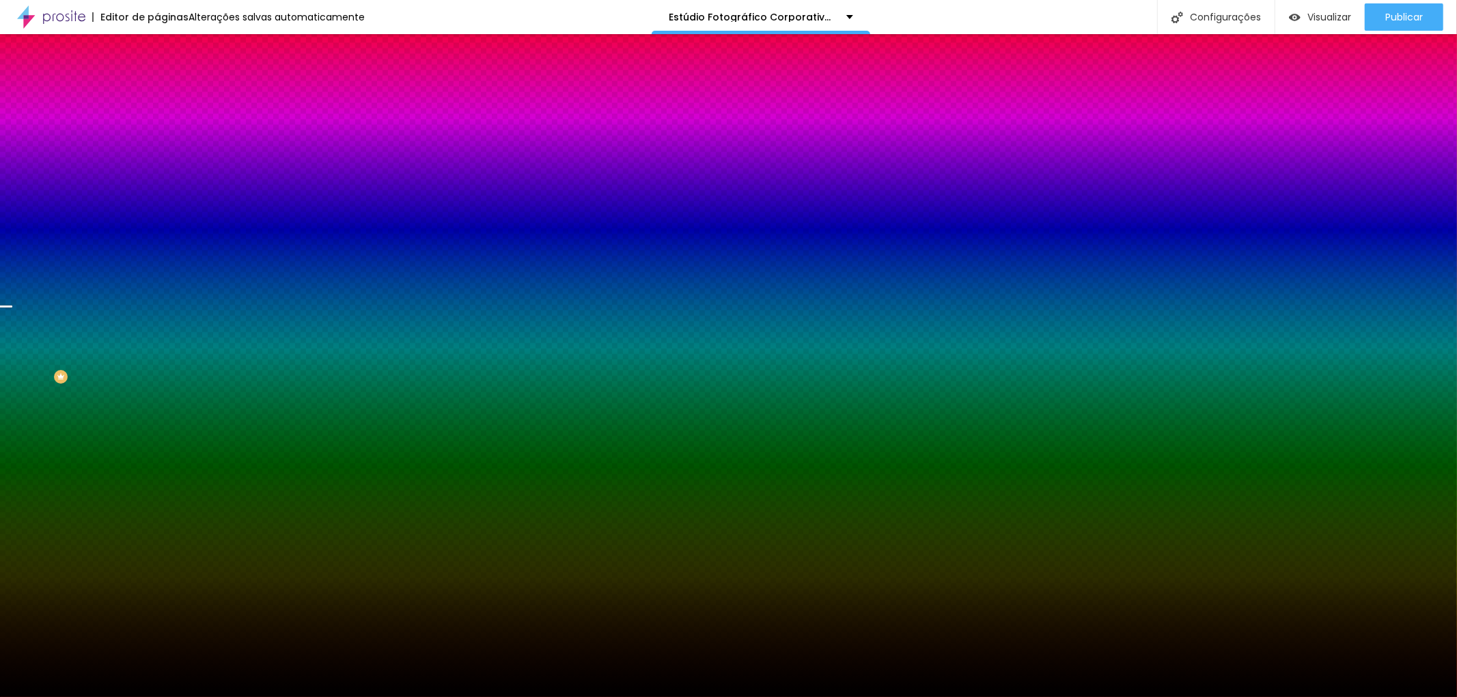
click at [165, 126] on font "Trocar imagem" at bounding box center [198, 120] width 66 height 12
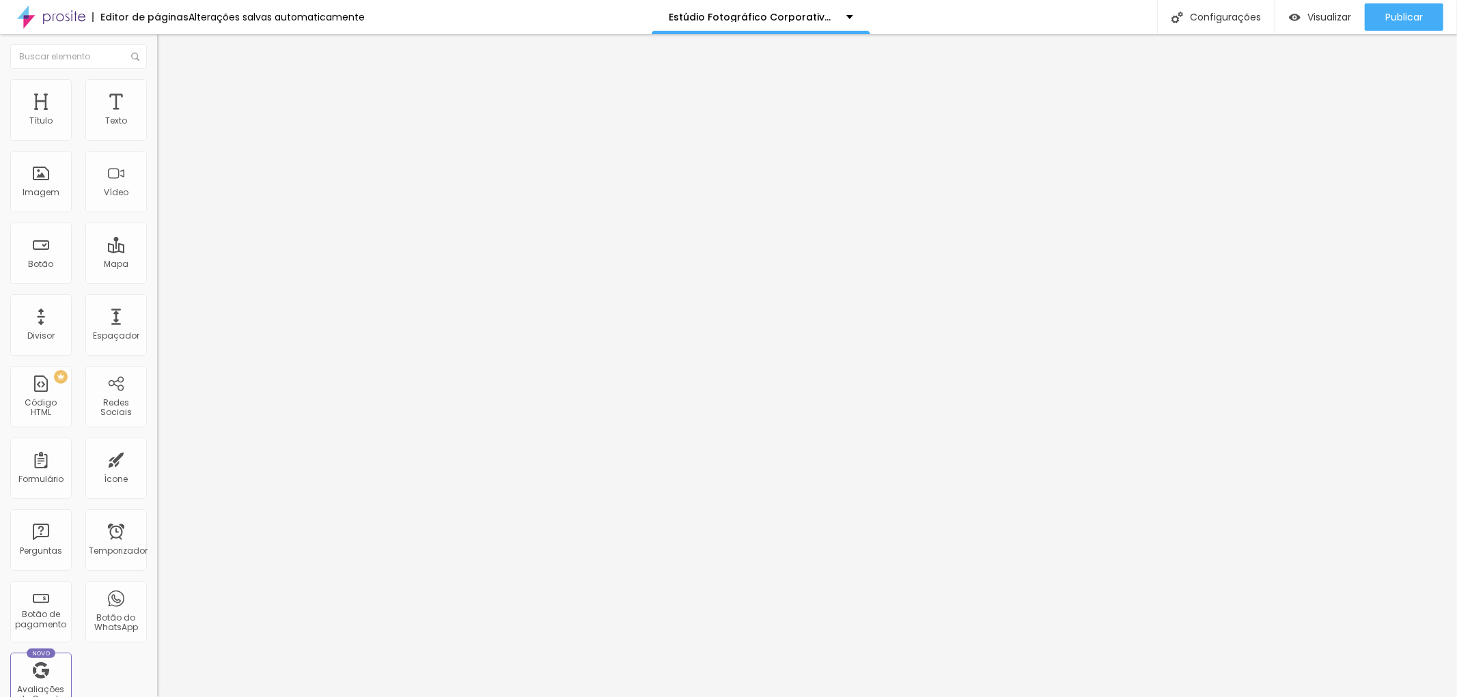
click at [169, 92] on font "Avançado" at bounding box center [191, 89] width 45 height 12
click at [157, 79] on li "Estilo" at bounding box center [235, 73] width 157 height 14
click at [157, 202] on button "button" at bounding box center [166, 195] width 19 height 14
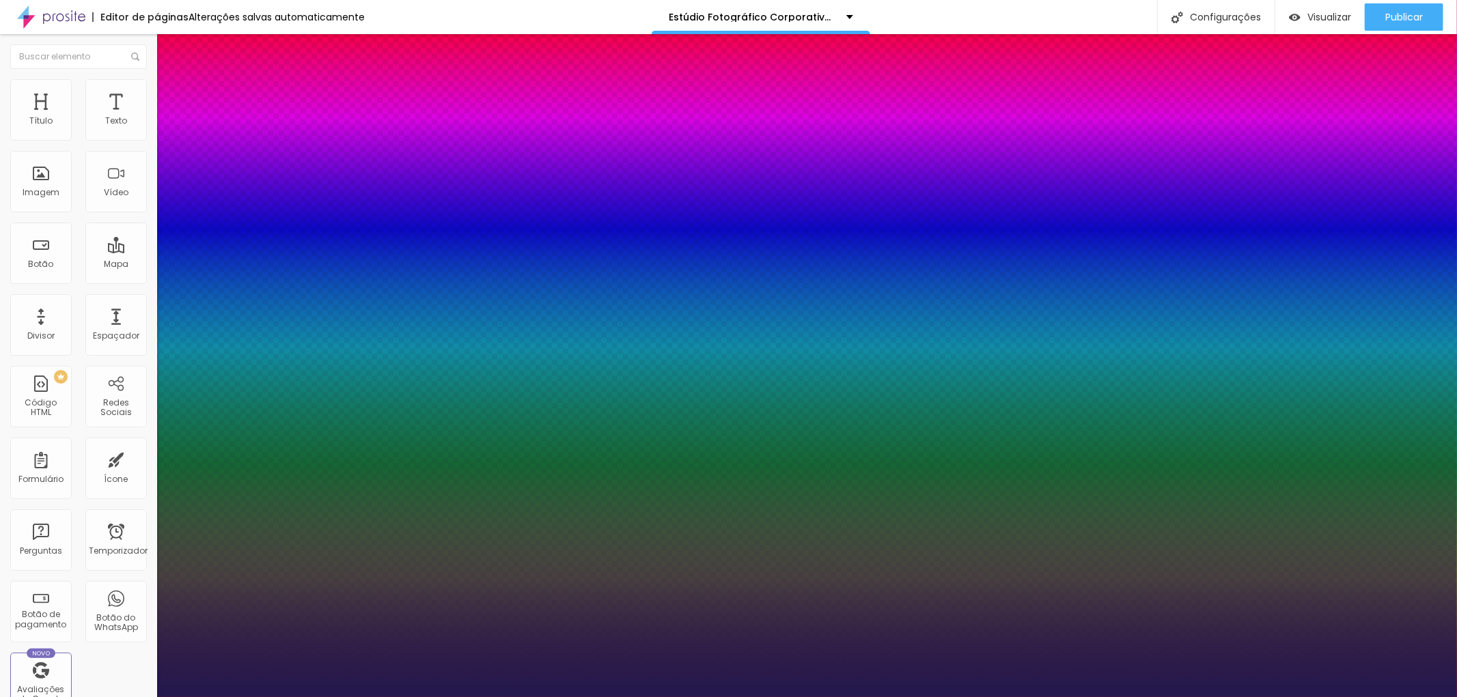
click at [874, 697] on div at bounding box center [728, 697] width 1457 height 0
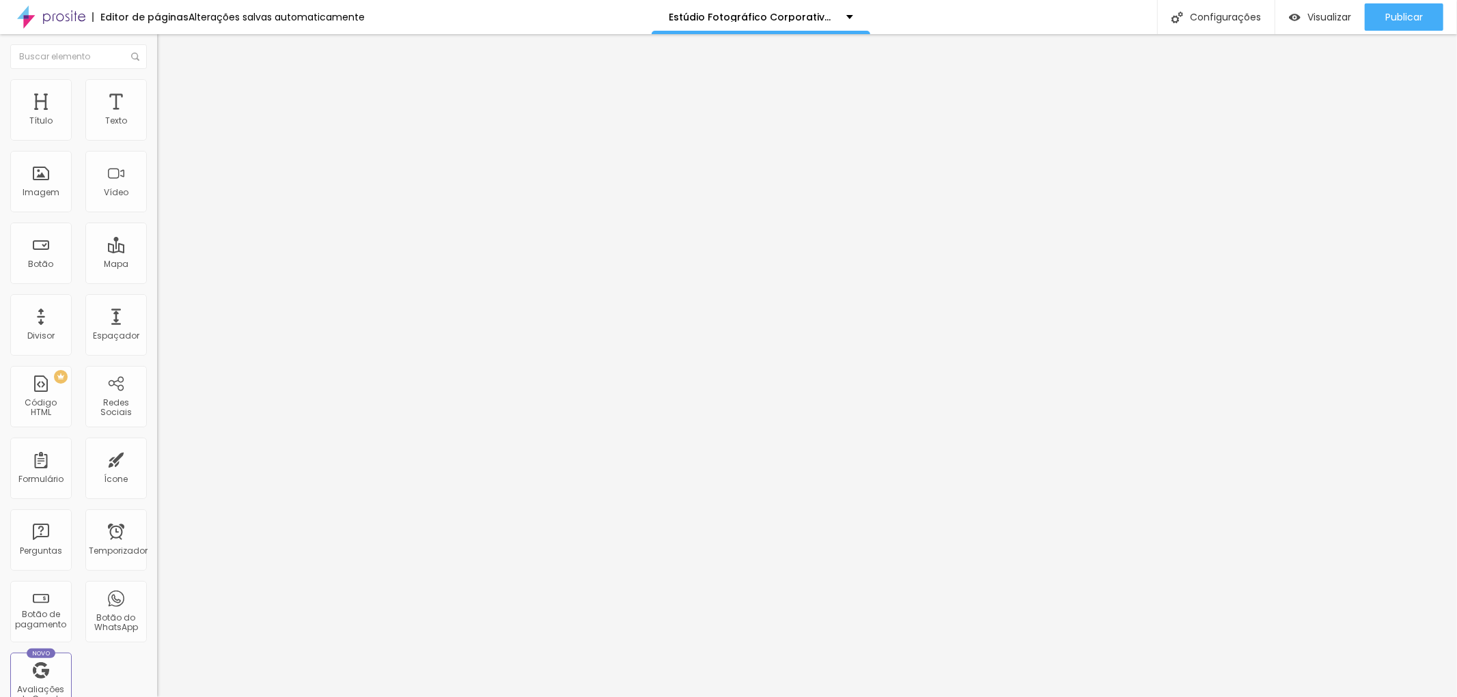
click at [157, 129] on font "Título 2" at bounding box center [179, 120] width 45 height 17
click at [157, 141] on font "Título 3" at bounding box center [177, 134] width 40 height 16
click at [157, 129] on font "Título 2" at bounding box center [179, 120] width 45 height 17
click at [157, 141] on font "Título 3" at bounding box center [177, 134] width 40 height 16
click at [157, 223] on font "DESATIVADO" at bounding box center [182, 217] width 50 height 12
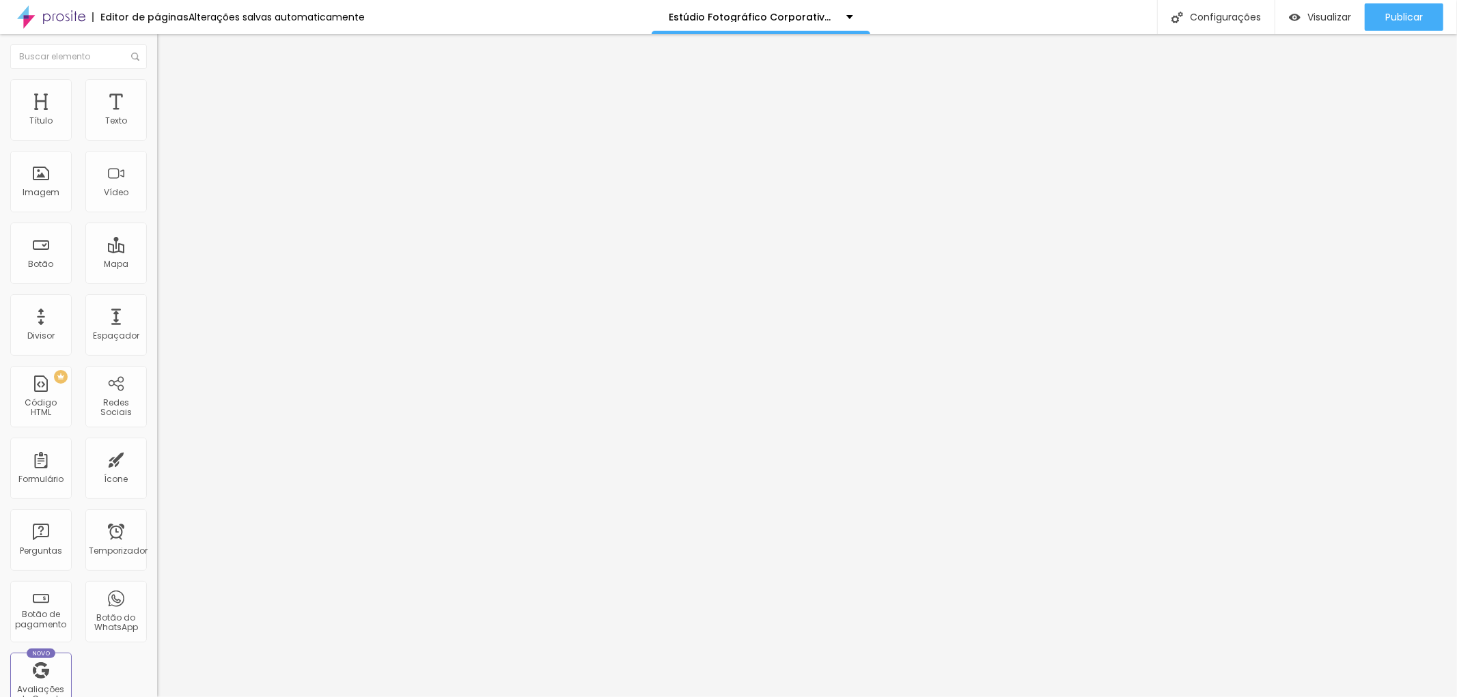
click at [163, 247] on icon "button" at bounding box center [167, 242] width 8 height 8
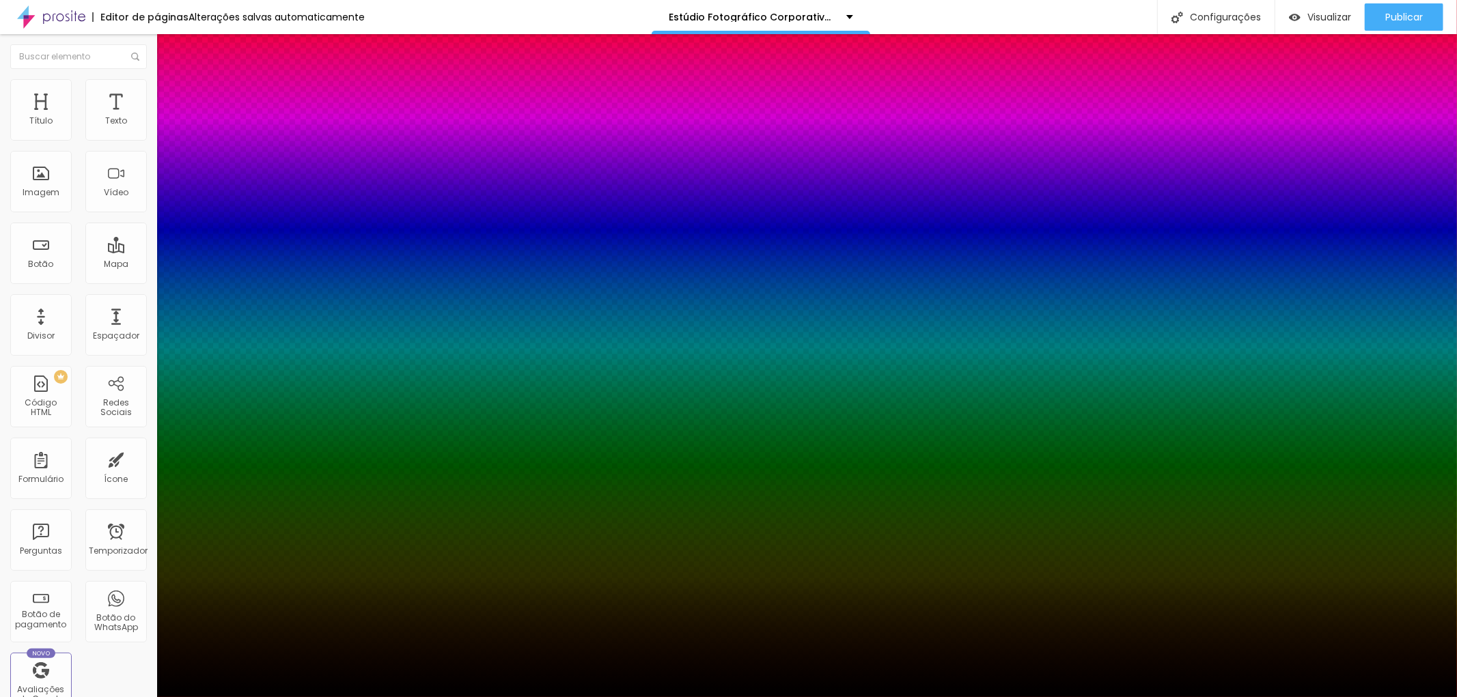
click at [249, 697] on div at bounding box center [728, 706] width 1457 height 0
click at [113, 697] on div at bounding box center [728, 697] width 1457 height 0
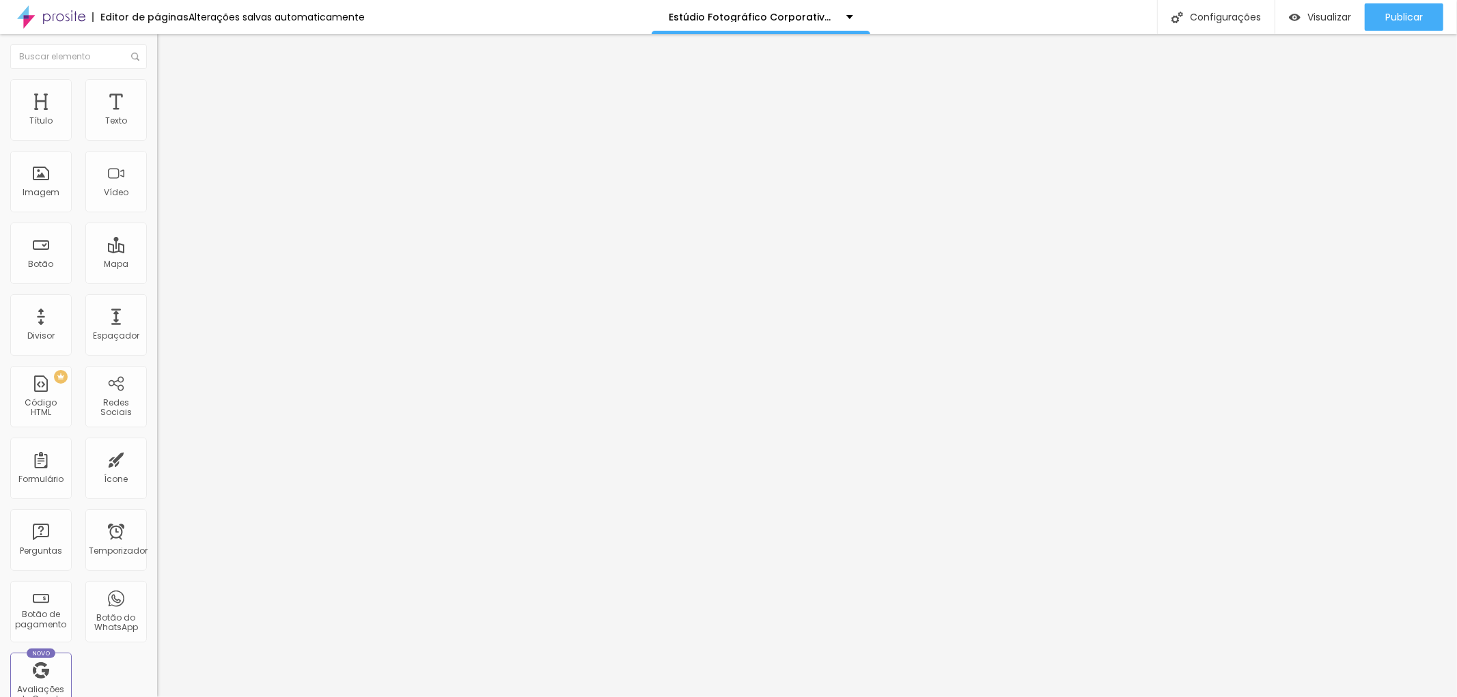
click at [169, 94] on font "Avançado" at bounding box center [191, 89] width 45 height 12
click at [1401, 16] on font "Publicar" at bounding box center [1404, 17] width 38 height 14
click at [157, 78] on img at bounding box center [163, 72] width 12 height 12
click at [157, 129] on font "Título 2" at bounding box center [179, 120] width 45 height 17
click at [157, 117] on font "Título 1" at bounding box center [180, 107] width 46 height 19
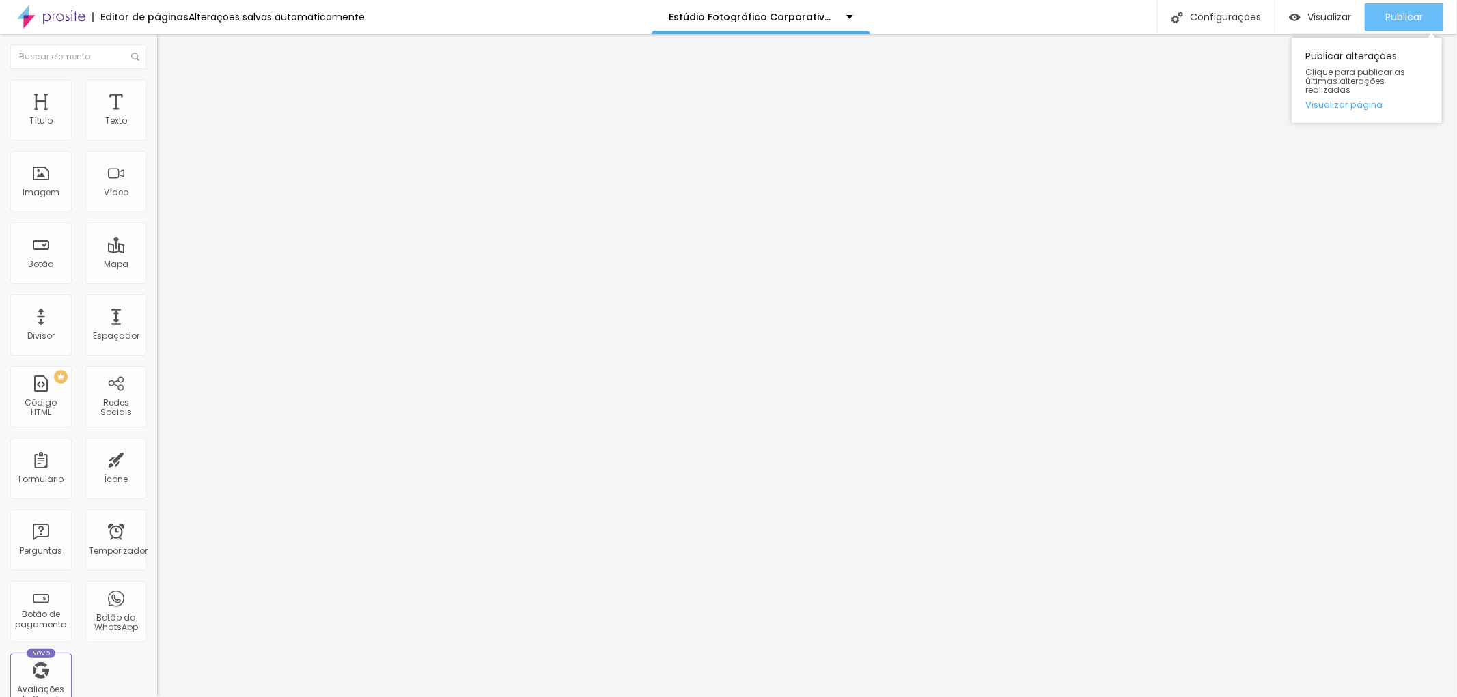
click at [1393, 12] on font "Publicar" at bounding box center [1404, 17] width 38 height 14
click at [169, 117] on font "Título 1" at bounding box center [192, 107] width 46 height 19
click at [169, 92] on font "Avançado" at bounding box center [191, 89] width 45 height 12
click at [157, 251] on input "range" at bounding box center [201, 256] width 88 height 11
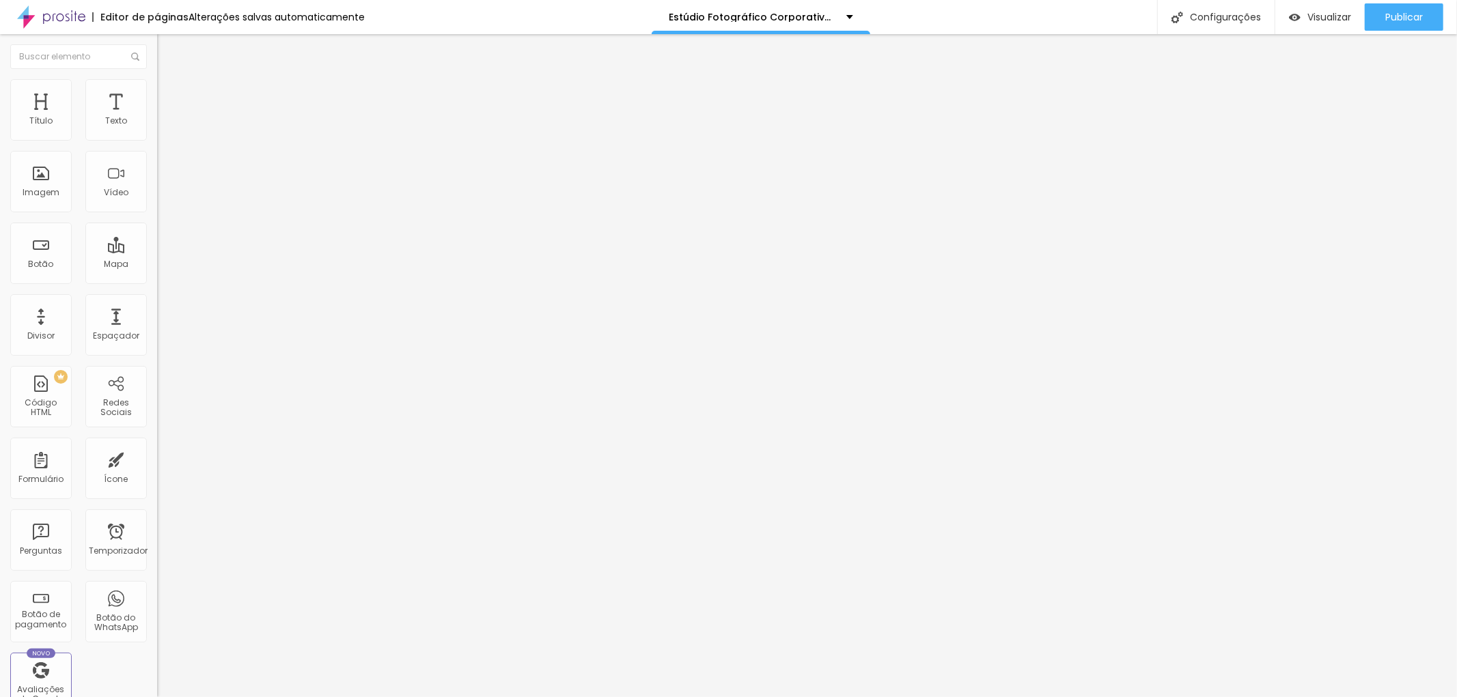
click at [157, 78] on img at bounding box center [163, 72] width 12 height 12
click at [163, 198] on icon "button" at bounding box center [167, 194] width 8 height 8
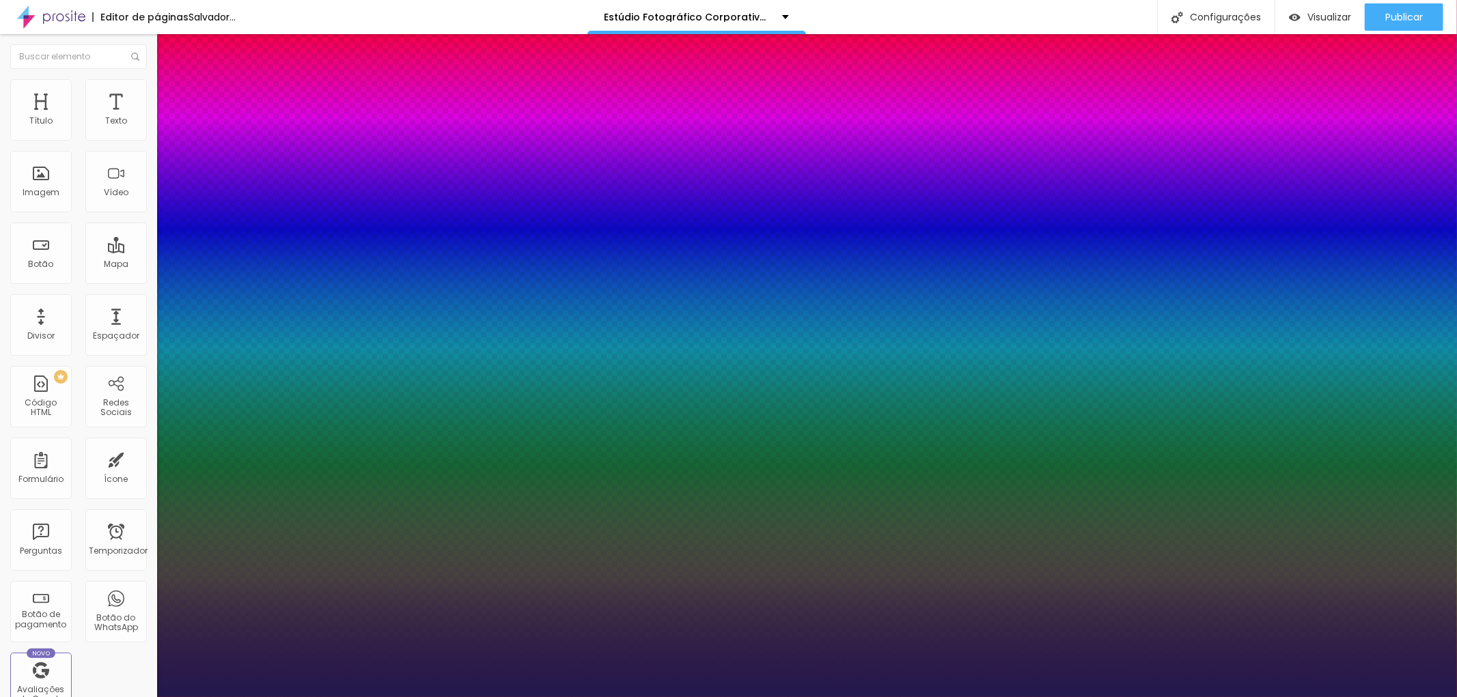
click at [1405, 697] on div at bounding box center [728, 697] width 1457 height 0
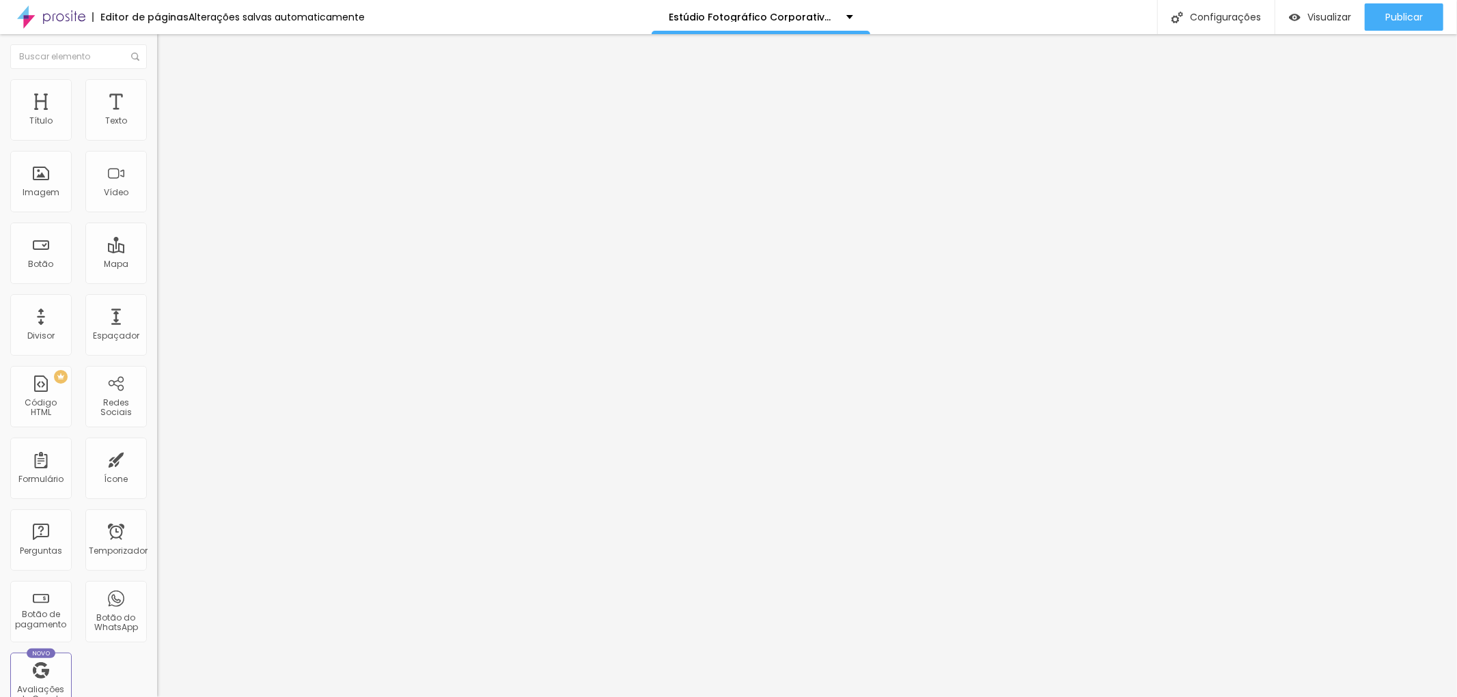
click at [1405, 17] on font "Publicar" at bounding box center [1404, 17] width 38 height 14
click at [163, 198] on icon "button" at bounding box center [167, 194] width 8 height 8
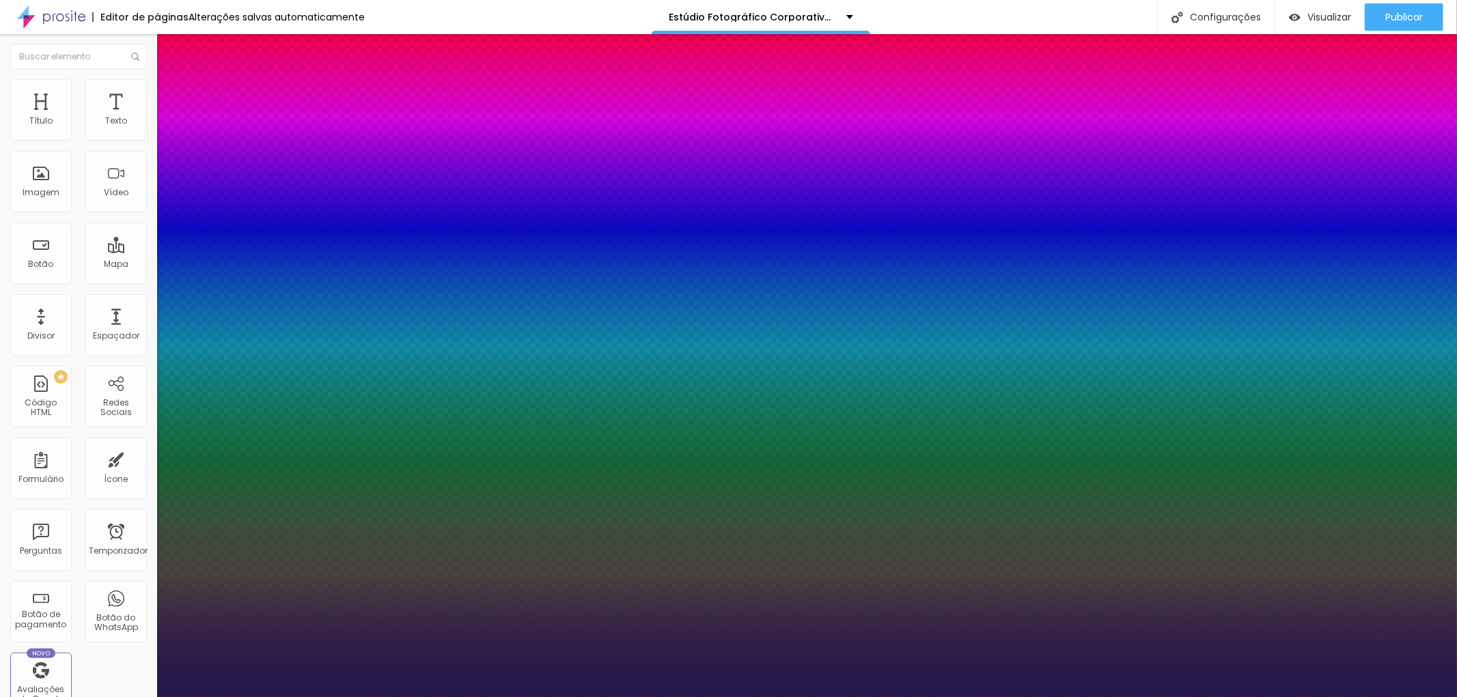
click at [110, 697] on div at bounding box center [728, 697] width 1457 height 0
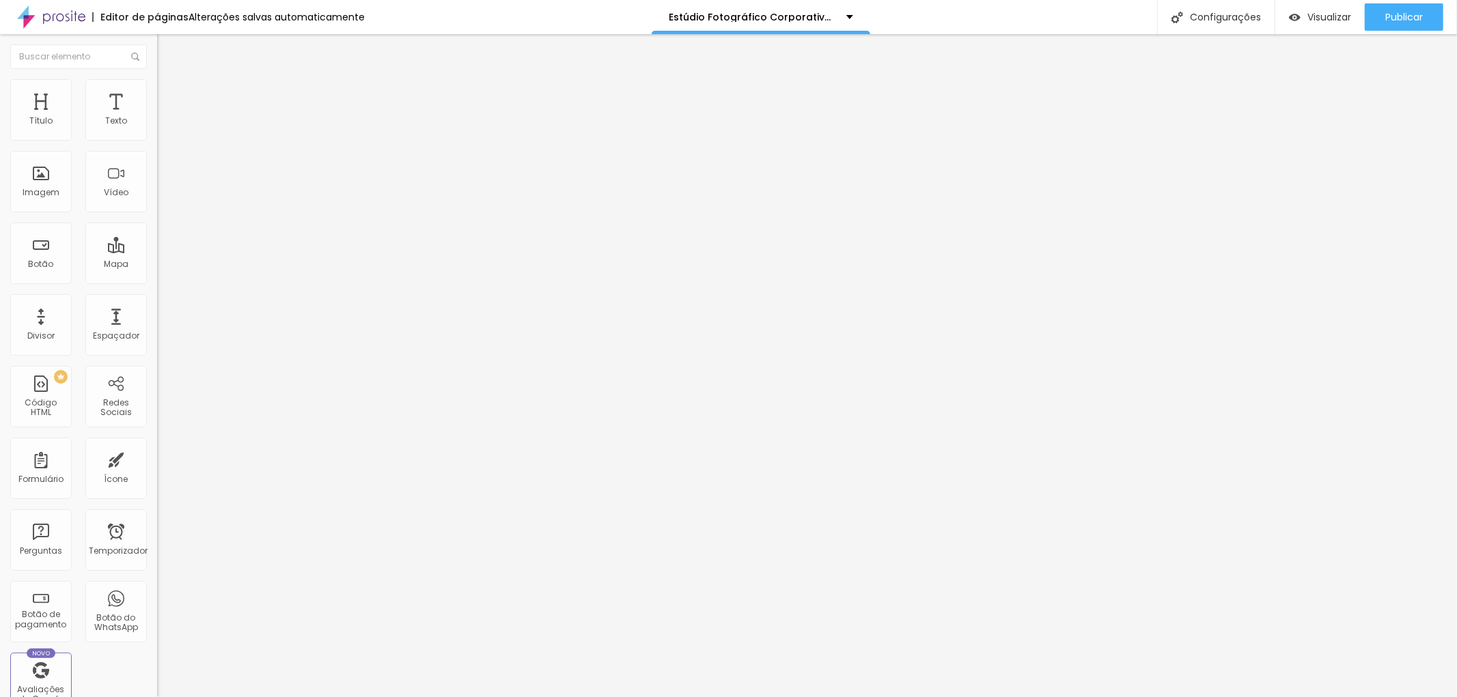
click at [169, 94] on font "Avançado" at bounding box center [191, 89] width 45 height 12
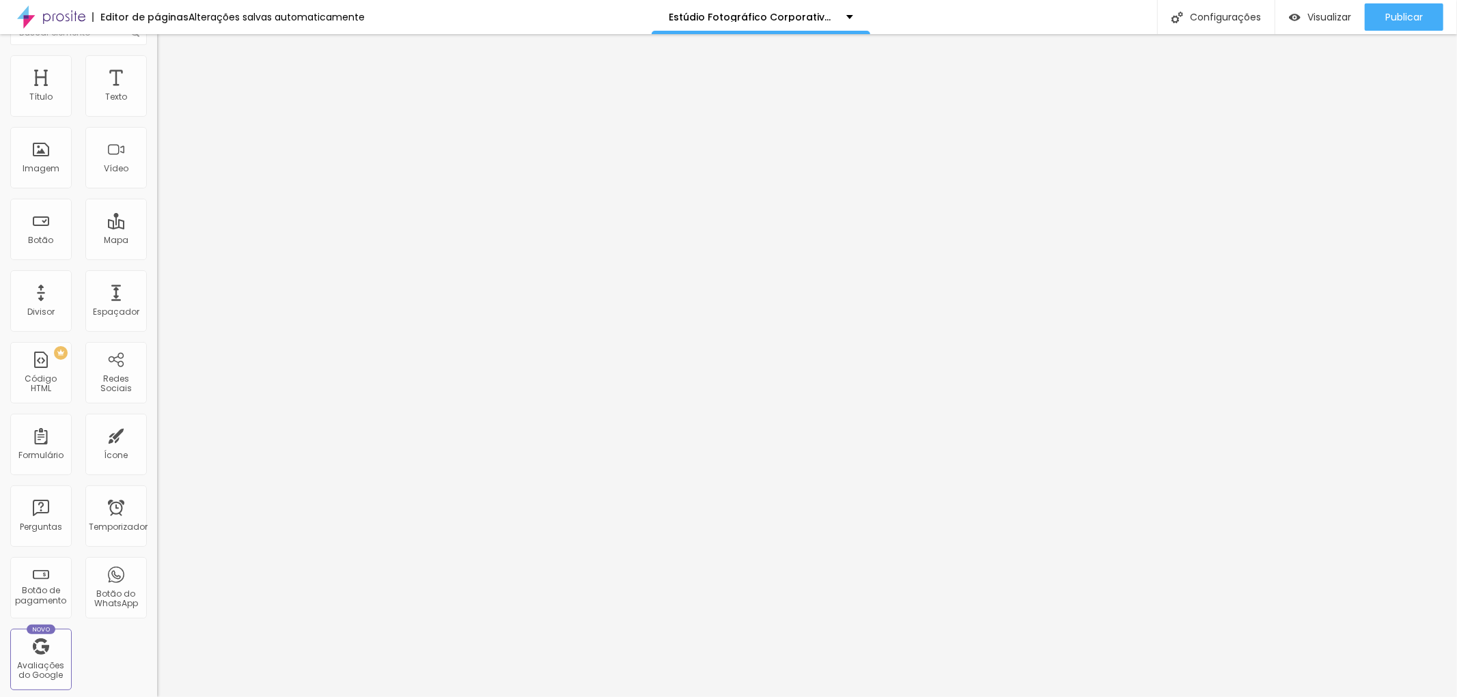
scroll to position [0, 0]
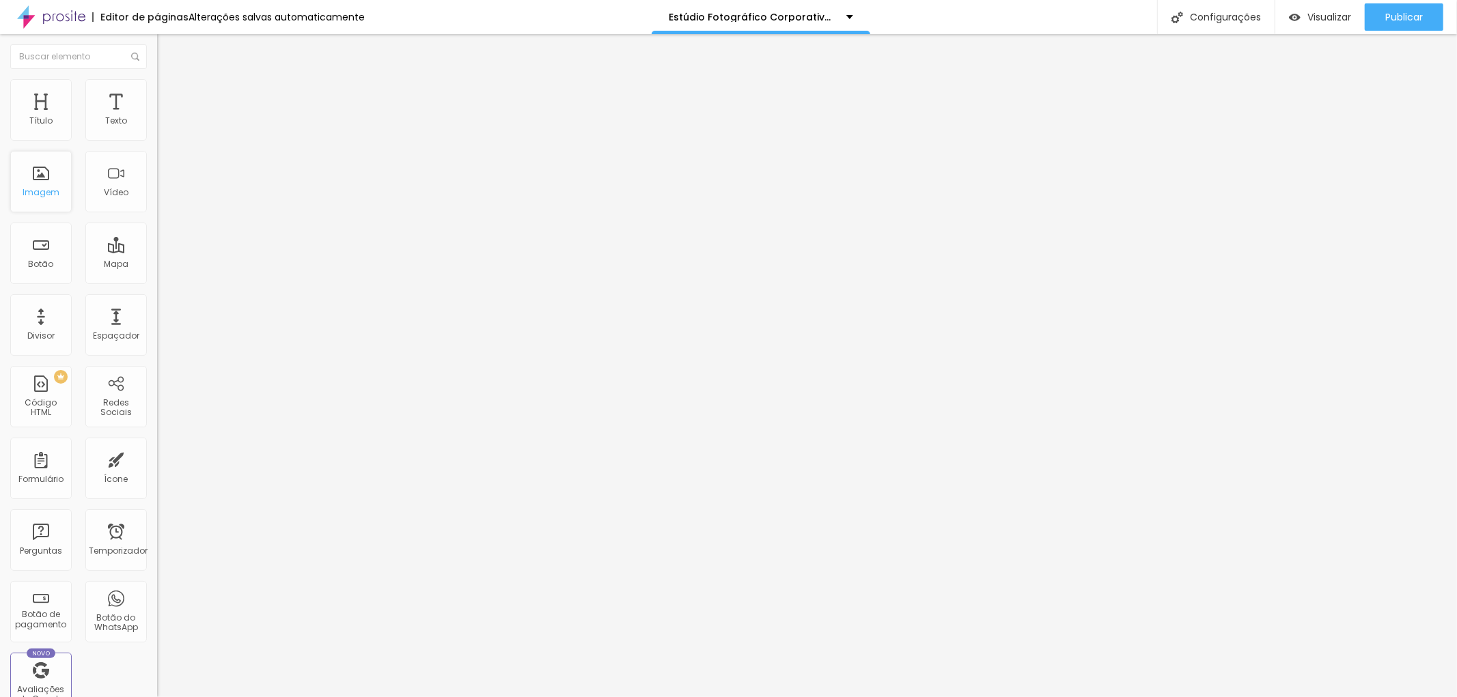
click at [44, 187] on font "Imagem" at bounding box center [41, 192] width 37 height 12
click at [157, 79] on li "Estilo" at bounding box center [235, 86] width 157 height 14
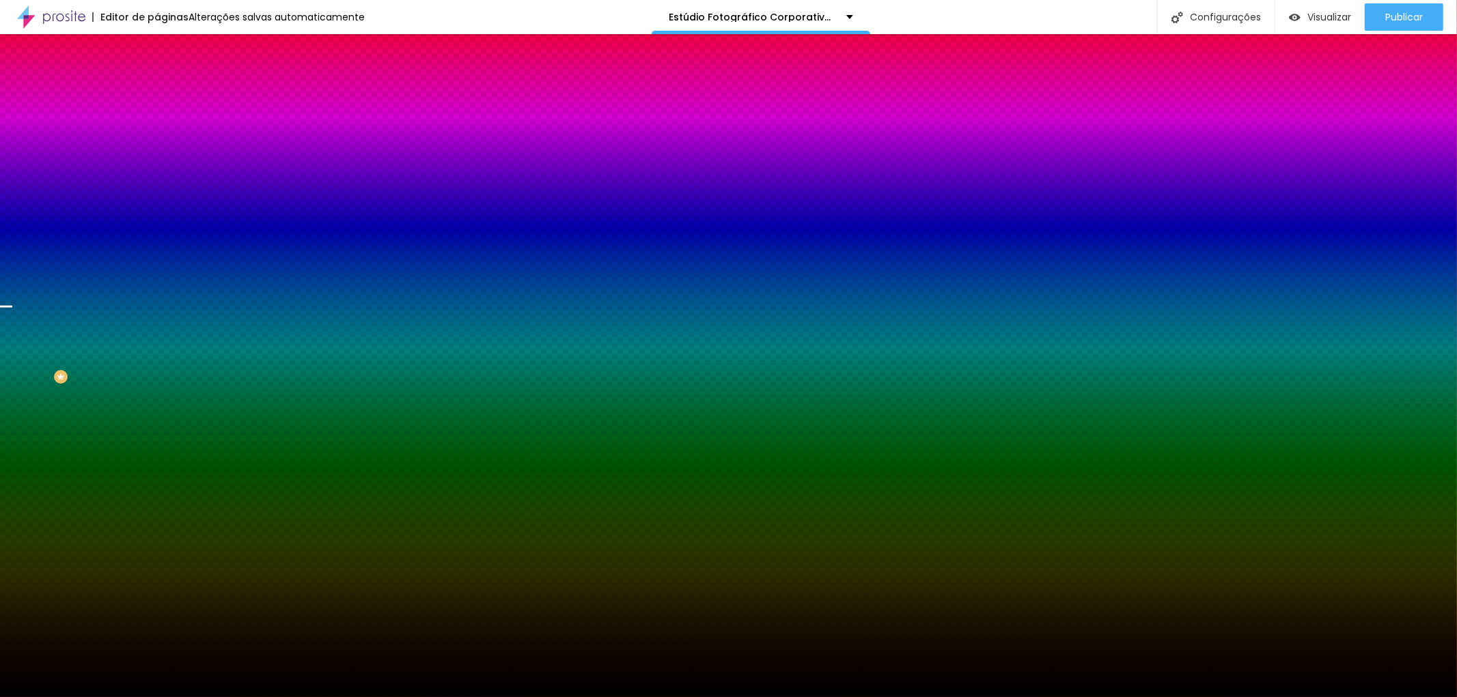
click at [165, 126] on font "Trocar imagem" at bounding box center [198, 120] width 66 height 12
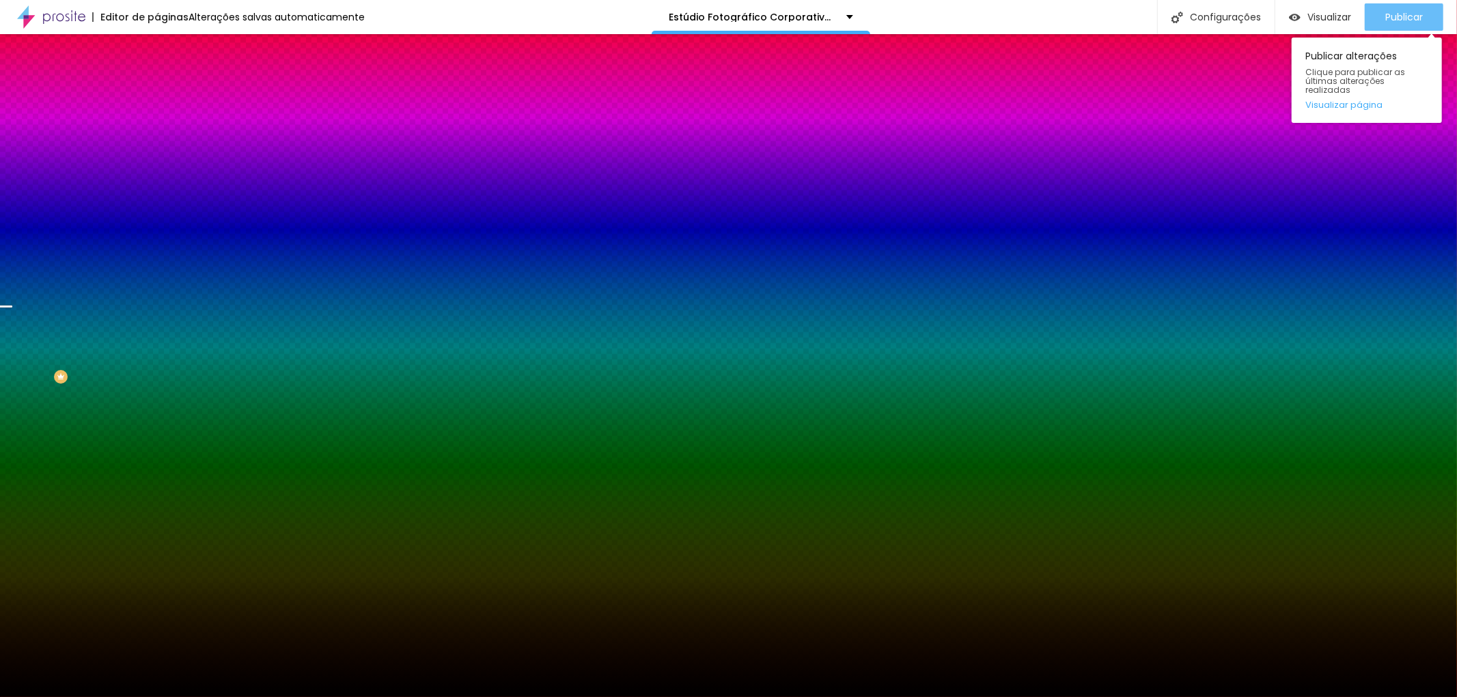
click at [1410, 14] on font "Publicar" at bounding box center [1404, 17] width 38 height 14
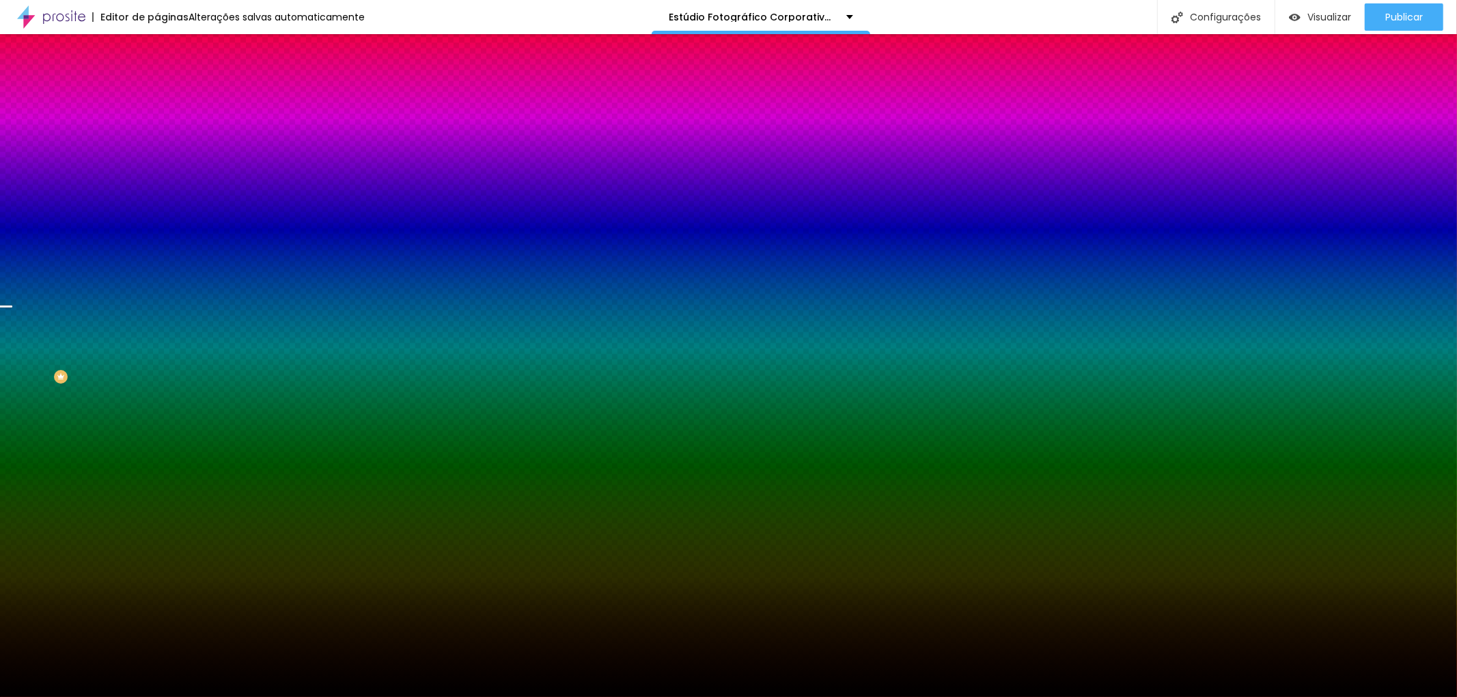
click at [157, 79] on li "Conteúdo" at bounding box center [235, 73] width 157 height 14
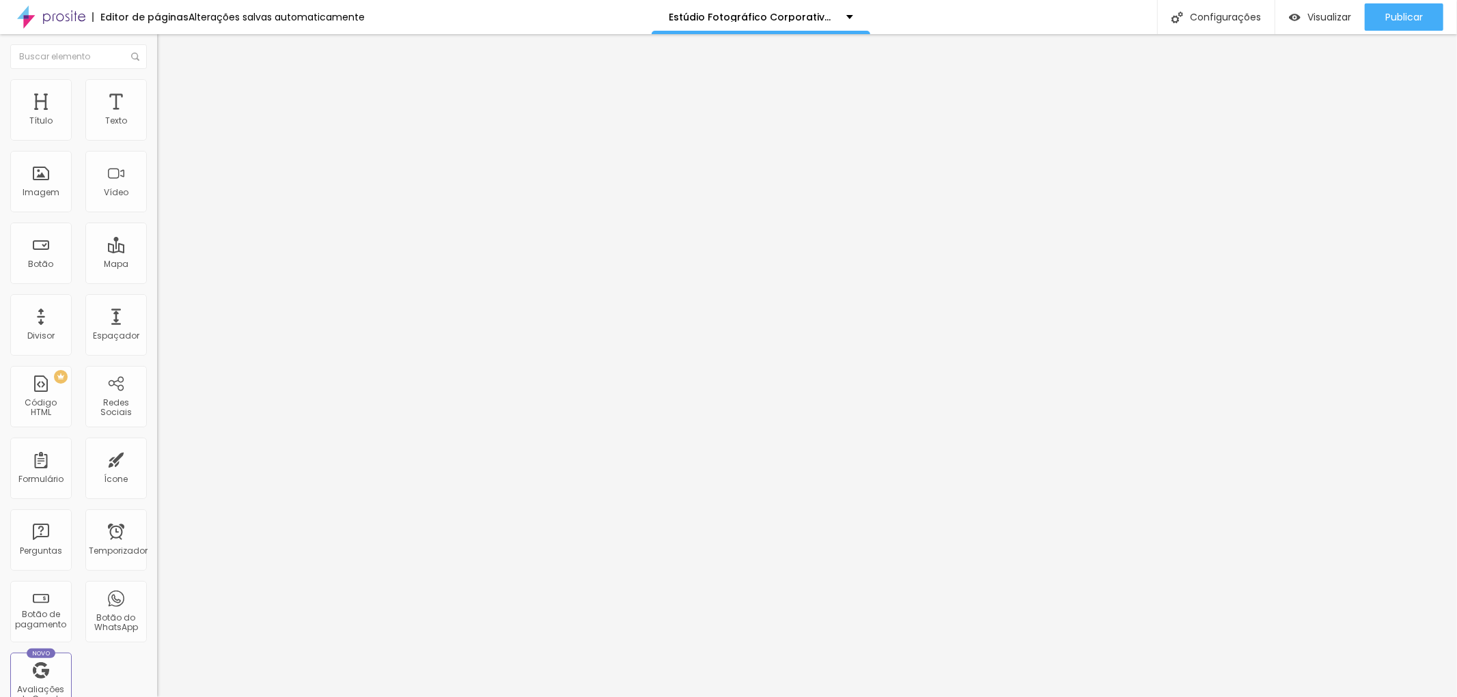
click at [157, 85] on img at bounding box center [163, 85] width 12 height 12
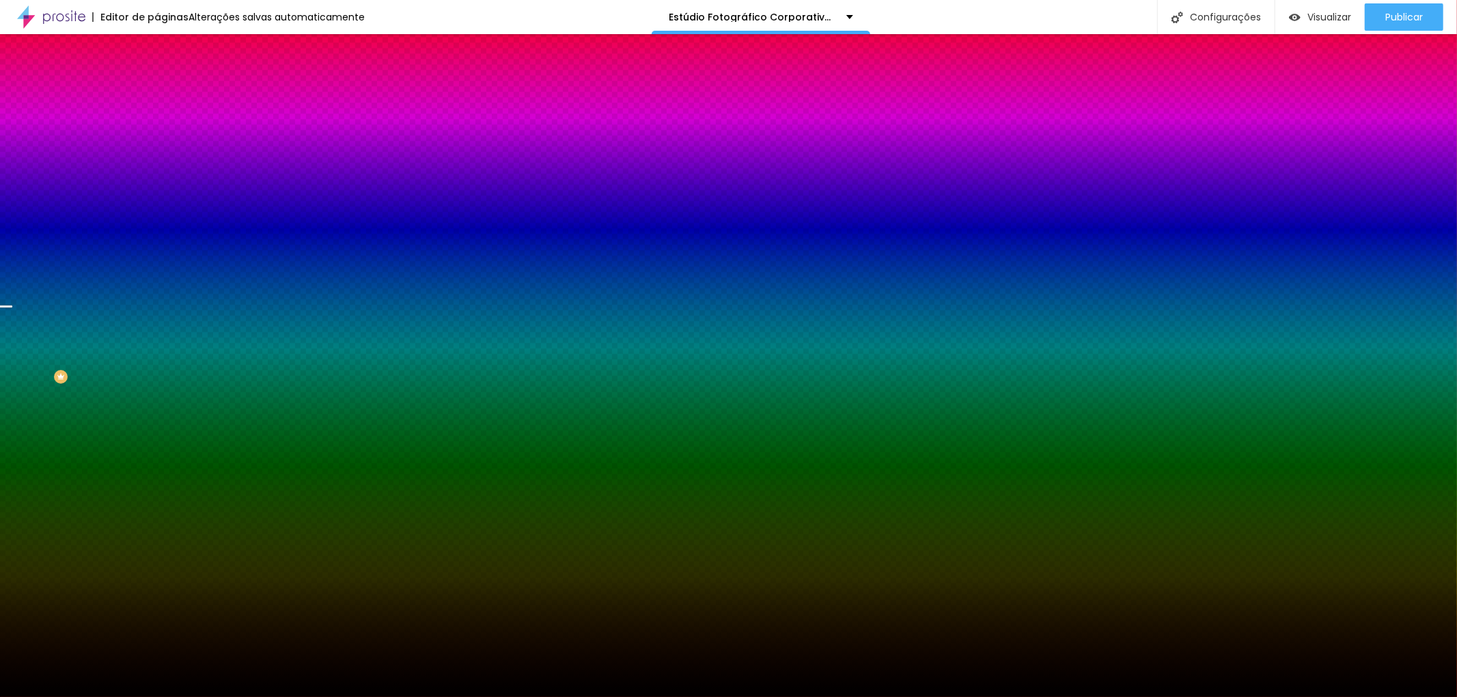
click at [157, 93] on li "Avançado" at bounding box center [235, 100] width 157 height 14
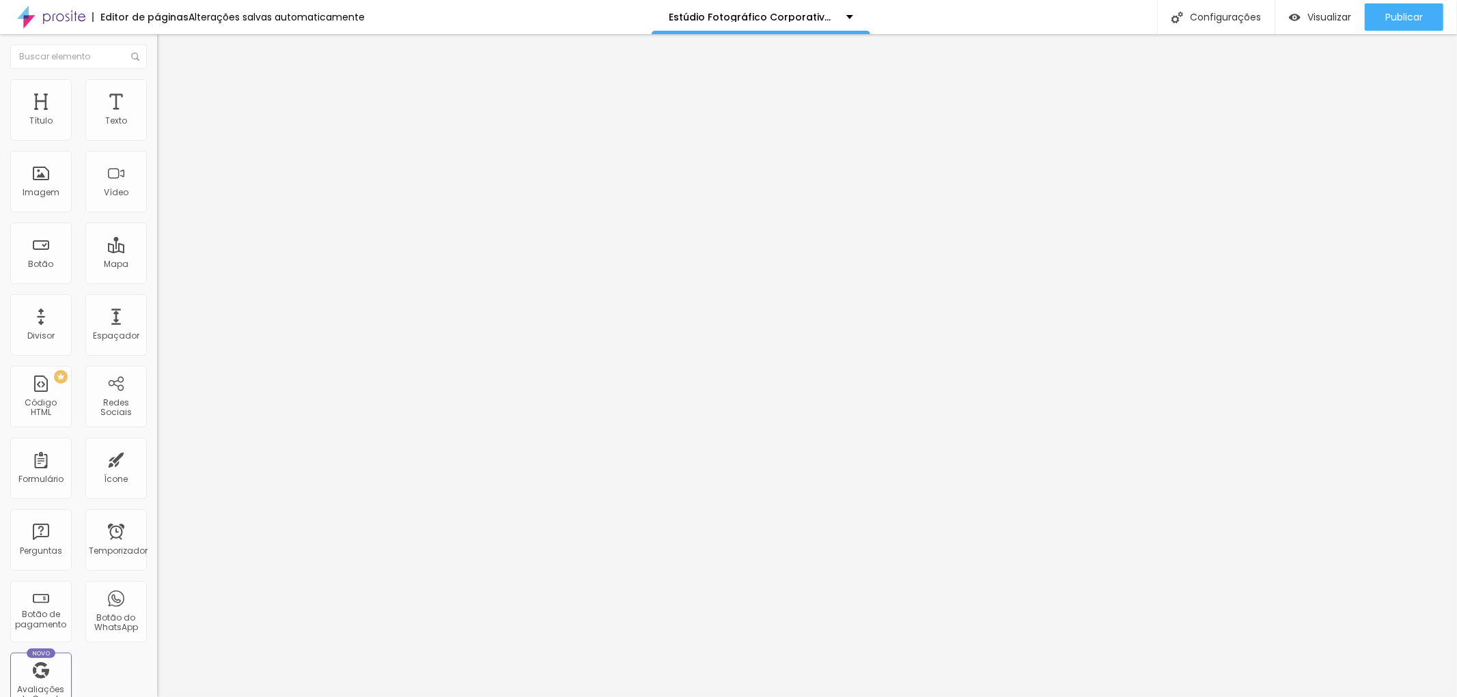
click at [169, 94] on font "Estilo" at bounding box center [179, 89] width 21 height 12
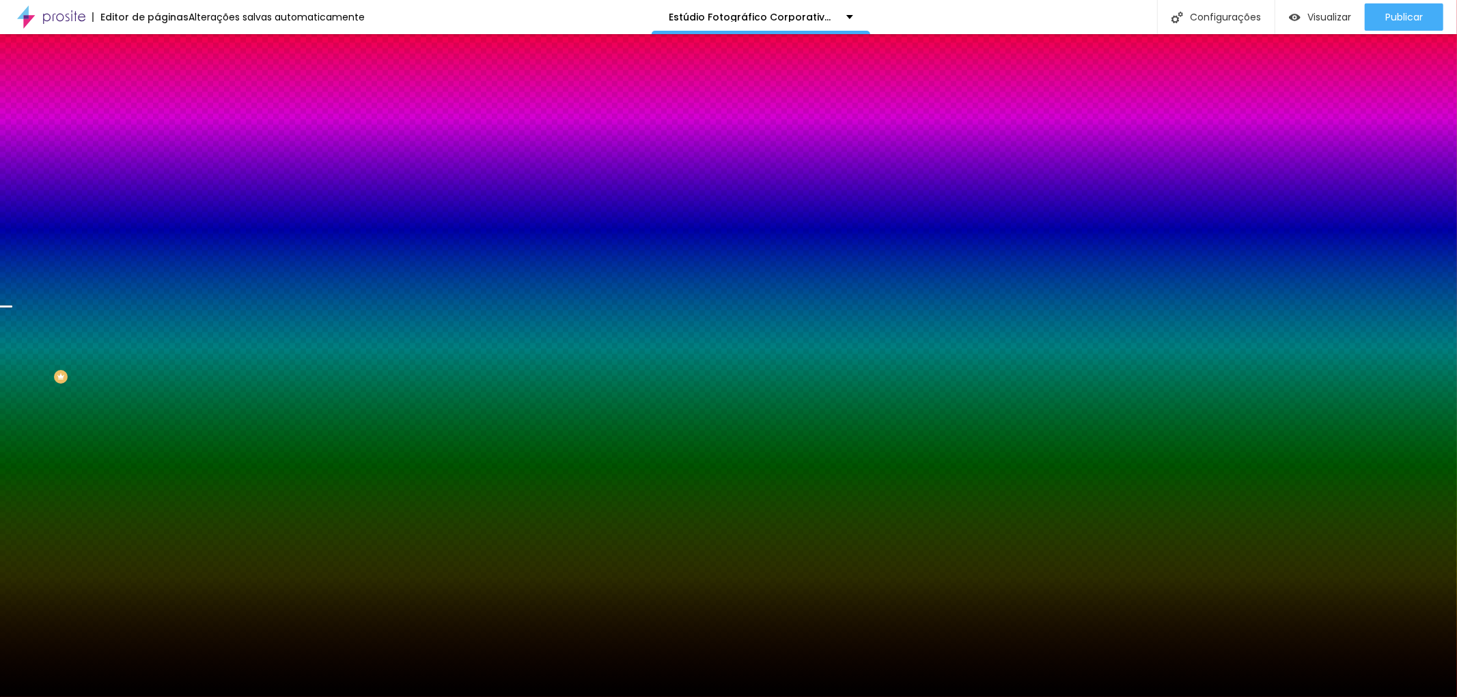
click at [163, 241] on icon "button" at bounding box center [167, 237] width 8 height 8
click at [393, 697] on div at bounding box center [728, 697] width 1457 height 0
click at [157, 124] on div "Trocar imagem" at bounding box center [235, 120] width 157 height 10
click at [157, 79] on li "Conteúdo" at bounding box center [235, 73] width 157 height 14
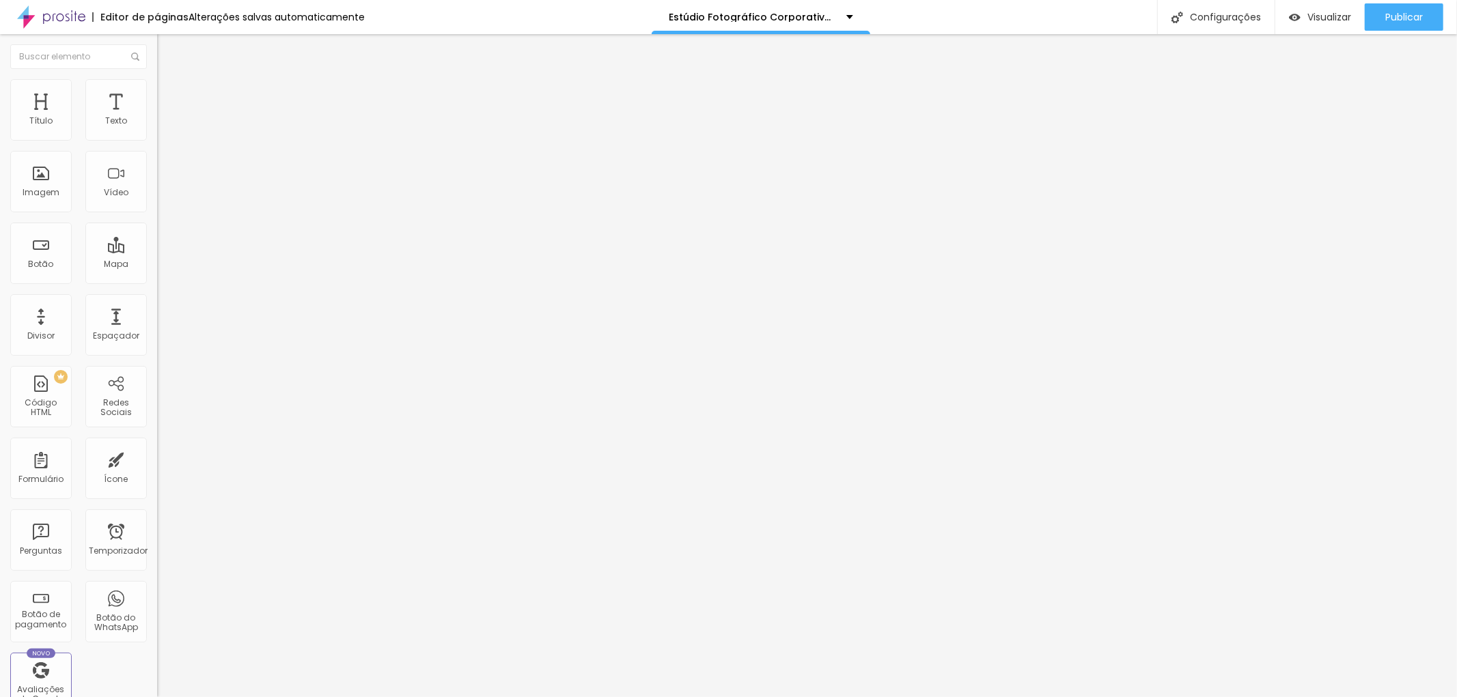
click at [157, 89] on li "Estilo" at bounding box center [235, 86] width 157 height 14
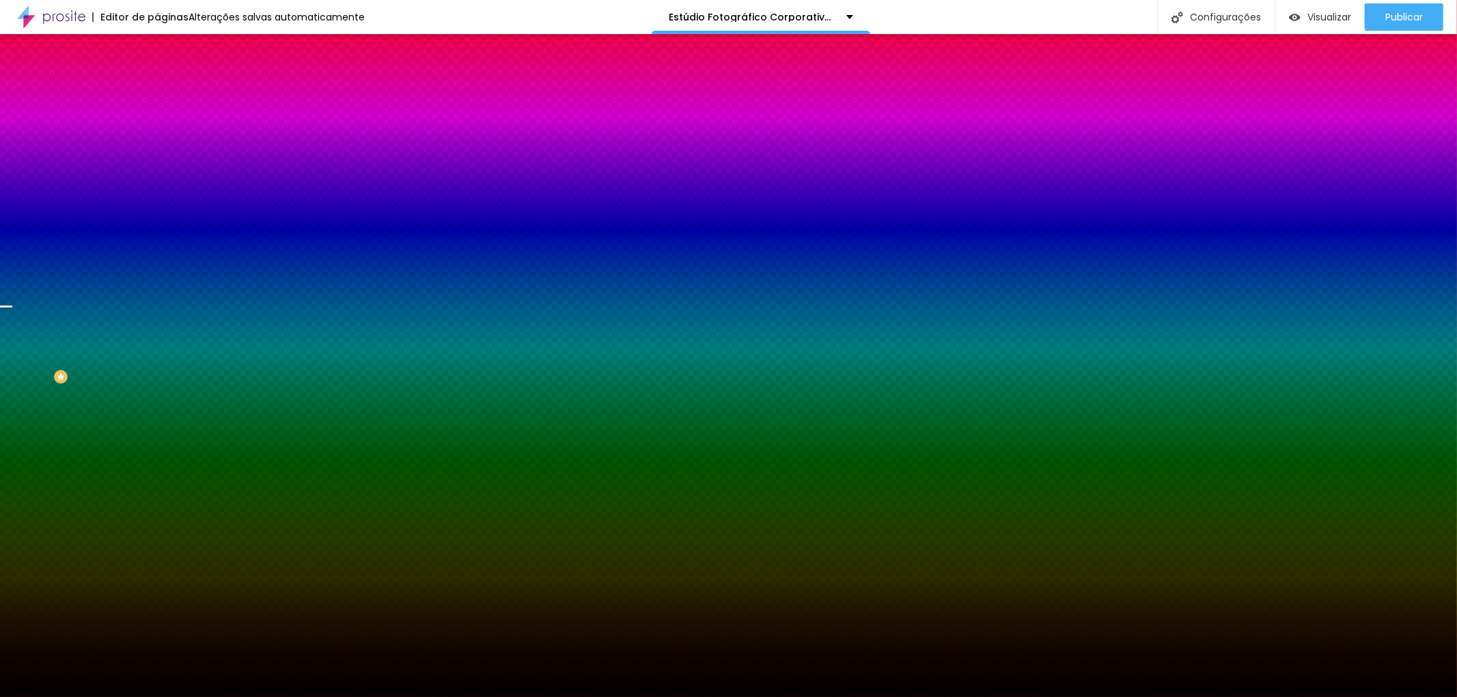
click at [163, 242] on icon "button" at bounding box center [164, 240] width 3 height 3
drag, startPoint x: 154, startPoint y: 524, endPoint x: 141, endPoint y: 517, distance: 14.1
drag, startPoint x: 175, startPoint y: 487, endPoint x: 186, endPoint y: 488, distance: 11.7
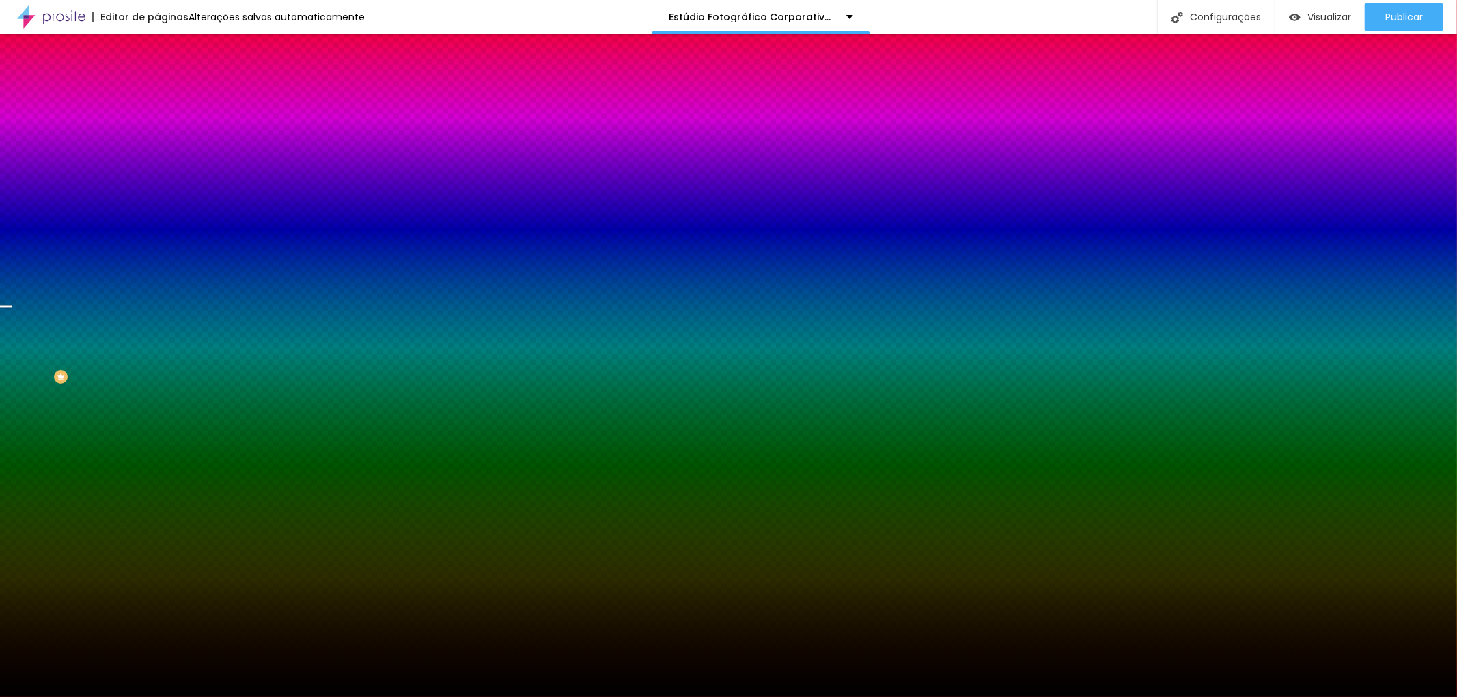
click at [123, 697] on div at bounding box center [728, 697] width 1457 height 0
click at [157, 93] on li "Avançado" at bounding box center [235, 100] width 157 height 14
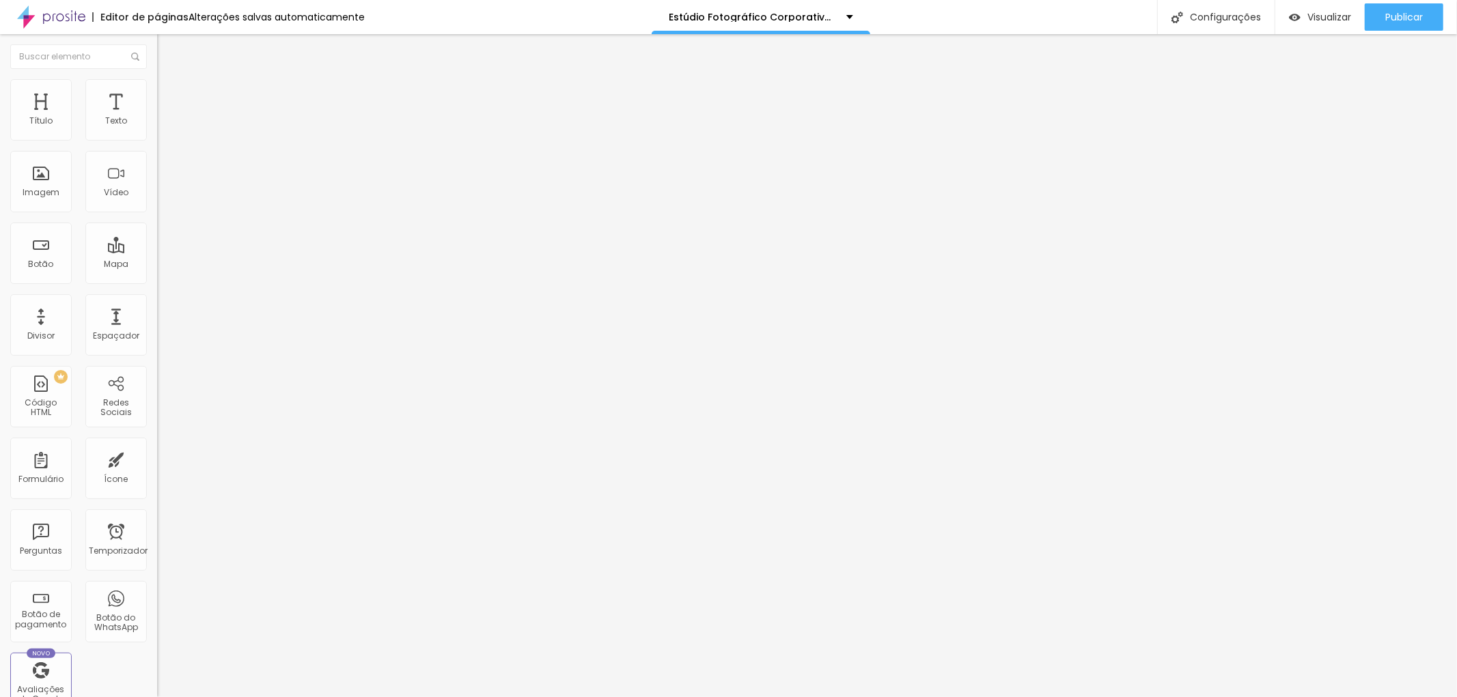
click at [157, 265] on input "range" at bounding box center [201, 270] width 88 height 11
click at [157, 89] on li "Estilo" at bounding box center [235, 86] width 157 height 14
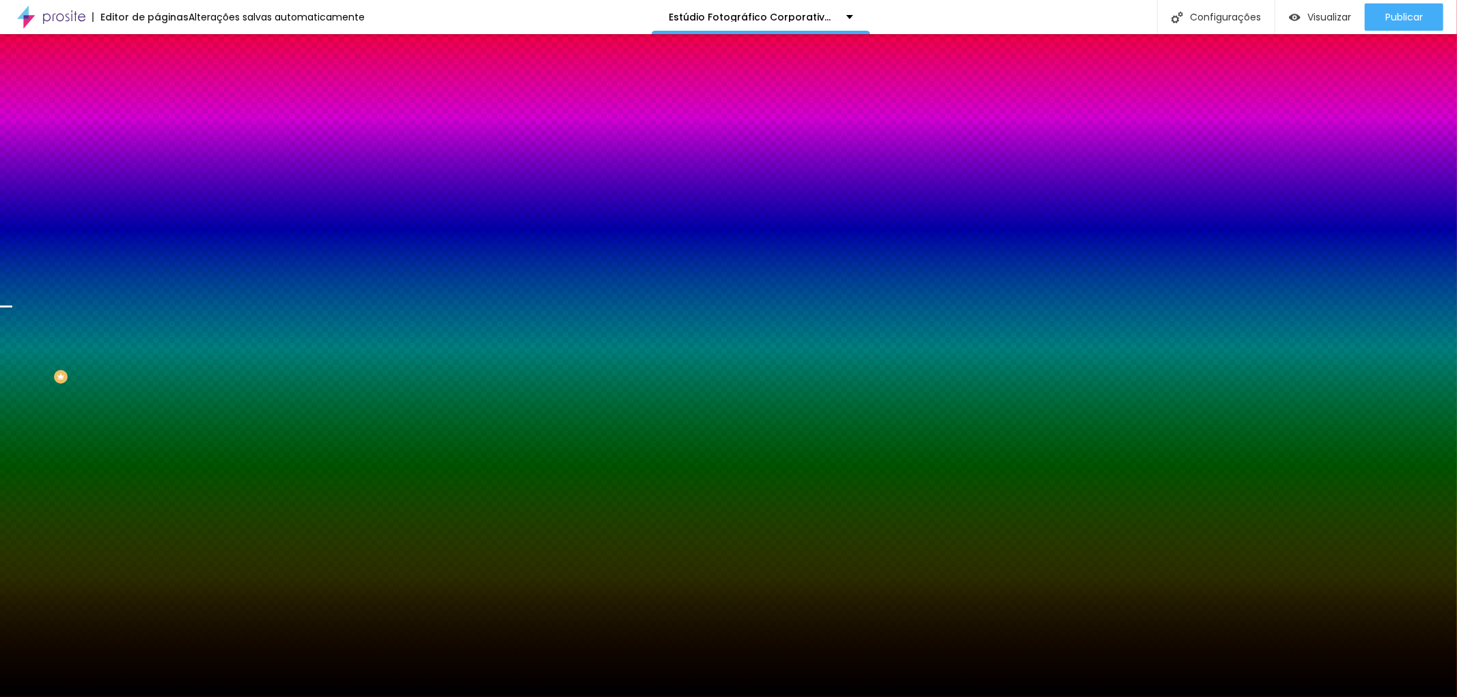
click at [157, 217] on font "Efeito superior" at bounding box center [185, 212] width 57 height 12
click at [163, 241] on icon "button" at bounding box center [167, 237] width 8 height 8
drag, startPoint x: 186, startPoint y: 490, endPoint x: 155, endPoint y: 485, distance: 31.2
click at [287, 697] on div at bounding box center [728, 706] width 1457 height 0
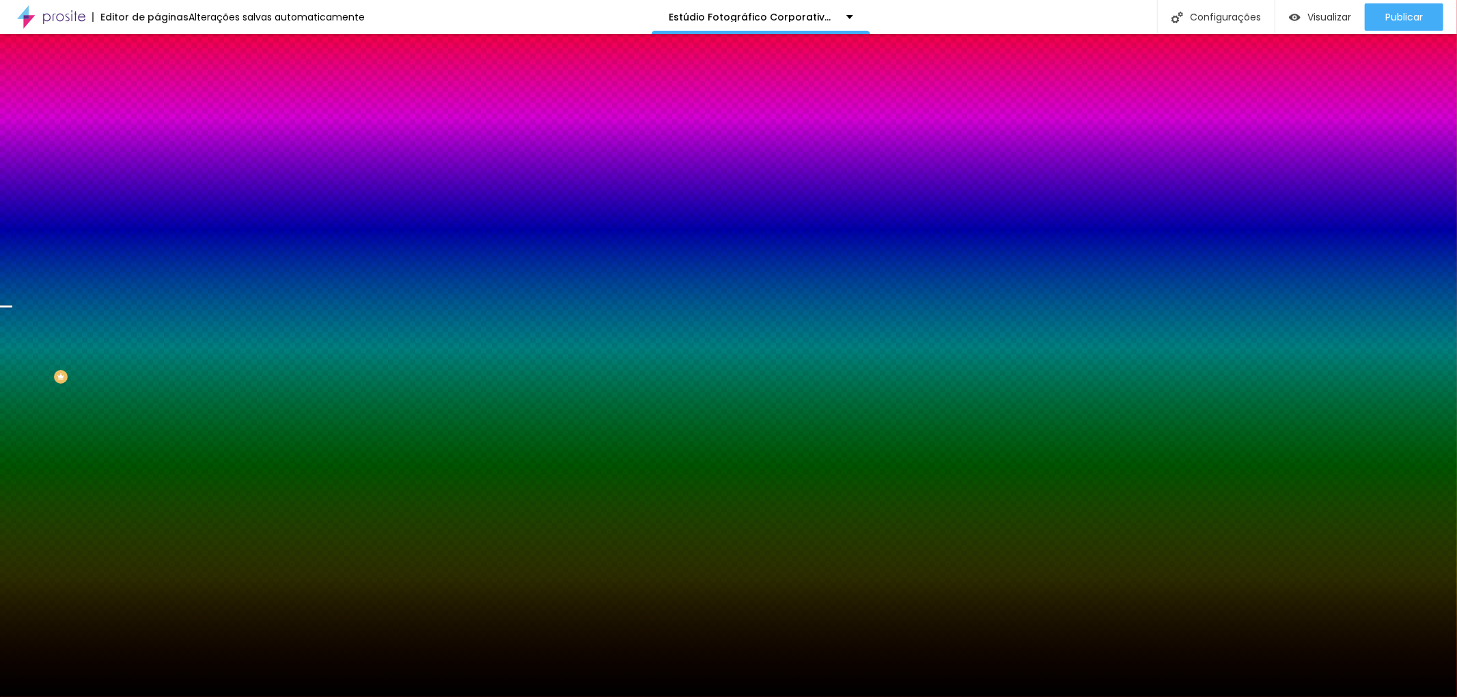
click at [44, 697] on div at bounding box center [728, 697] width 1457 height 0
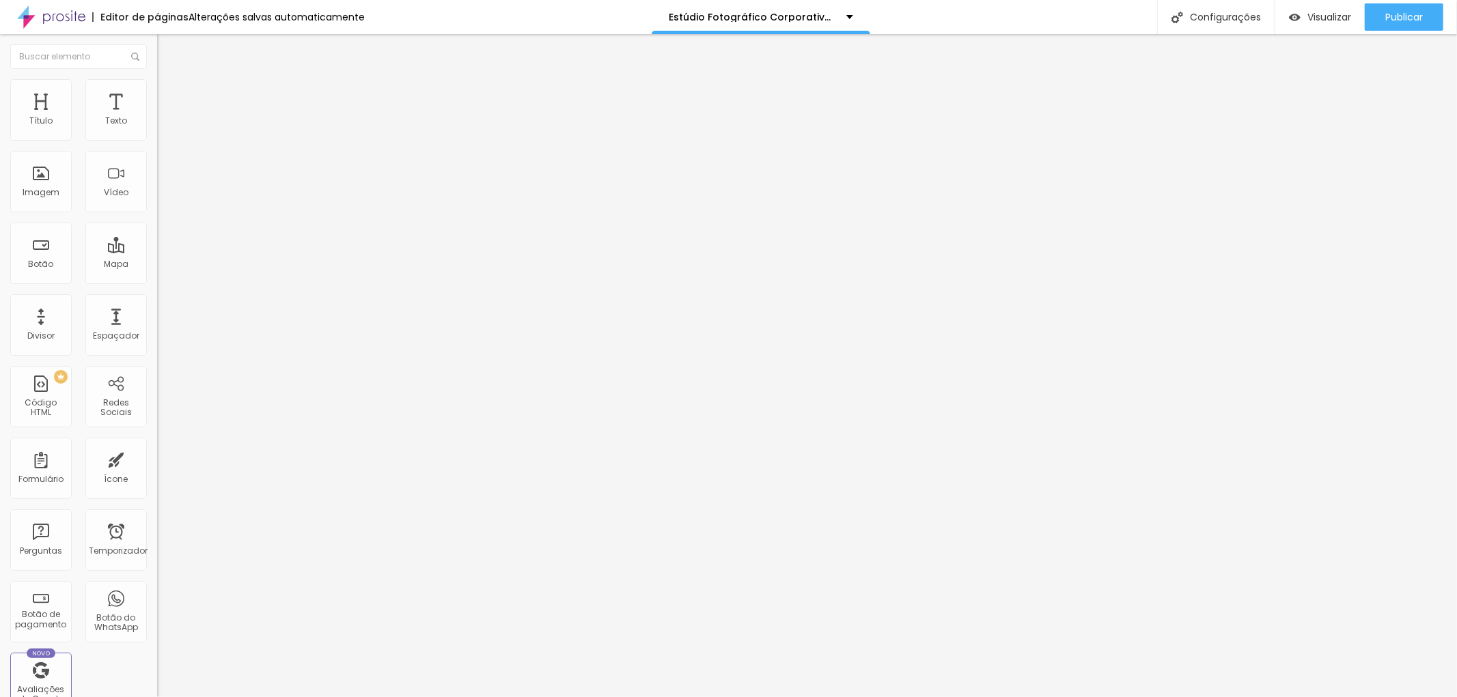
click at [157, 214] on font "Original" at bounding box center [173, 208] width 33 height 12
click at [169, 92] on font "Estilo" at bounding box center [179, 89] width 21 height 12
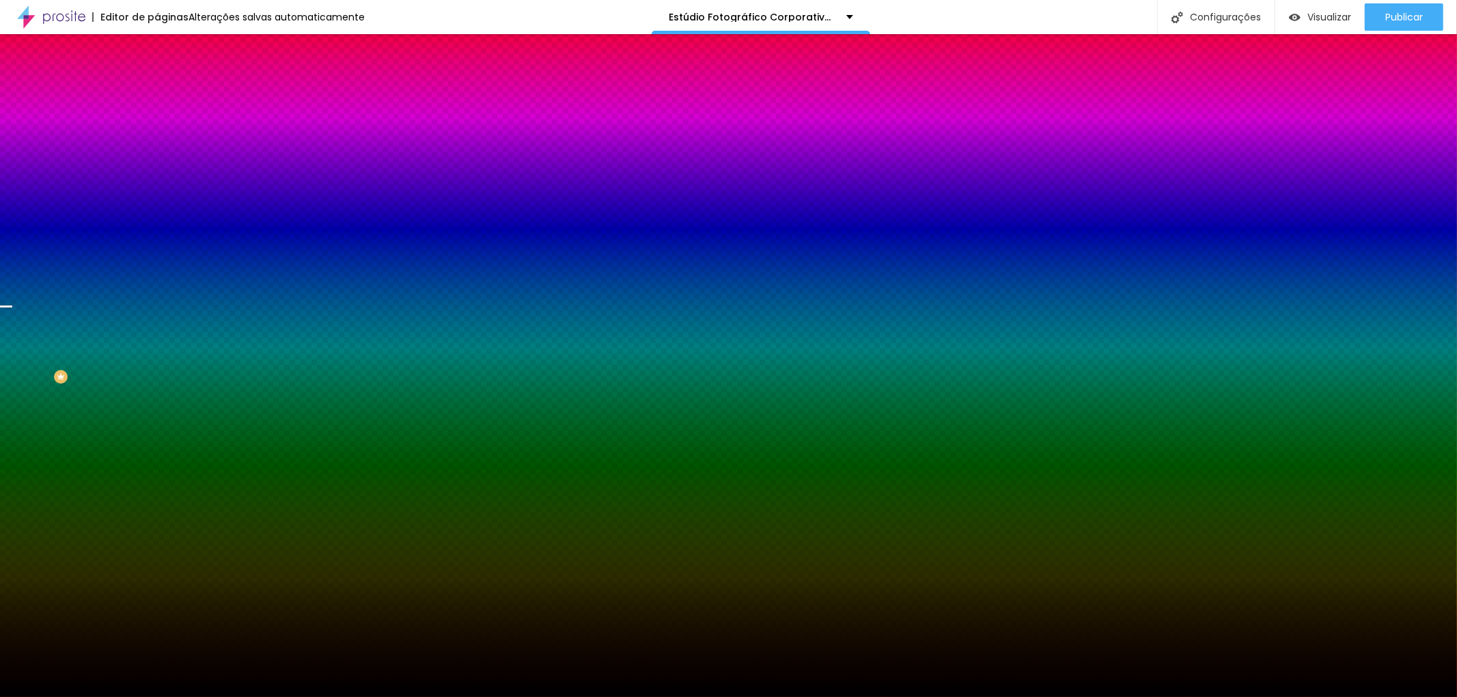
click at [157, 93] on img at bounding box center [163, 99] width 12 height 12
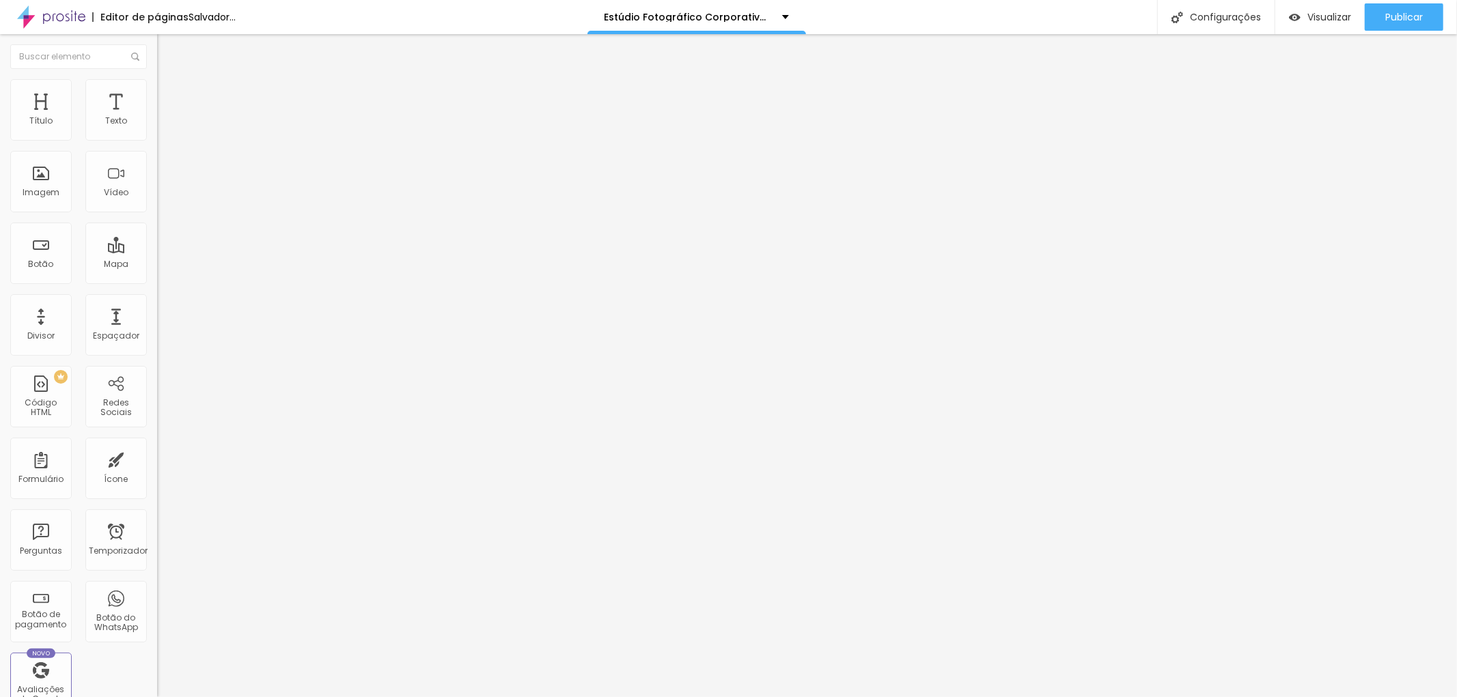
drag, startPoint x: 60, startPoint y: 158, endPoint x: 74, endPoint y: 145, distance: 19.3
click at [157, 458] on input "range" at bounding box center [201, 463] width 88 height 11
click at [157, 265] on input "range" at bounding box center [201, 270] width 88 height 11
click at [157, 79] on li "Conteúdo" at bounding box center [235, 73] width 157 height 14
click at [163, 198] on icon "button" at bounding box center [167, 194] width 8 height 8
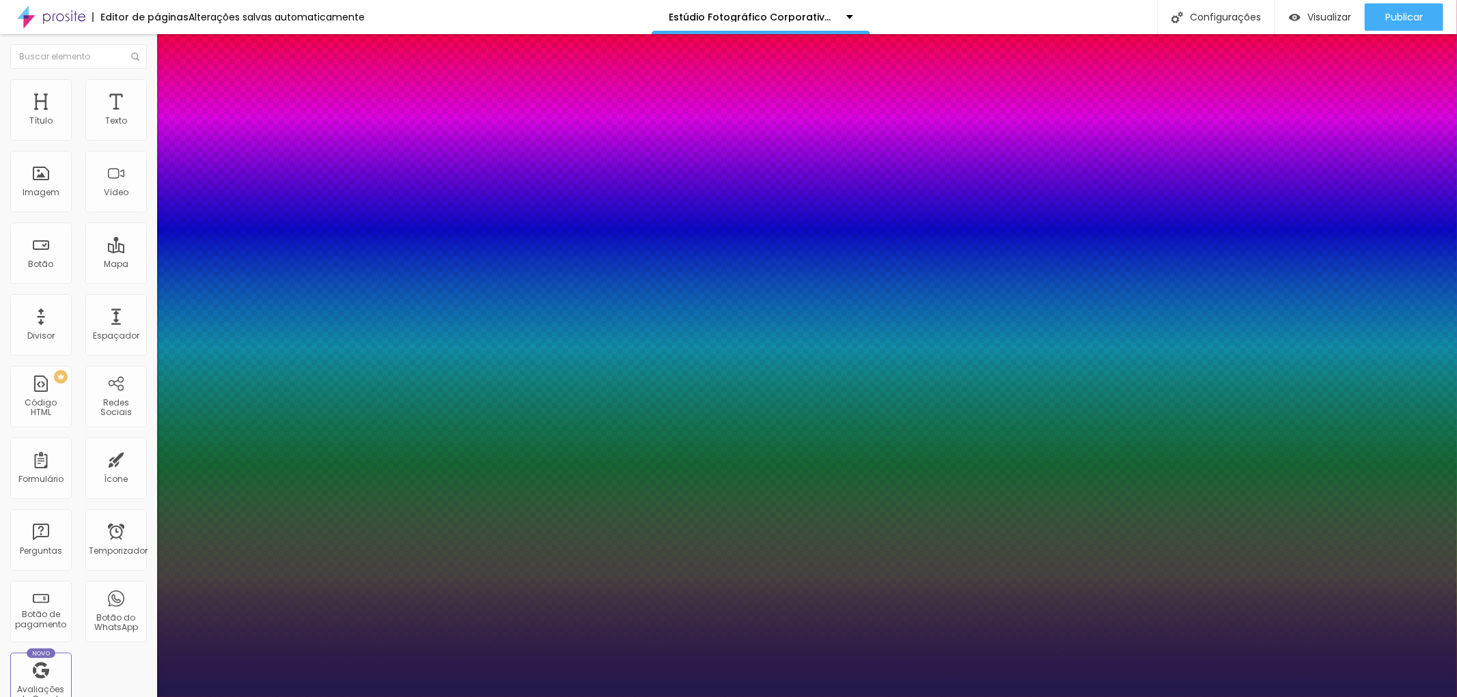
drag, startPoint x: 240, startPoint y: 383, endPoint x: 262, endPoint y: 380, distance: 21.4
click at [709, 697] on div at bounding box center [728, 697] width 1457 height 0
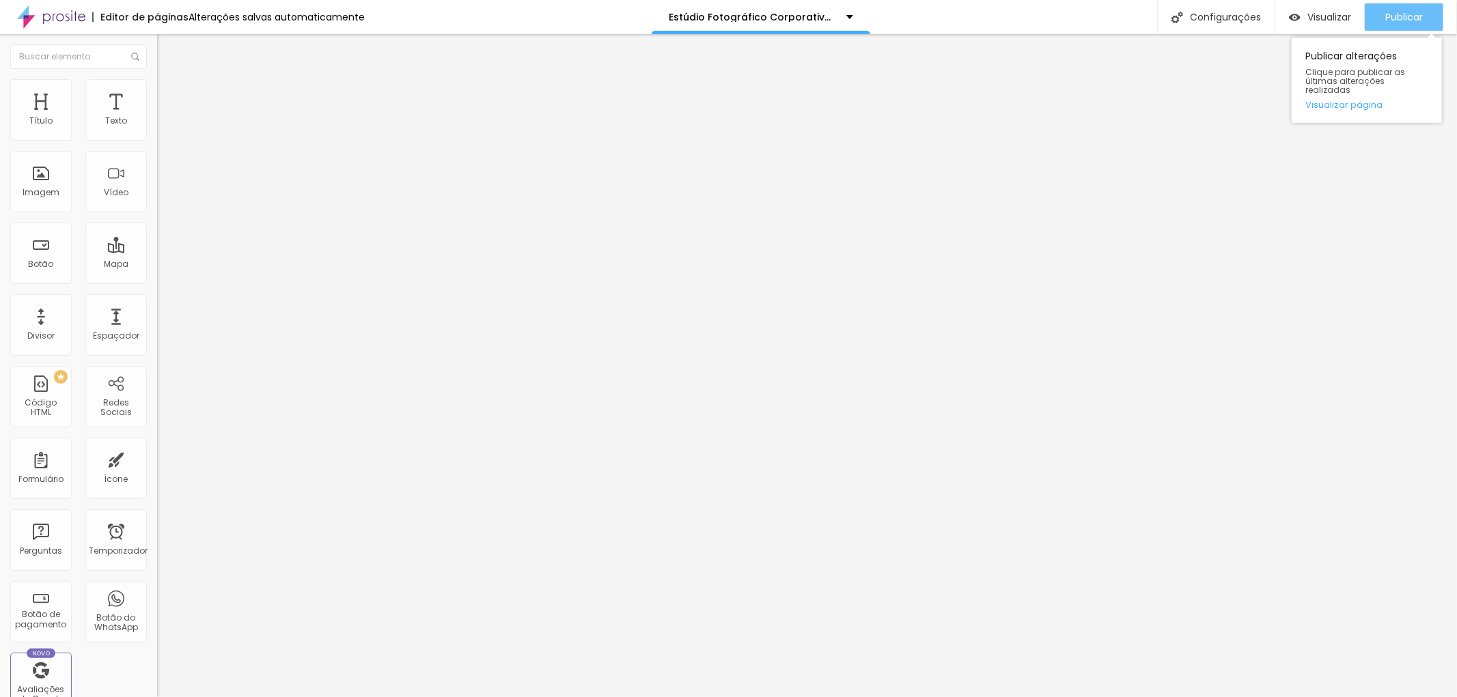
click at [1425, 19] on button "Publicar" at bounding box center [1404, 16] width 79 height 27
click at [157, 129] on font "Título 2" at bounding box center [179, 120] width 45 height 17
click at [169, 130] on font "Título 2" at bounding box center [191, 121] width 45 height 17
click at [1396, 5] on div "Publicar" at bounding box center [1404, 16] width 38 height 27
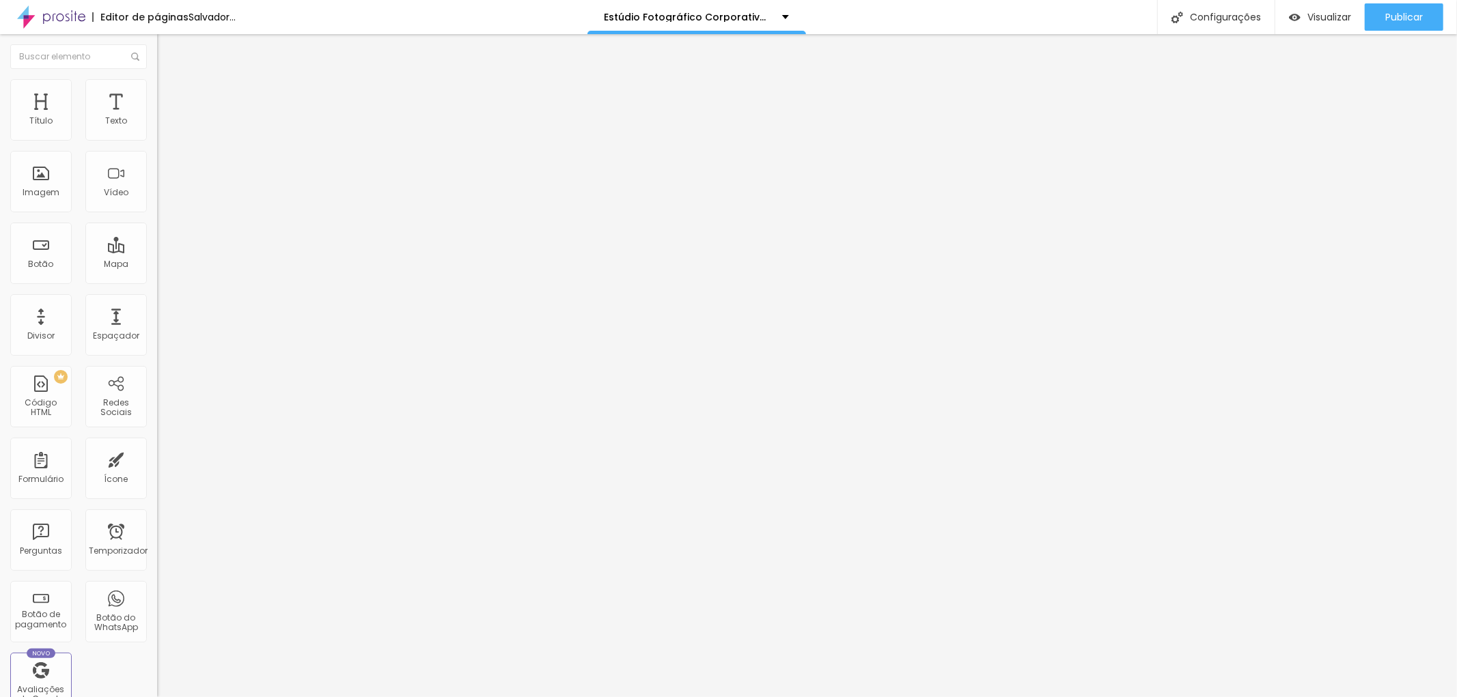
click at [157, 117] on font "Título 1" at bounding box center [180, 107] width 46 height 19
click at [169, 94] on font "Avançado" at bounding box center [191, 89] width 45 height 12
click at [157, 251] on input "range" at bounding box center [201, 256] width 88 height 11
click at [157, 78] on img at bounding box center [163, 72] width 12 height 12
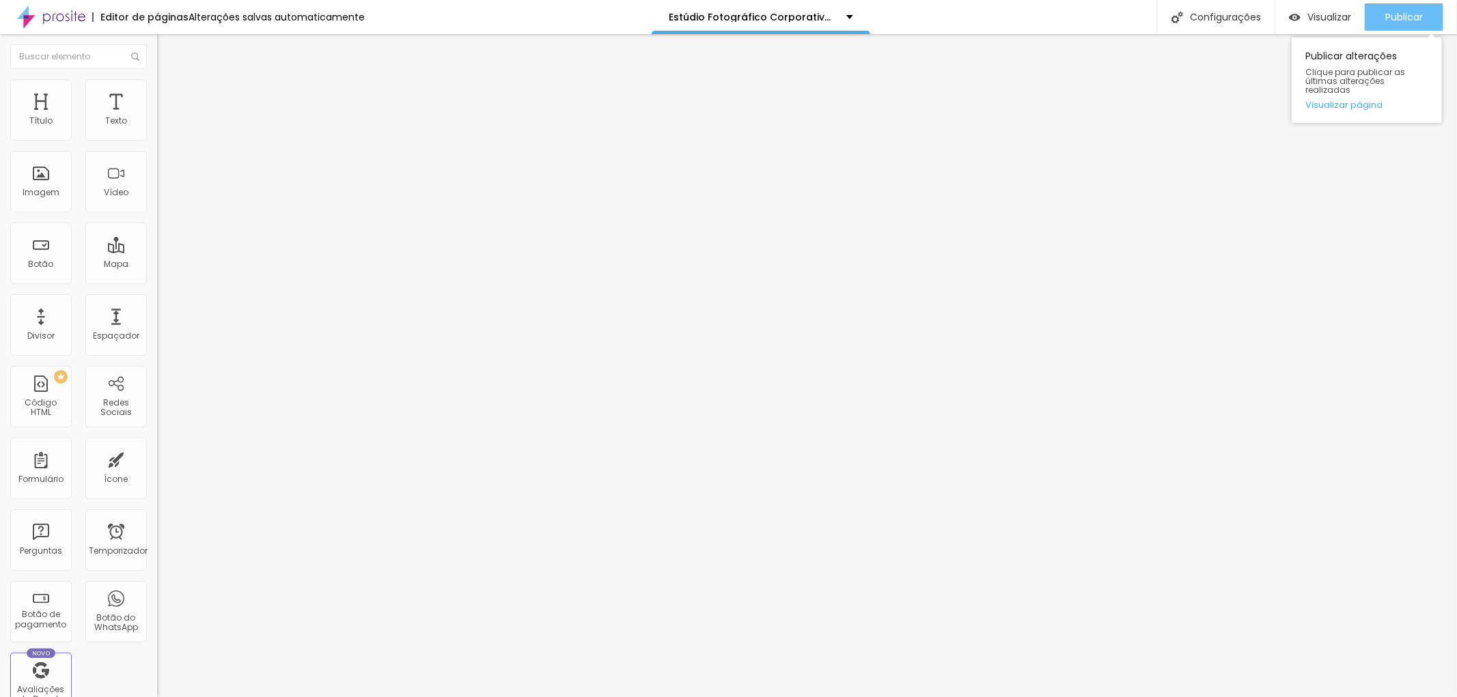
drag, startPoint x: 1416, startPoint y: 12, endPoint x: 1421, endPoint y: 5, distance: 8.7
click at [1421, 5] on div "Publicar" at bounding box center [1404, 16] width 38 height 27
click at [1403, 20] on font "Publicar" at bounding box center [1404, 17] width 38 height 14
click at [1404, 18] on font "Publicar" at bounding box center [1404, 17] width 38 height 14
click at [169, 94] on font "Avançado" at bounding box center [191, 89] width 45 height 12
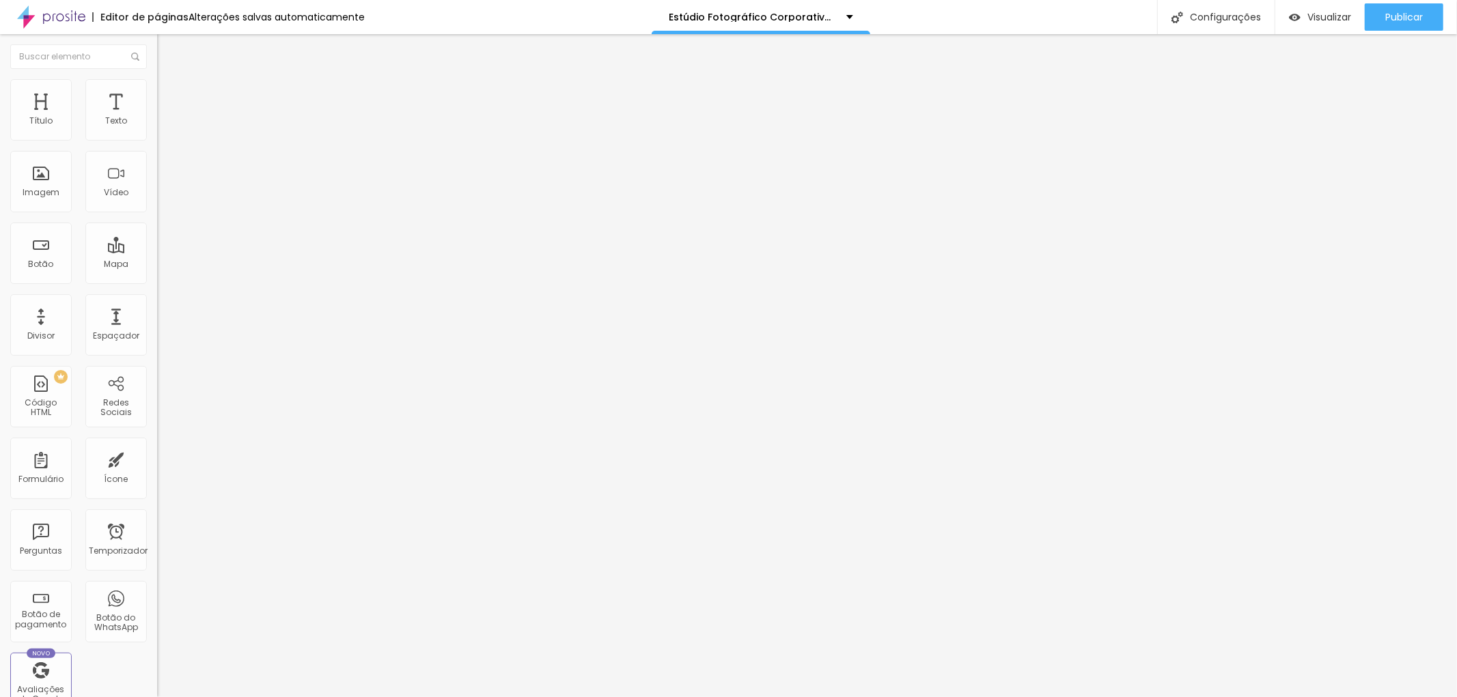
click at [157, 574] on div at bounding box center [235, 574] width 157 height 0
click at [1413, 14] on font "Publicar" at bounding box center [1404, 17] width 38 height 14
